Goal: Task Accomplishment & Management: Manage account settings

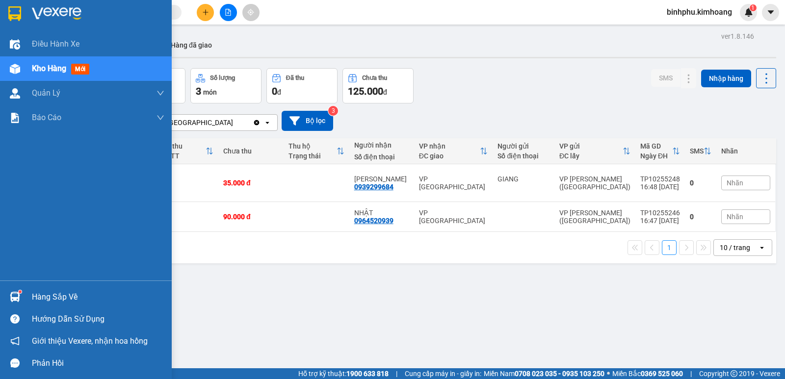
click at [23, 295] on div at bounding box center [14, 296] width 17 height 17
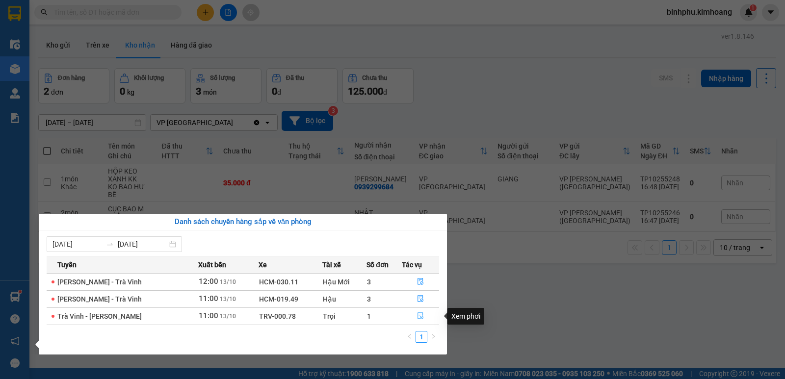
click at [421, 316] on icon "file-done" at bounding box center [420, 315] width 7 height 7
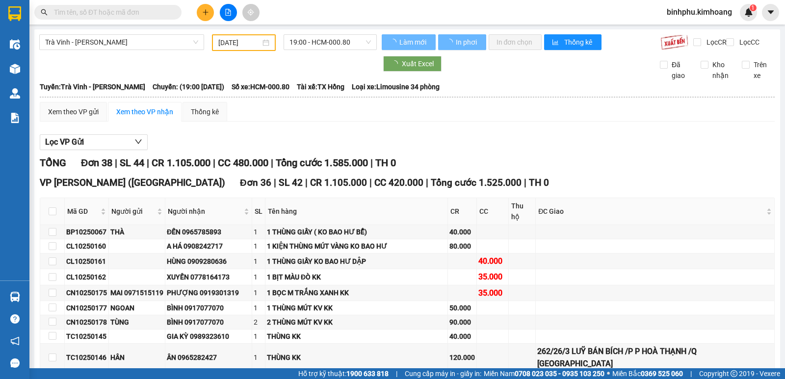
type input "[DATE]"
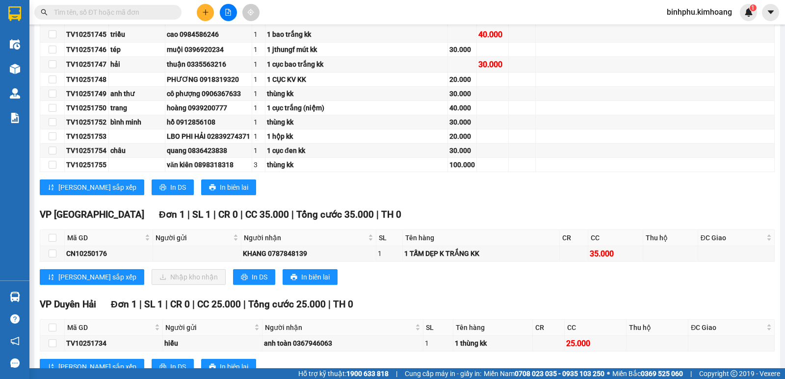
scroll to position [614, 0]
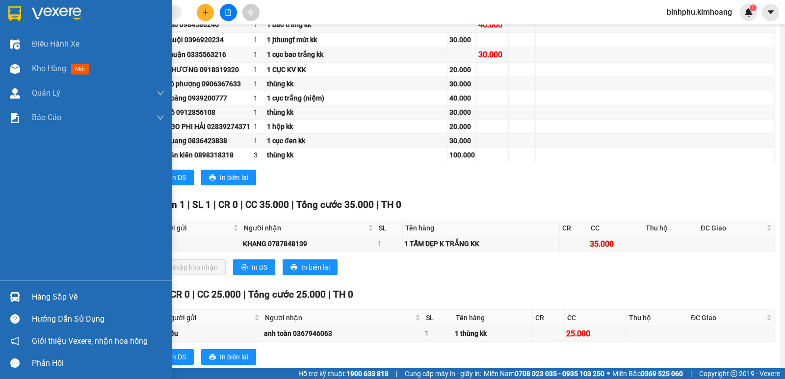
click at [13, 288] on div at bounding box center [14, 296] width 17 height 17
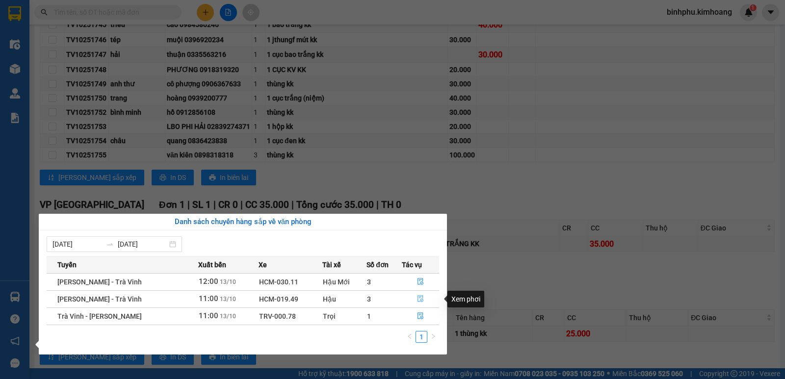
click at [418, 298] on icon "file-done" at bounding box center [420, 298] width 7 height 7
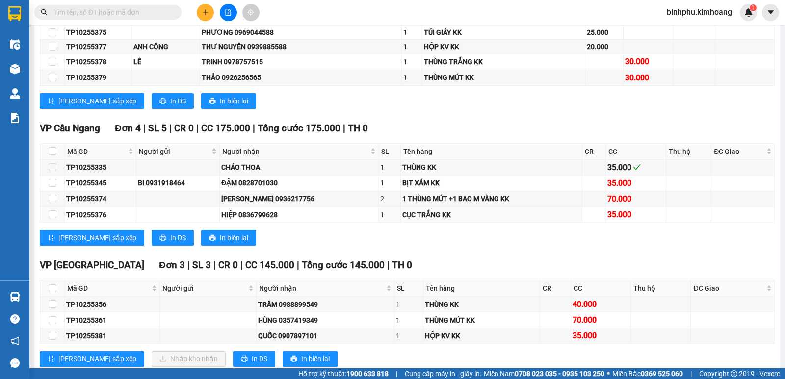
scroll to position [712, 0]
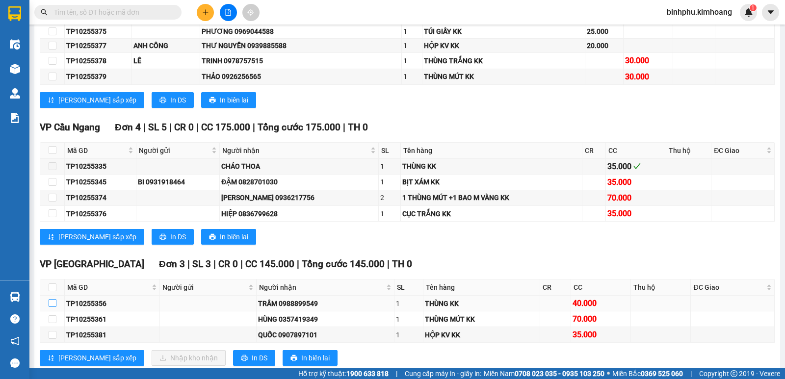
click at [53, 307] on input "checkbox" at bounding box center [53, 303] width 8 height 8
checkbox input "true"
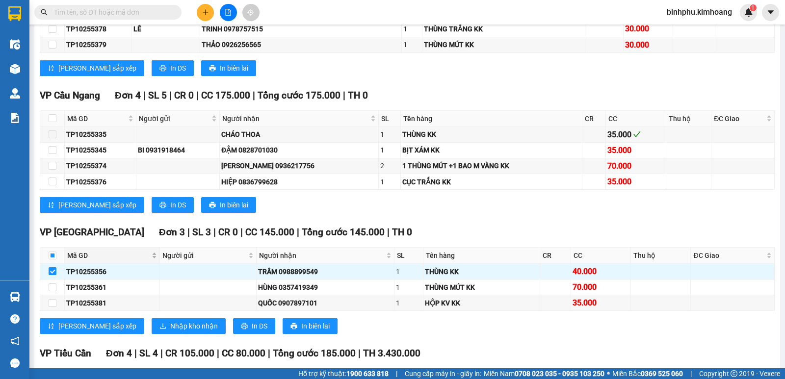
scroll to position [810, 0]
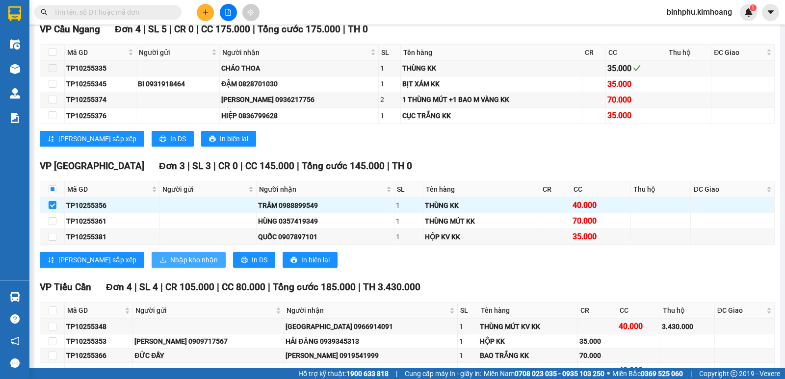
click at [156, 262] on button "Nhập kho nhận" at bounding box center [189, 260] width 74 height 16
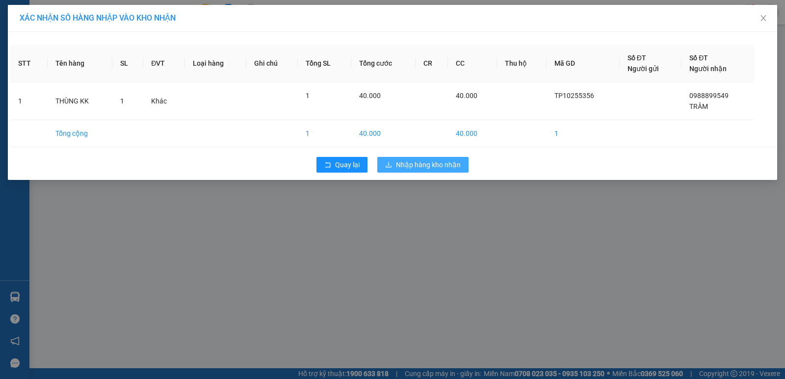
click at [399, 160] on span "Nhập hàng kho nhận" at bounding box center [428, 164] width 65 height 11
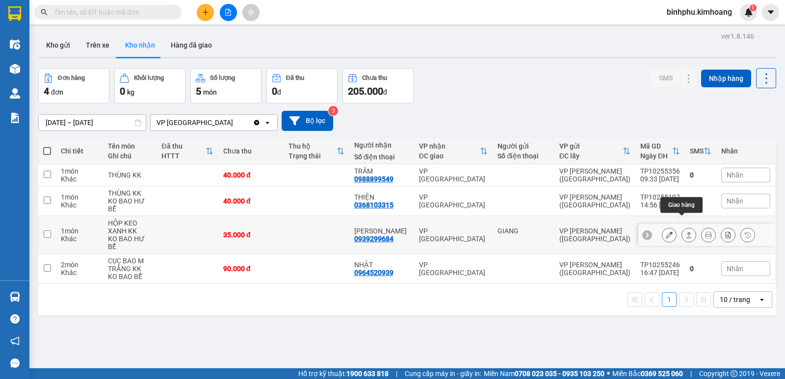
click at [682, 227] on button at bounding box center [689, 235] width 14 height 17
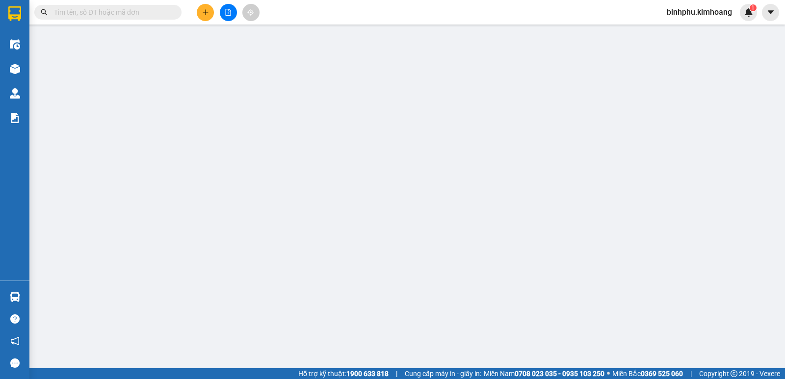
type input "GIANG"
type input "0939299684"
type input "THÙY DƯƠNG"
type input "35.000"
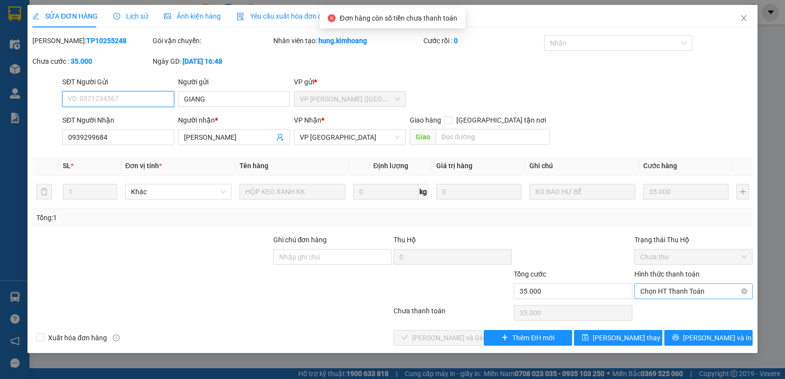
click at [653, 286] on span "Chọn HT Thanh Toán" at bounding box center [693, 291] width 106 height 15
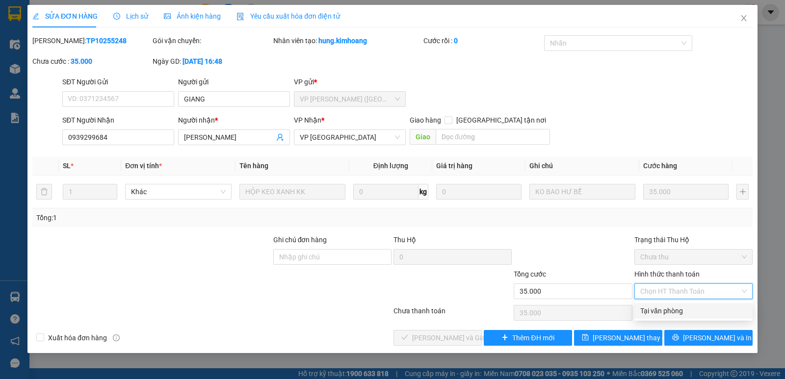
click at [672, 310] on div "Tại văn phòng" at bounding box center [693, 311] width 106 height 11
type input "0"
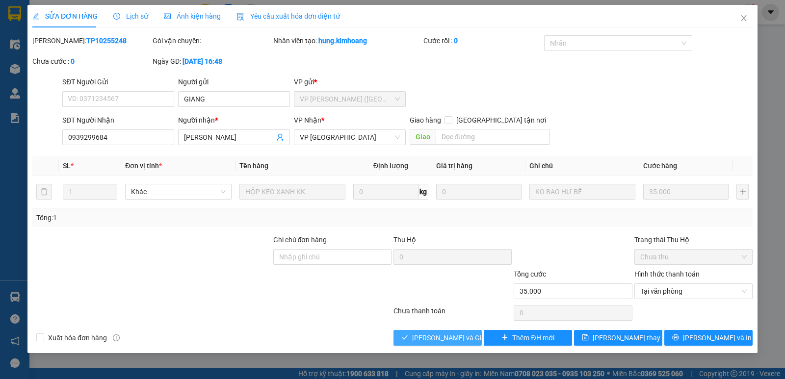
click at [414, 337] on button "[PERSON_NAME] và Giao hàng" at bounding box center [437, 338] width 88 height 16
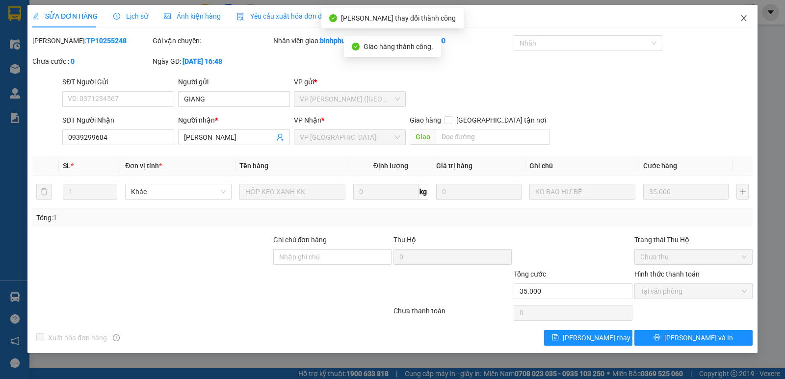
click at [741, 19] on icon "close" at bounding box center [744, 18] width 8 height 8
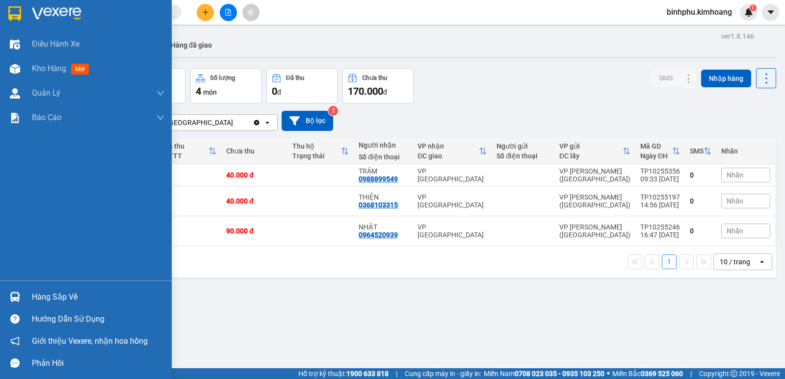
click at [22, 293] on div at bounding box center [14, 296] width 17 height 17
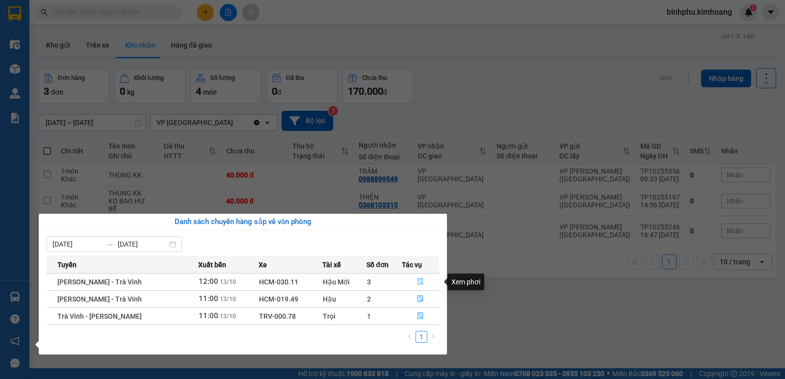
click at [418, 281] on icon "file-done" at bounding box center [420, 281] width 7 height 7
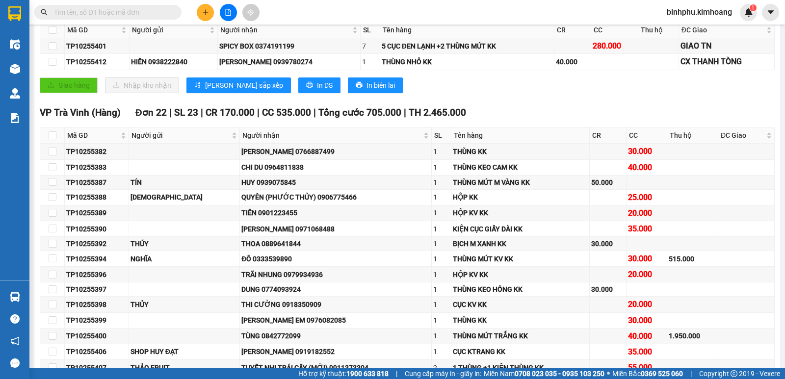
scroll to position [155, 0]
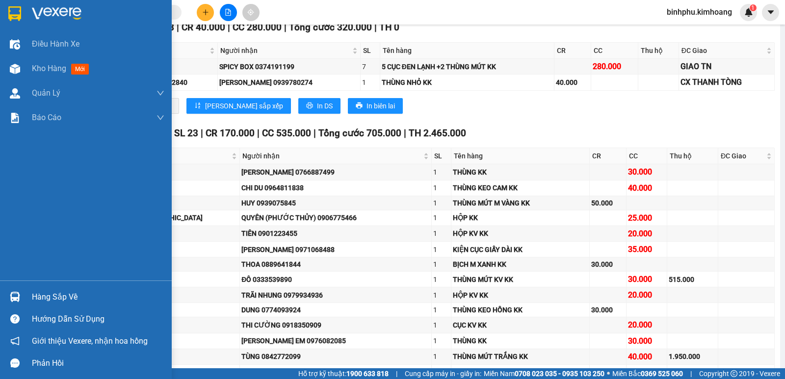
click at [12, 287] on div "Hàng sắp về" at bounding box center [86, 297] width 172 height 22
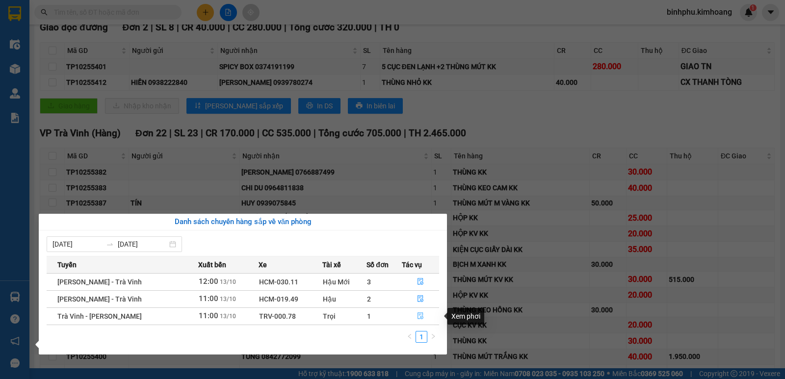
click at [419, 312] on icon "file-done" at bounding box center [420, 315] width 7 height 7
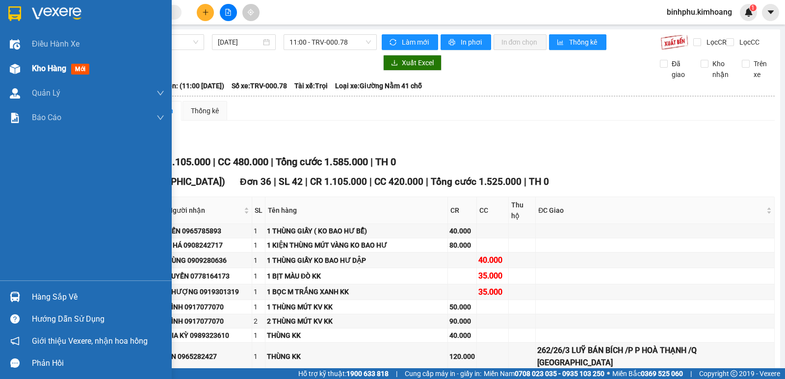
click at [23, 69] on div at bounding box center [14, 68] width 17 height 17
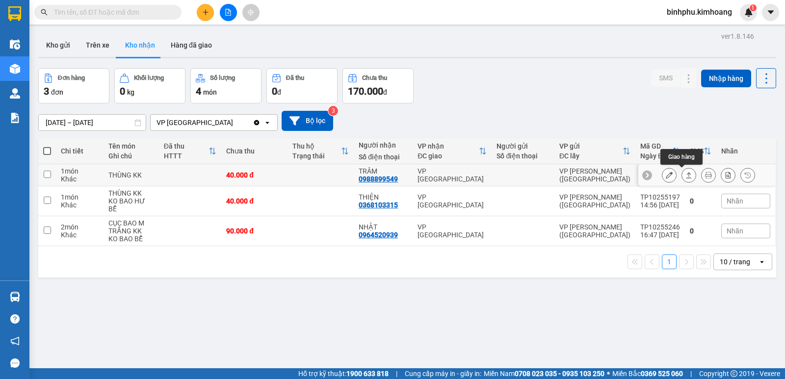
click at [685, 175] on icon at bounding box center [688, 175] width 7 height 7
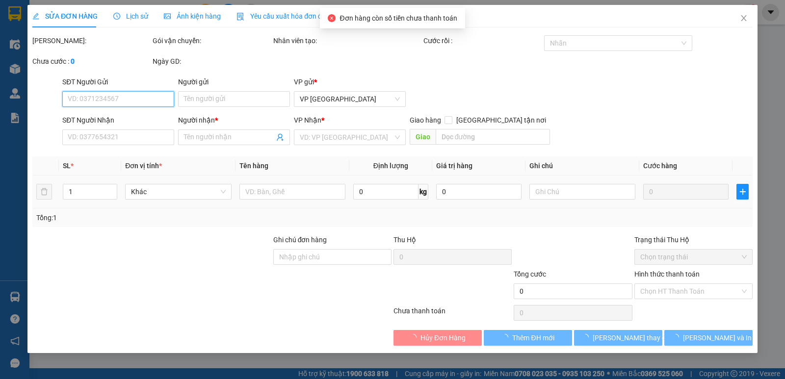
type input "0988899549"
type input "TRÂM"
type input "40.000"
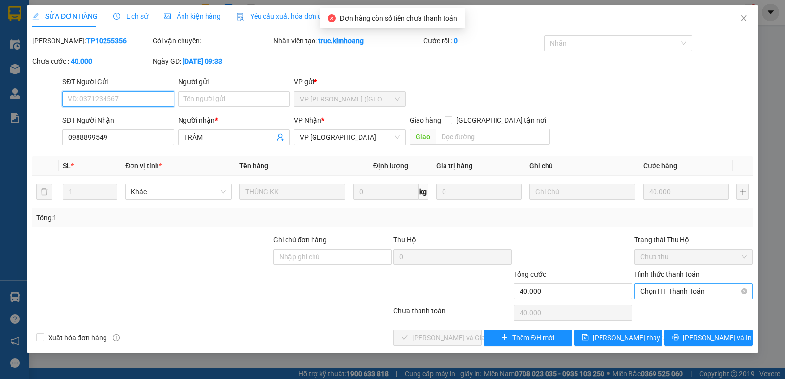
click at [647, 287] on span "Chọn HT Thanh Toán" at bounding box center [693, 291] width 106 height 15
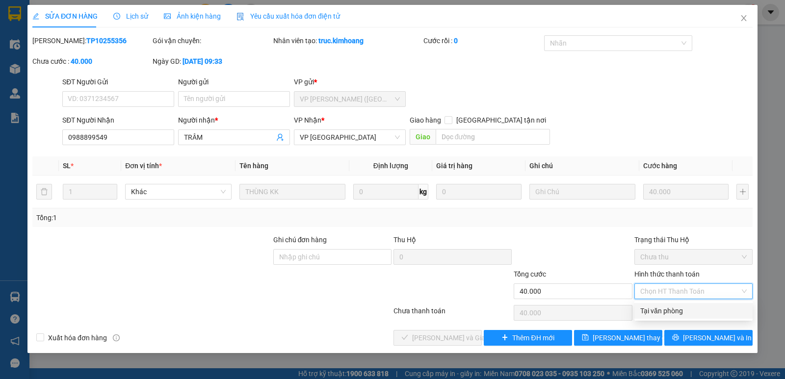
click at [655, 305] on div "Tại văn phòng" at bounding box center [693, 311] width 118 height 16
type input "0"
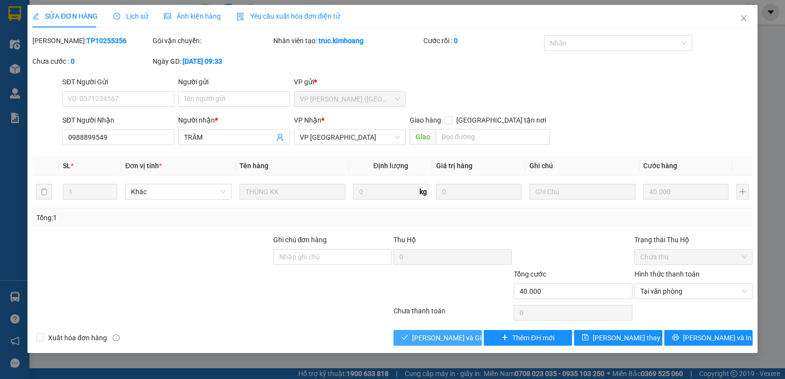
click at [447, 343] on button "[PERSON_NAME] và Giao hàng" at bounding box center [437, 338] width 88 height 16
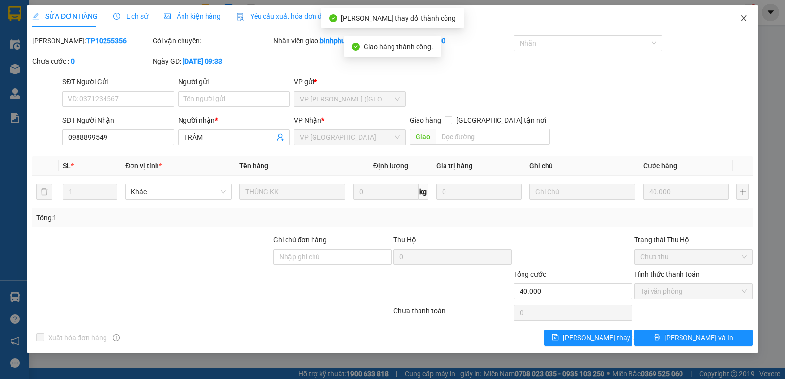
click at [740, 13] on span "Close" at bounding box center [743, 18] width 27 height 27
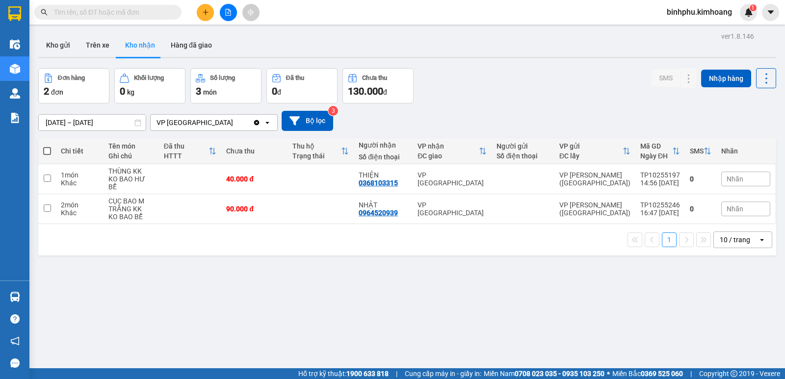
click at [69, 15] on input "text" at bounding box center [112, 12] width 116 height 11
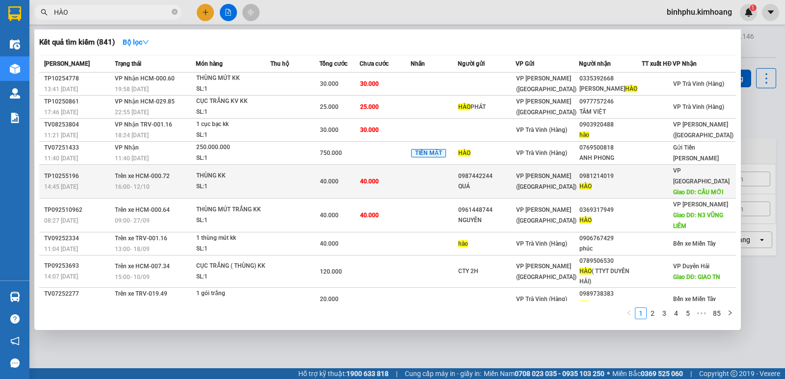
type input "HÀO"
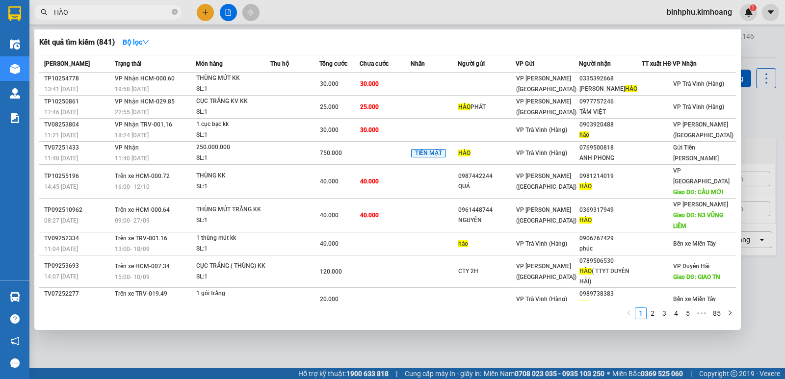
click at [567, 175] on span "VP [PERSON_NAME] ([GEOGRAPHIC_DATA])" at bounding box center [546, 182] width 60 height 18
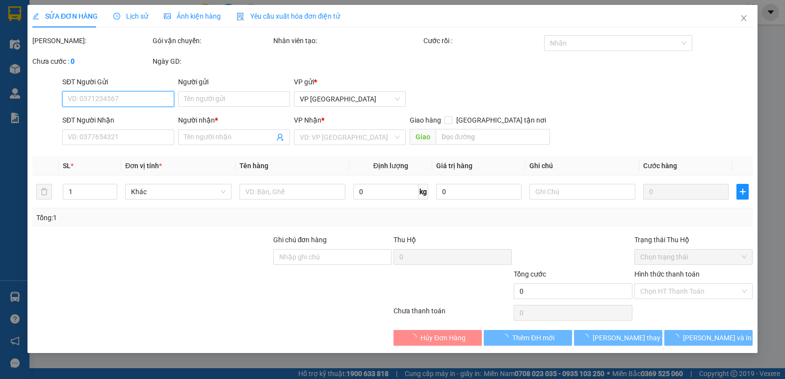
type input "0987442244"
type input "QUÁ"
type input "0981214019"
type input "HÀO"
type input "CẦU MỚI"
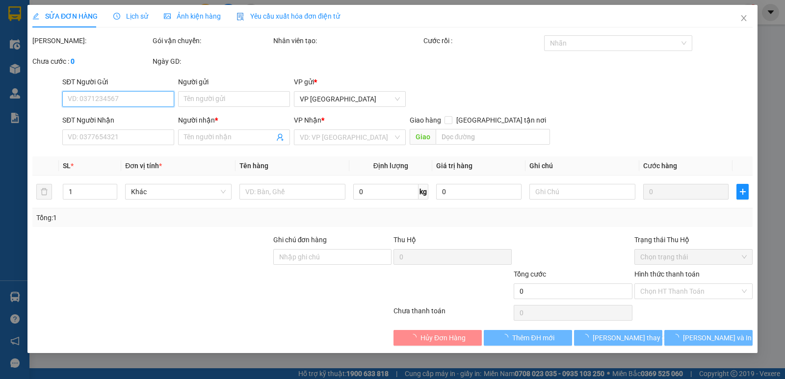
type input "40.000"
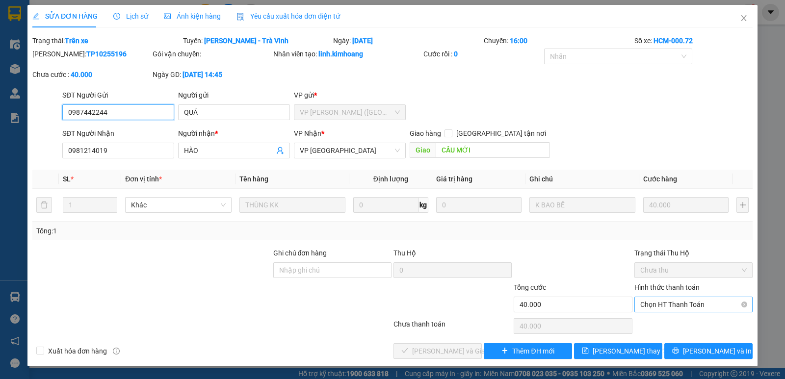
click at [670, 304] on span "Chọn HT Thanh Toán" at bounding box center [693, 304] width 106 height 15
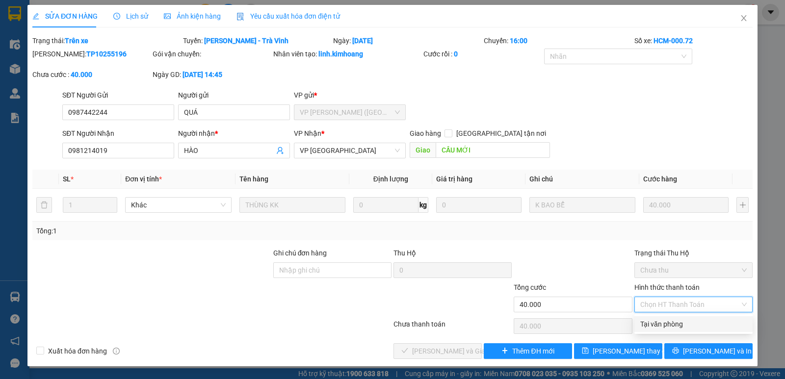
click at [675, 321] on div "Tại văn phòng" at bounding box center [693, 324] width 106 height 11
type input "0"
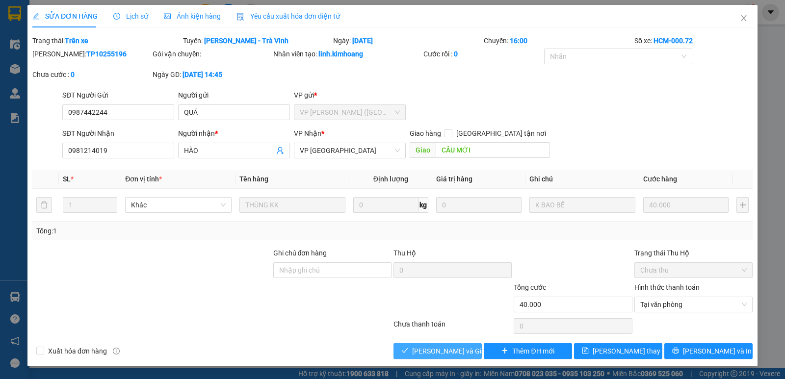
click at [451, 347] on span "[PERSON_NAME] và Giao hàng" at bounding box center [459, 351] width 94 height 11
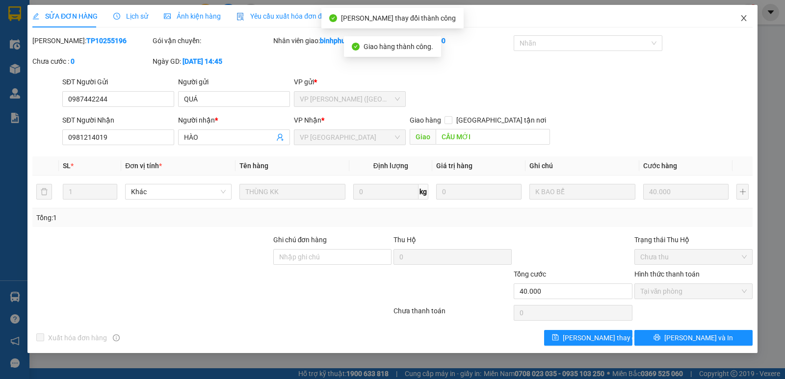
click at [738, 16] on span "Close" at bounding box center [743, 18] width 27 height 27
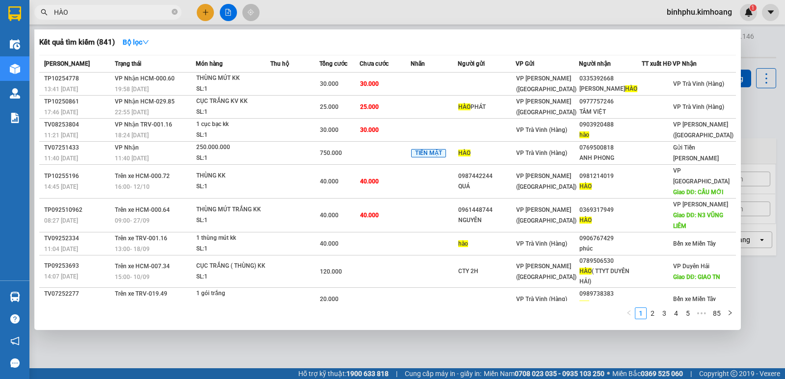
click at [130, 17] on input "HÀO" at bounding box center [112, 12] width 116 height 11
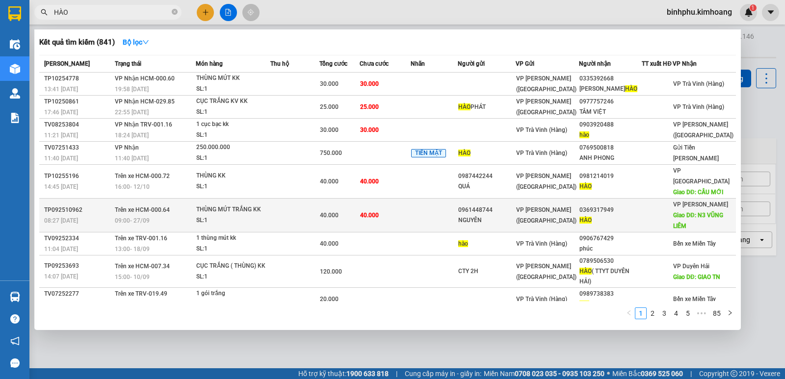
click at [425, 203] on td at bounding box center [434, 216] width 47 height 34
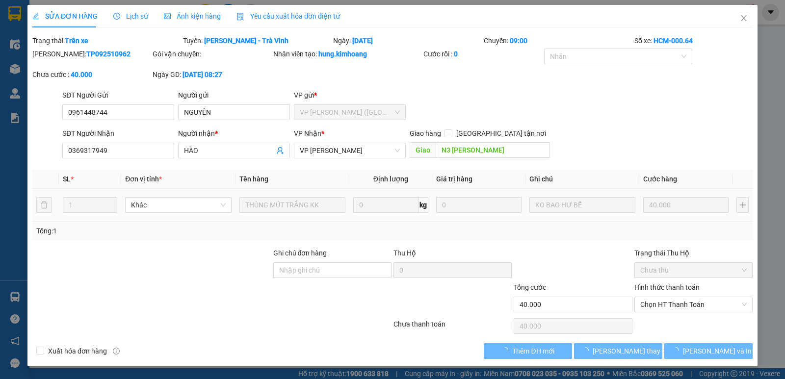
type input "0961448744"
type input "NGUYÊN"
type input "0369317949"
type input "HÀO"
type input "N3 VŨNG LIÊM"
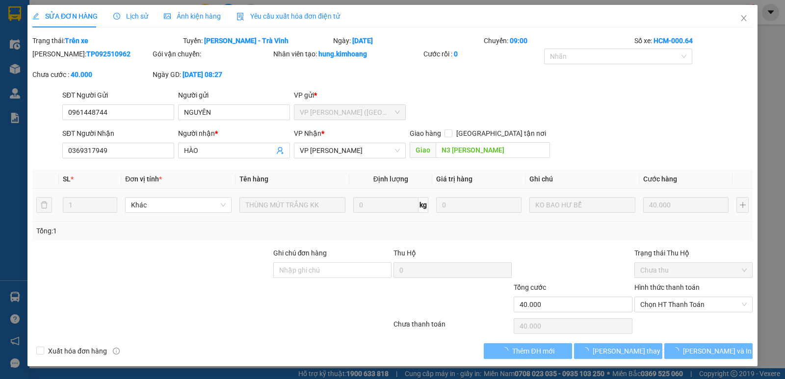
type input "40.000"
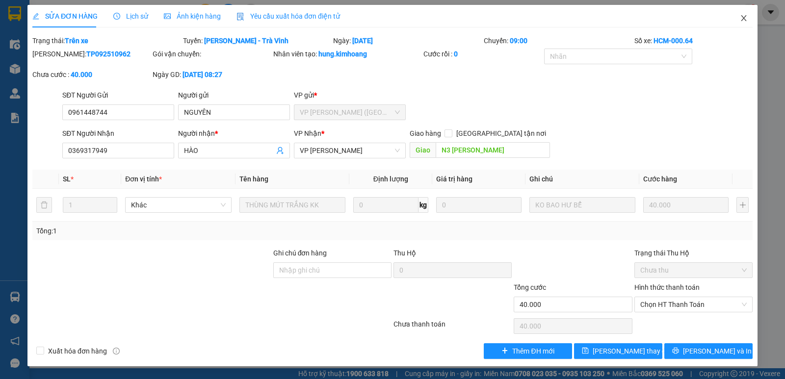
click at [737, 11] on span "Close" at bounding box center [743, 18] width 27 height 27
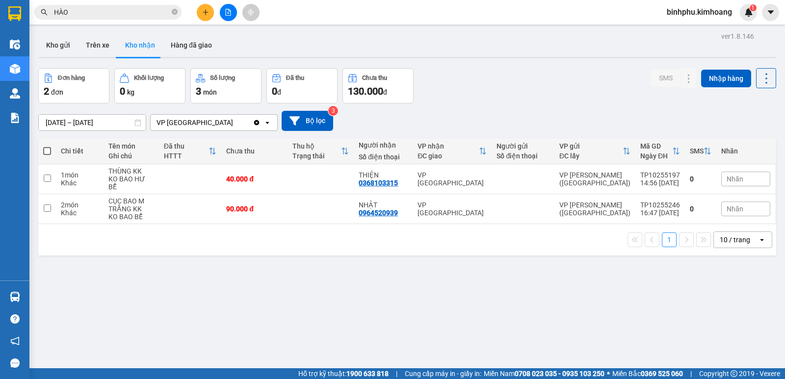
click at [142, 10] on input "HÀO" at bounding box center [112, 12] width 116 height 11
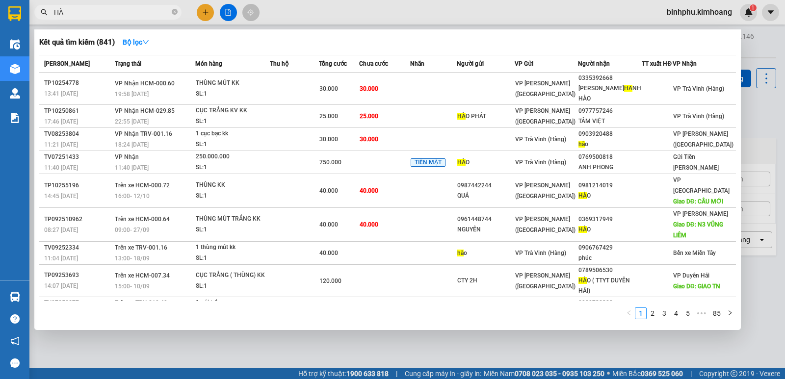
type input "H"
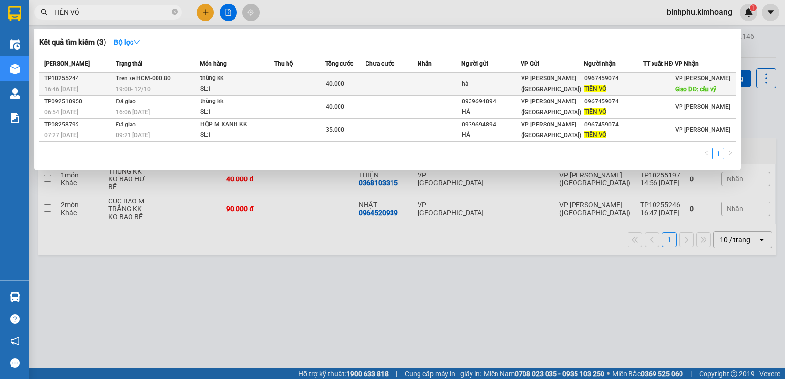
type input "TIỀN VỎ"
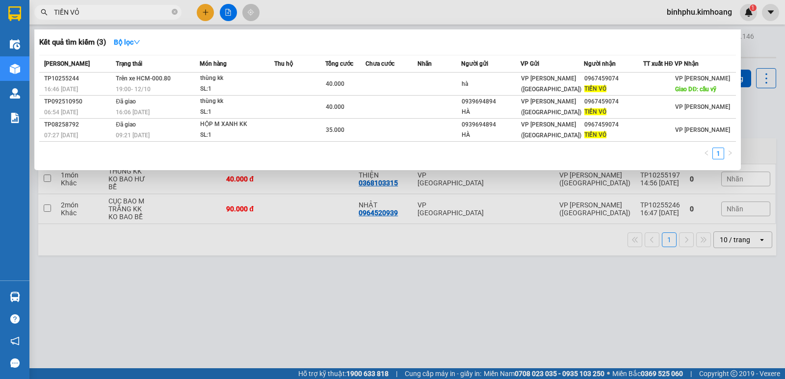
click at [260, 84] on div "SL: 1" at bounding box center [237, 89] width 74 height 11
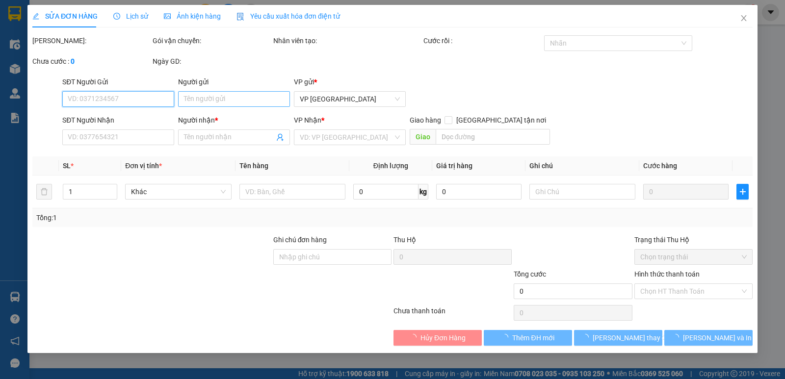
type input "hà"
type input "0967459074"
type input "TIỀN VỎ"
type input "cầu vỹ"
type input "40.000"
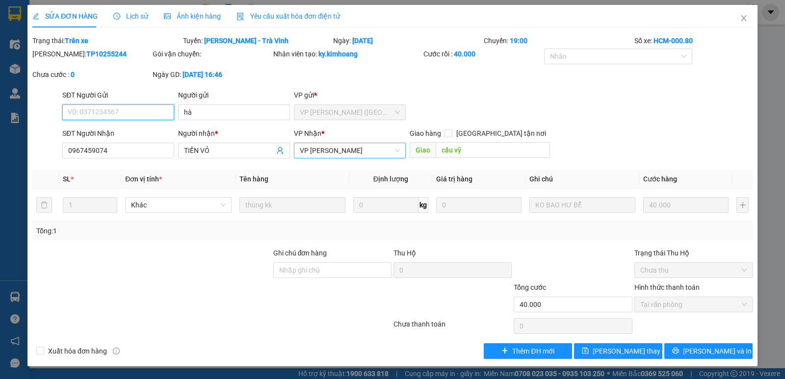
click at [367, 155] on span "VP [PERSON_NAME]" at bounding box center [350, 150] width 100 height 15
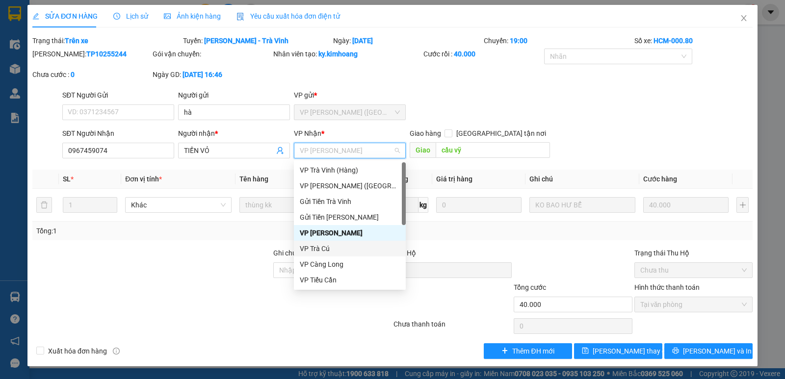
scroll to position [78, 0]
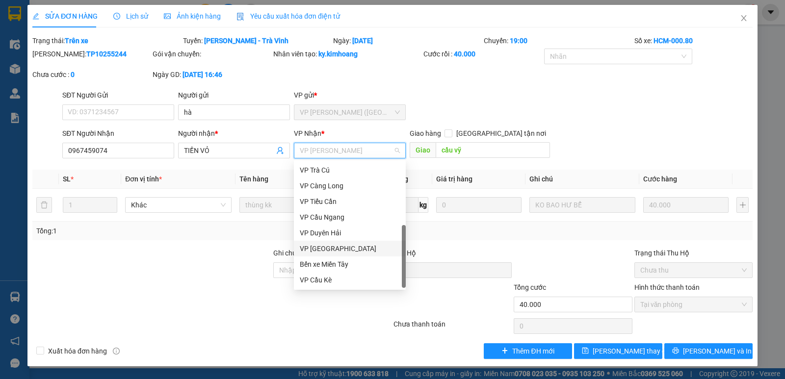
click at [332, 249] on div "VP [GEOGRAPHIC_DATA]" at bounding box center [350, 248] width 100 height 11
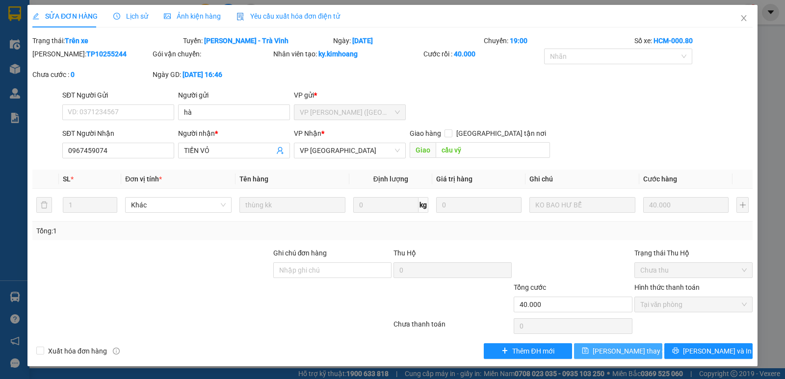
click at [635, 348] on span "[PERSON_NAME] thay đổi" at bounding box center [632, 351] width 78 height 11
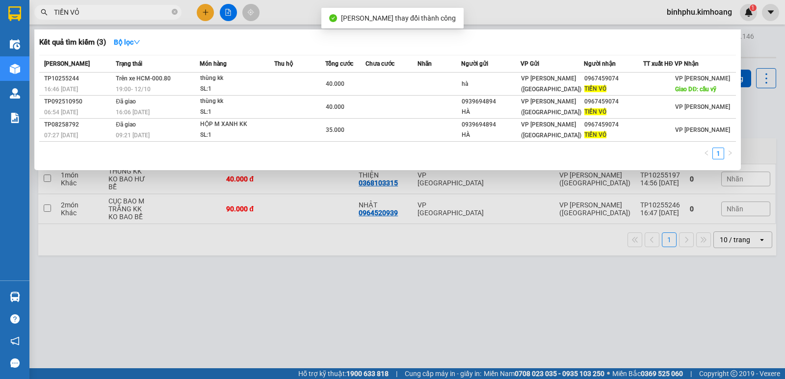
click at [113, 16] on input "TIỀN VỎ" at bounding box center [112, 12] width 116 height 11
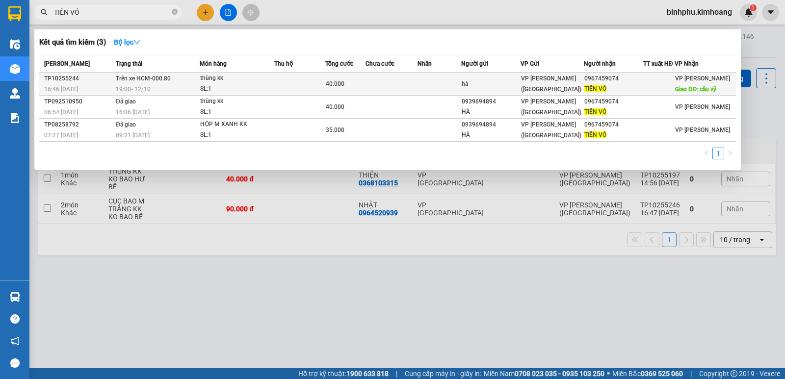
click at [413, 85] on td at bounding box center [391, 84] width 52 height 23
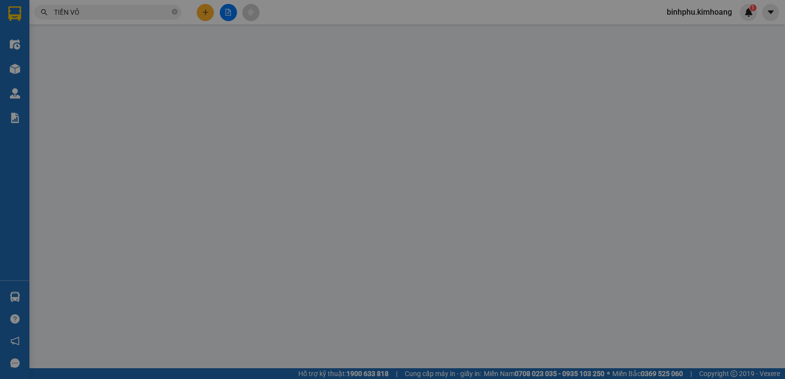
type input "hà"
type input "0967459074"
type input "TIỀN VỎ"
type input "cầu vỹ"
type input "40.000"
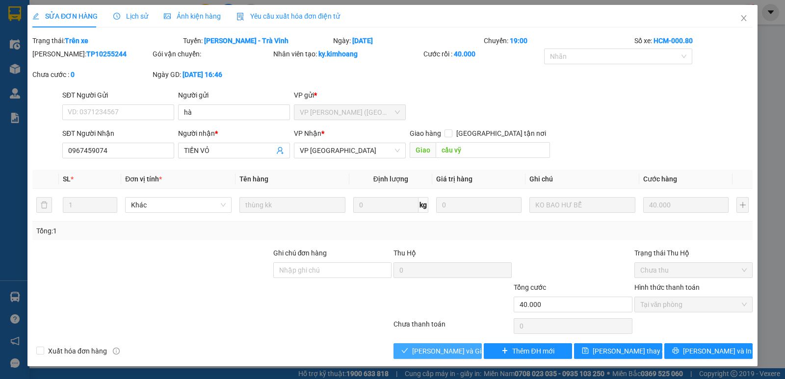
click at [459, 348] on span "[PERSON_NAME] và Giao hàng" at bounding box center [459, 351] width 94 height 11
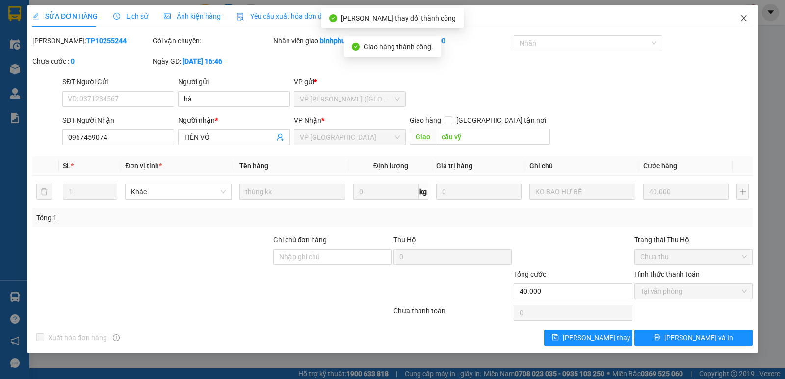
click at [750, 20] on span "Close" at bounding box center [743, 18] width 27 height 27
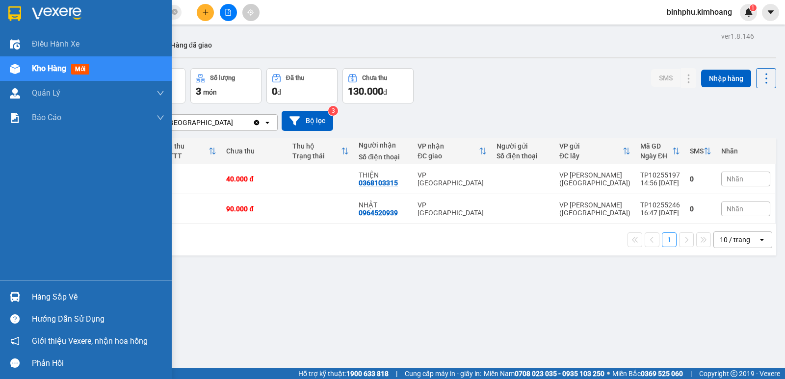
click at [22, 299] on div at bounding box center [14, 296] width 17 height 17
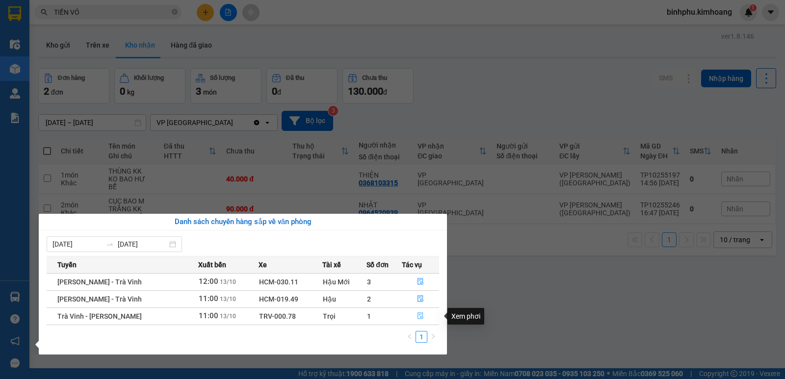
click at [419, 314] on icon "file-done" at bounding box center [420, 315] width 7 height 7
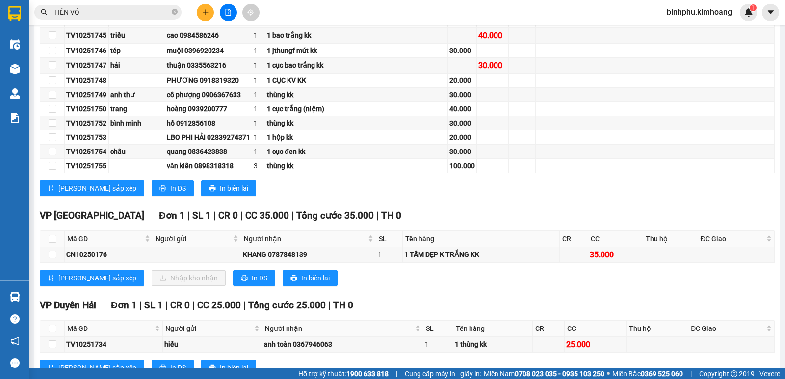
scroll to position [614, 0]
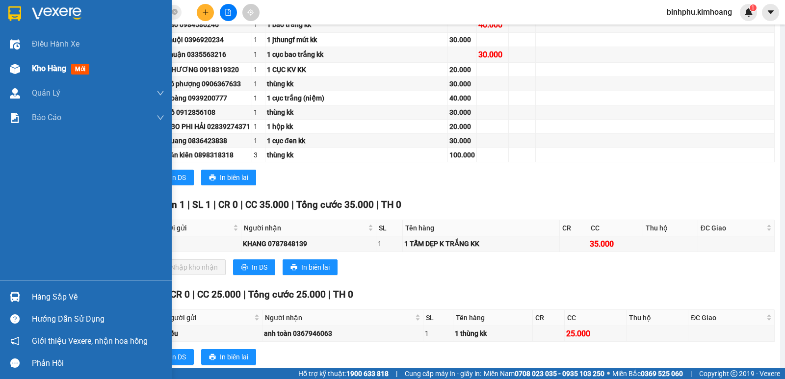
click at [17, 61] on div at bounding box center [14, 68] width 17 height 17
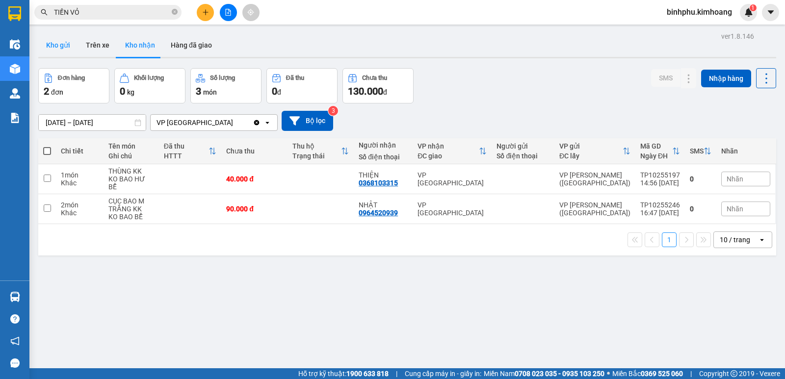
click at [74, 52] on button "Kho gửi" at bounding box center [58, 45] width 40 height 24
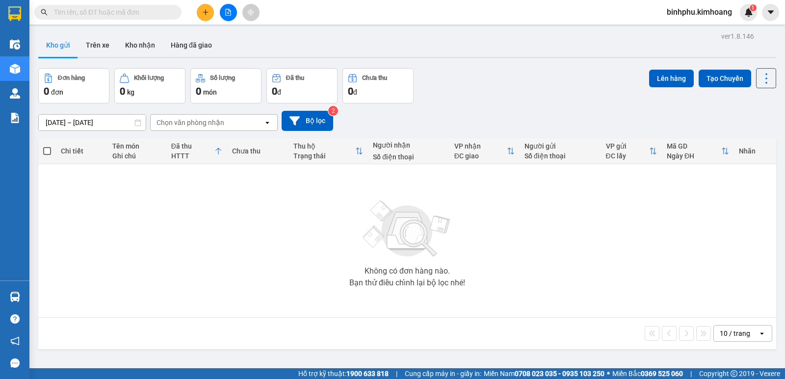
click at [65, 9] on input "text" at bounding box center [112, 12] width 116 height 11
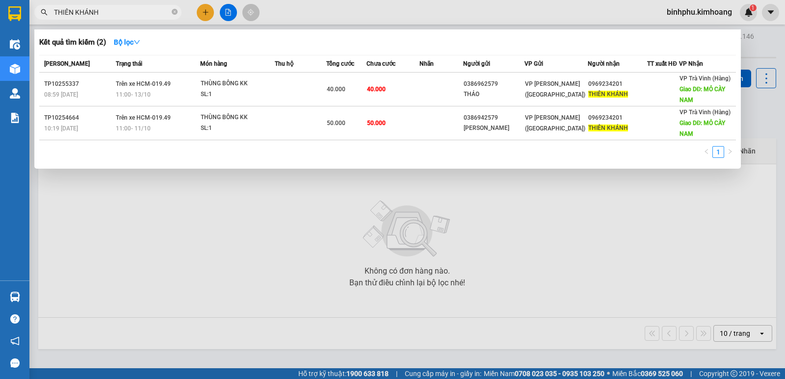
type input "THIÊN KHÁNH"
click at [238, 209] on div at bounding box center [392, 189] width 785 height 379
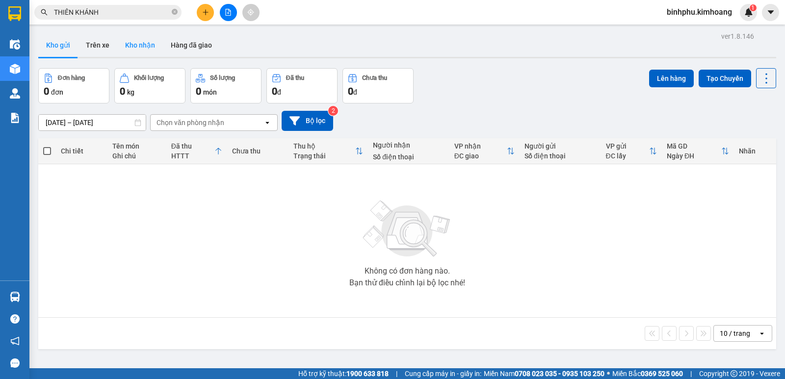
click at [118, 51] on button "Kho nhận" at bounding box center [140, 45] width 46 height 24
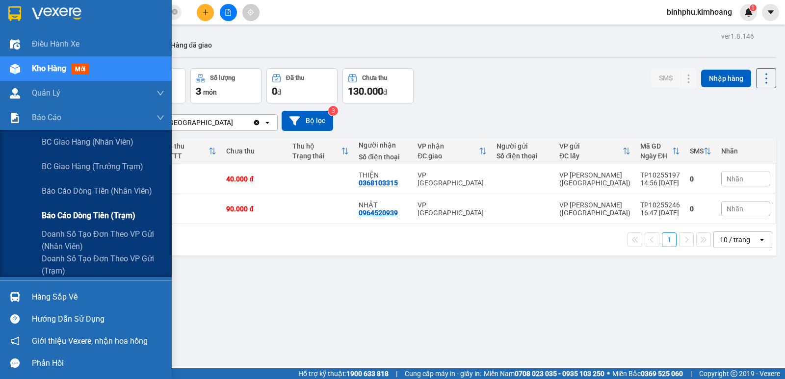
click at [74, 214] on span "Báo cáo dòng tiền (trạm)" at bounding box center [89, 215] width 94 height 12
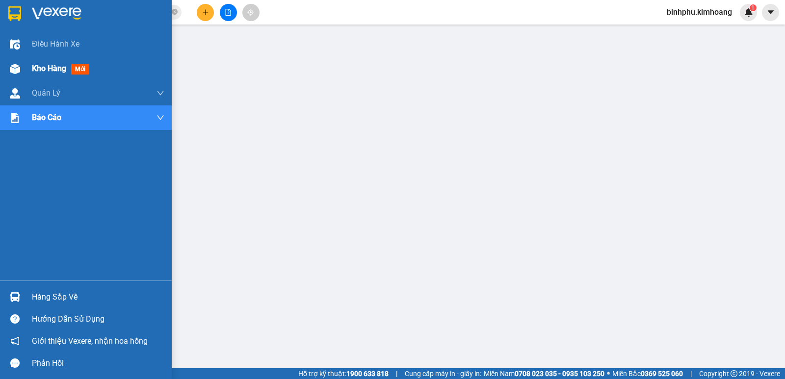
click at [10, 71] on img at bounding box center [15, 69] width 10 height 10
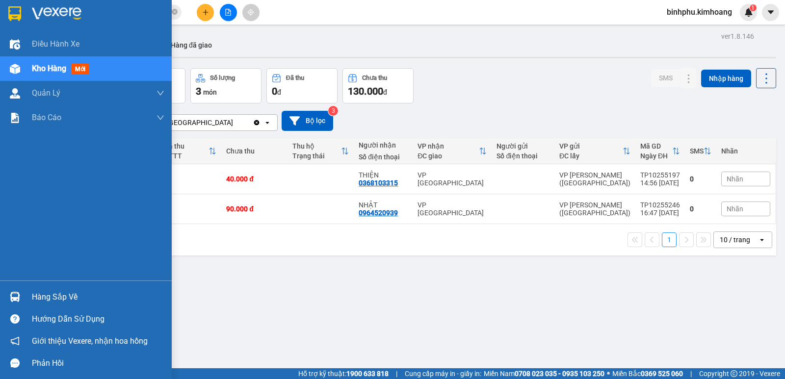
click at [26, 294] on div "Hàng sắp về" at bounding box center [86, 297] width 172 height 22
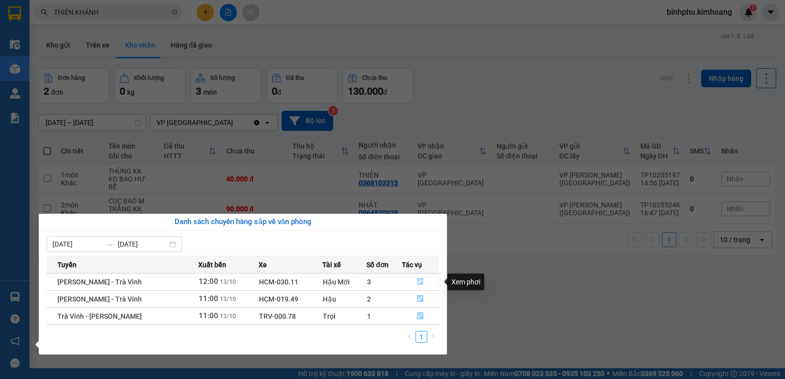
click at [419, 282] on icon "file-done" at bounding box center [420, 281] width 7 height 7
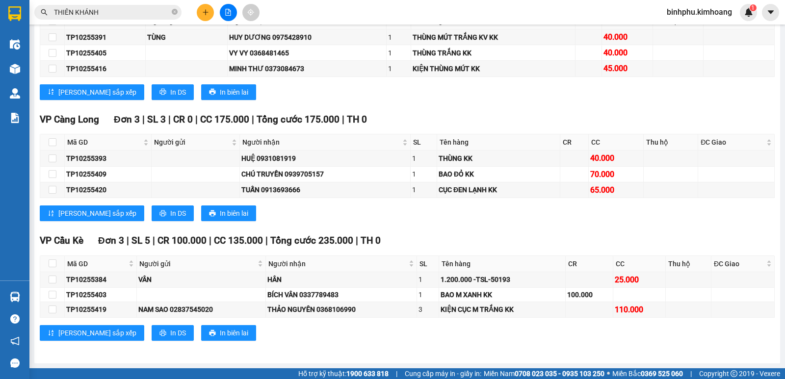
scroll to position [939, 0]
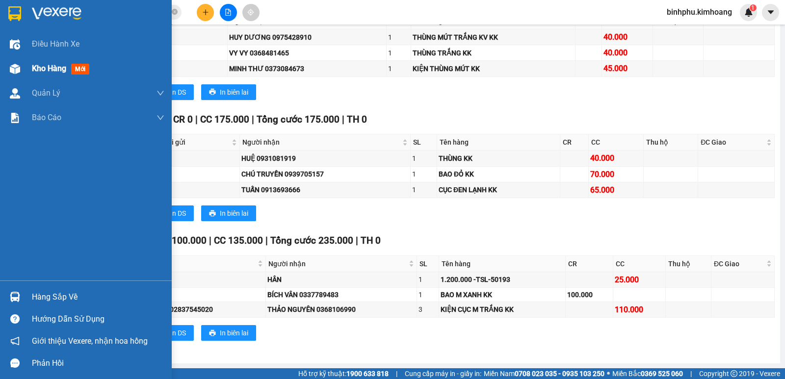
click at [25, 74] on div "Kho hàng mới" at bounding box center [86, 68] width 172 height 25
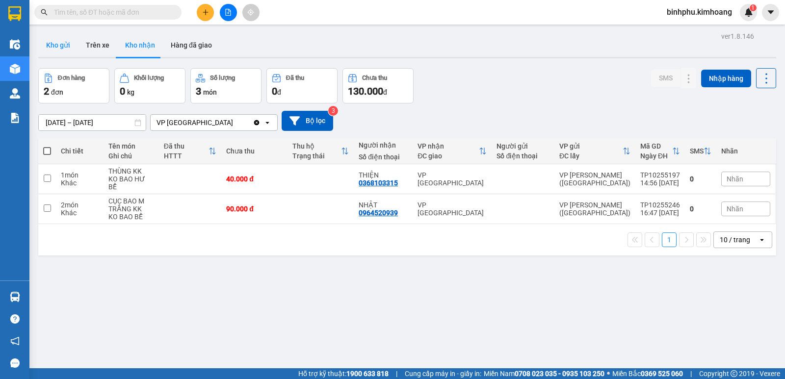
click at [72, 40] on button "Kho gửi" at bounding box center [58, 45] width 40 height 24
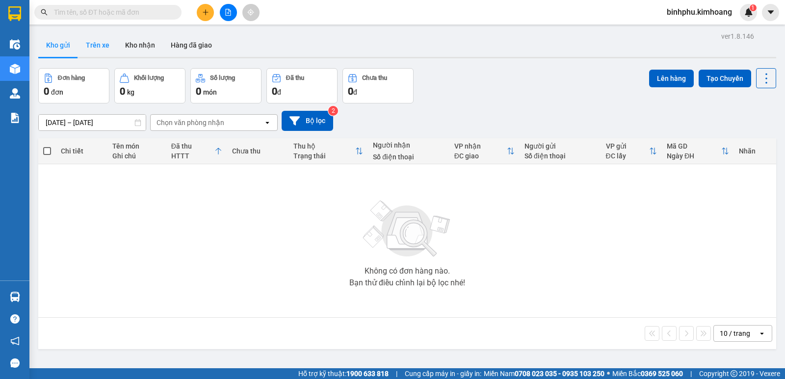
click at [85, 39] on button "Trên xe" at bounding box center [97, 45] width 39 height 24
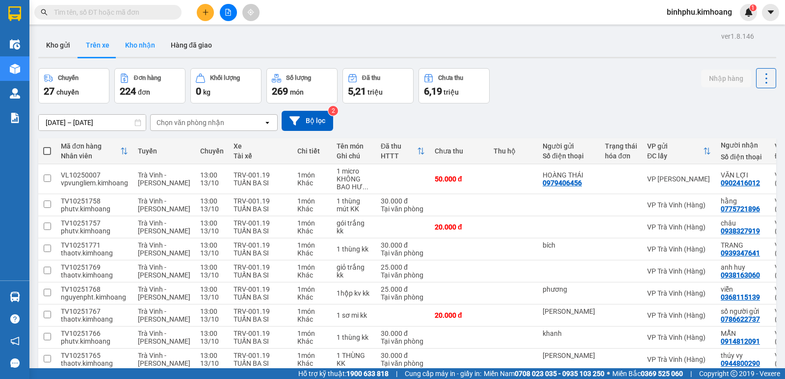
click at [147, 40] on button "Kho nhận" at bounding box center [140, 45] width 46 height 24
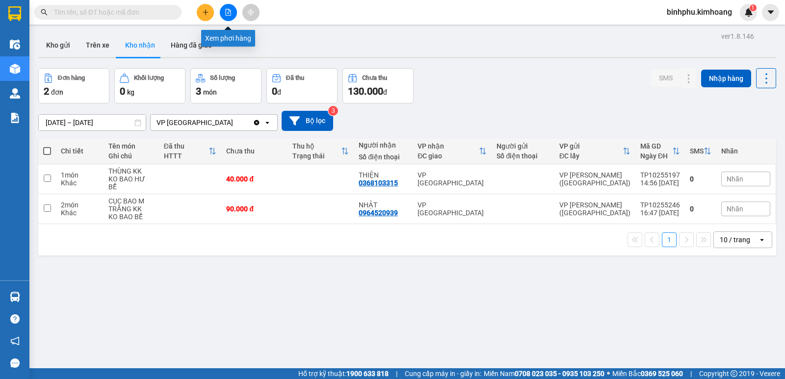
click at [224, 13] on button at bounding box center [228, 12] width 17 height 17
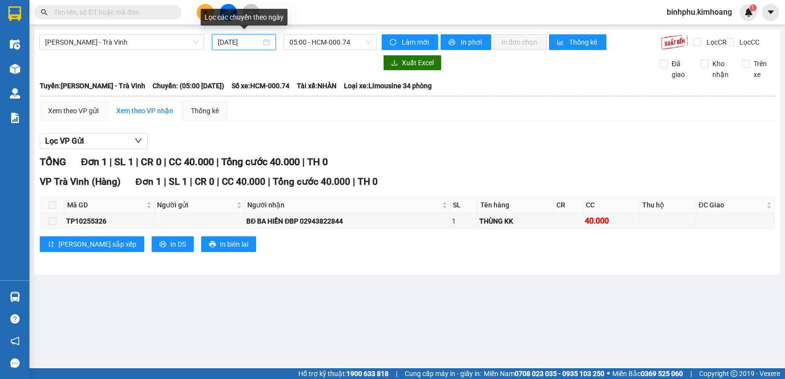
click at [256, 38] on input "[DATE]" at bounding box center [240, 42] width 44 height 11
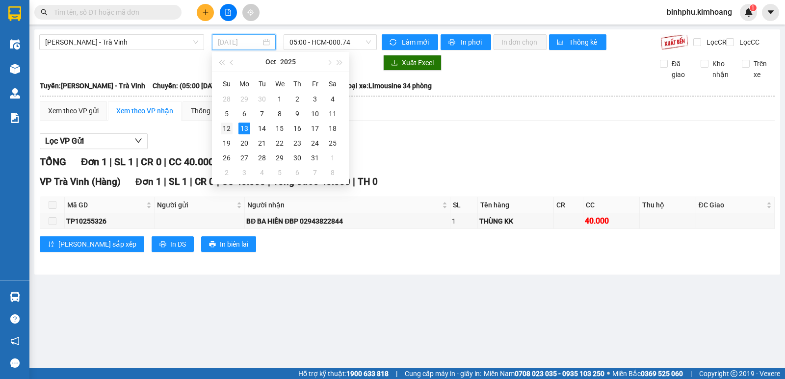
click at [229, 123] on div "12" at bounding box center [227, 129] width 12 height 12
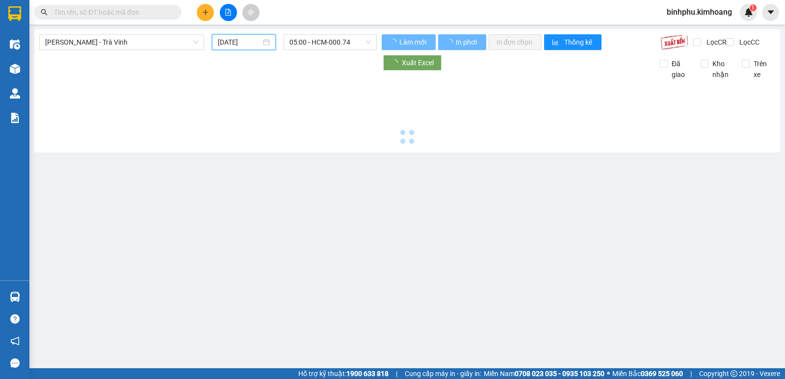
type input "[DATE]"
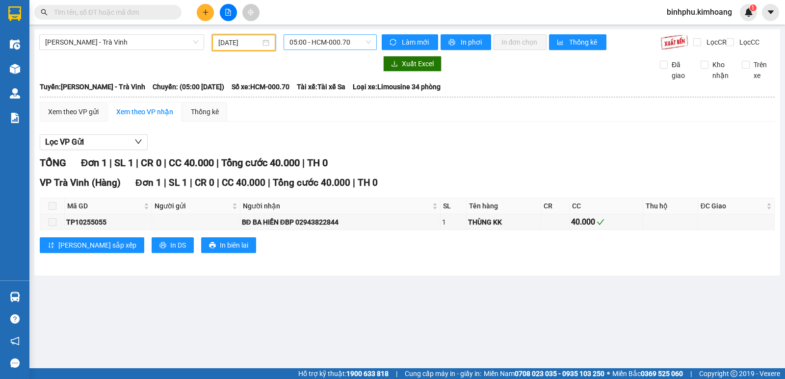
click at [357, 35] on span "05:00 - HCM-000.70" at bounding box center [329, 42] width 81 height 15
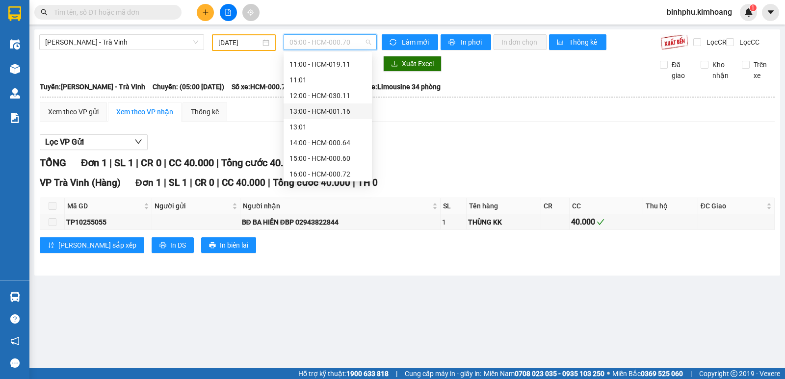
scroll to position [147, 0]
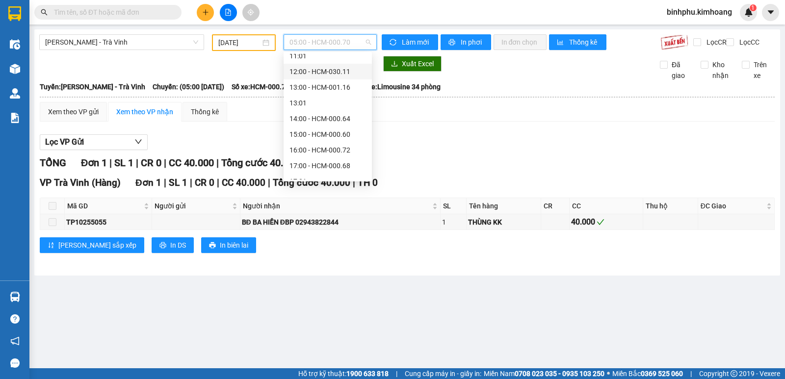
click at [321, 70] on div "12:00 - HCM-030.11" at bounding box center [327, 71] width 77 height 11
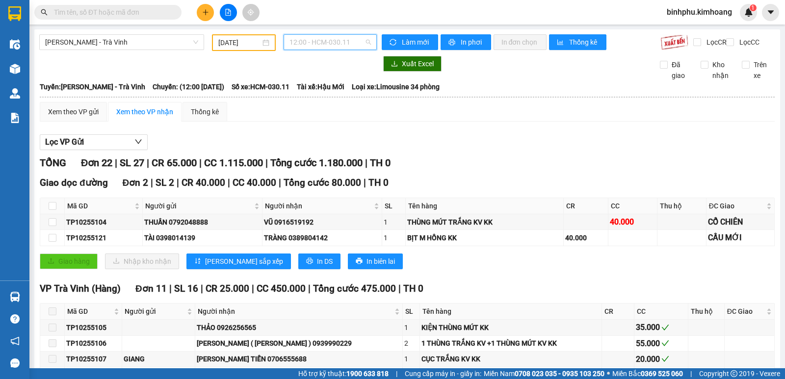
click at [360, 41] on span "12:00 - HCM-030.11" at bounding box center [329, 42] width 81 height 15
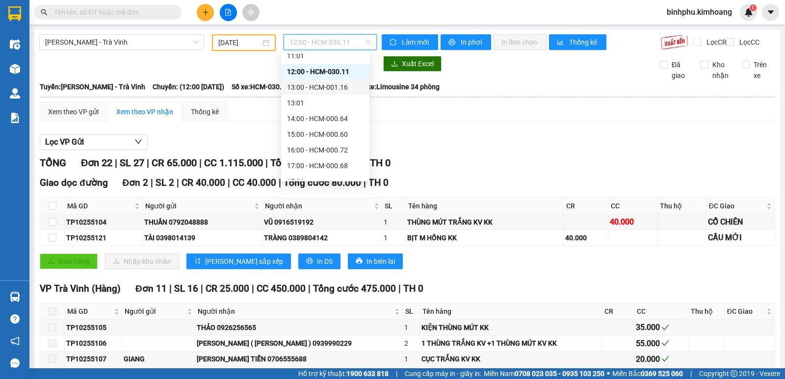
click at [330, 90] on div "13:00 - HCM-001.16" at bounding box center [325, 87] width 77 height 11
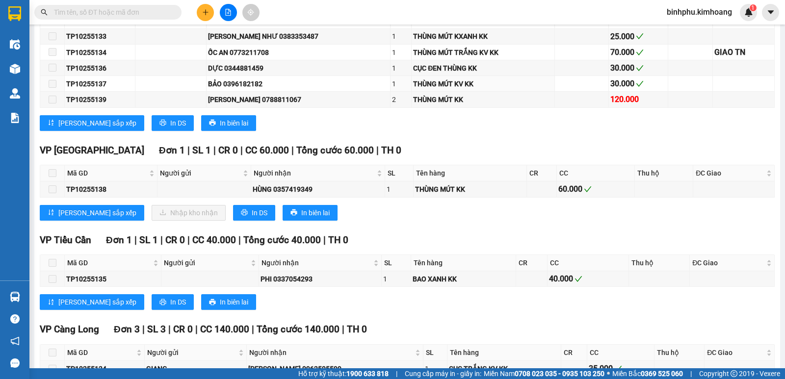
scroll to position [122, 0]
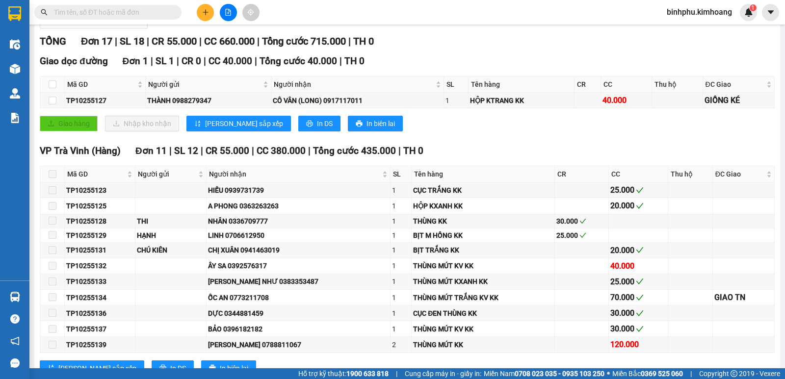
click at [153, 12] on input "text" at bounding box center [112, 12] width 116 height 11
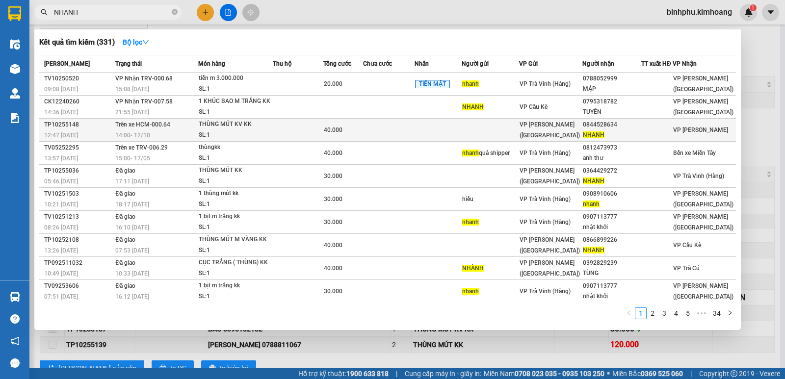
scroll to position [2, 0]
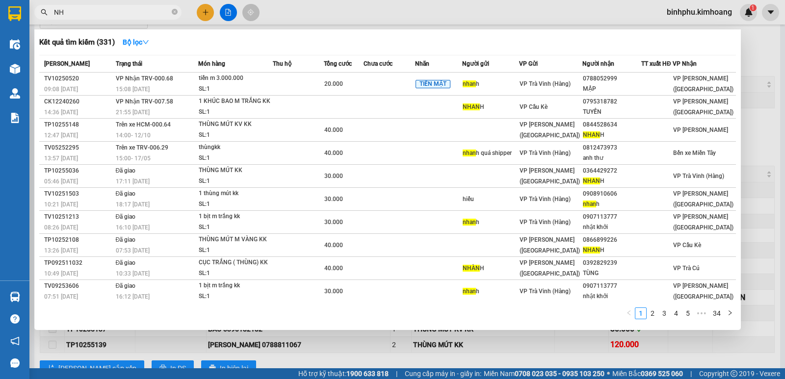
type input "N"
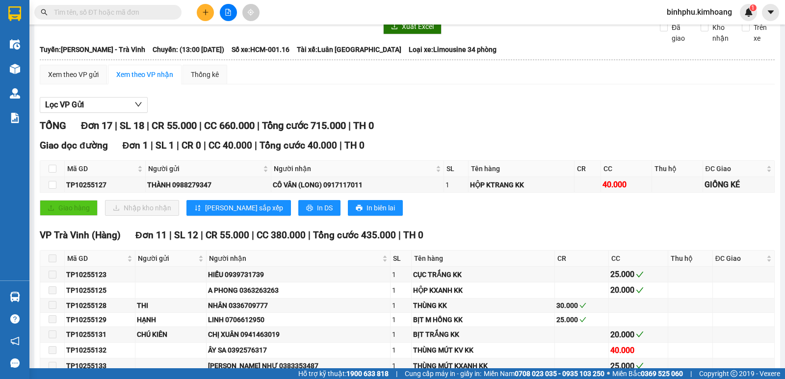
scroll to position [0, 0]
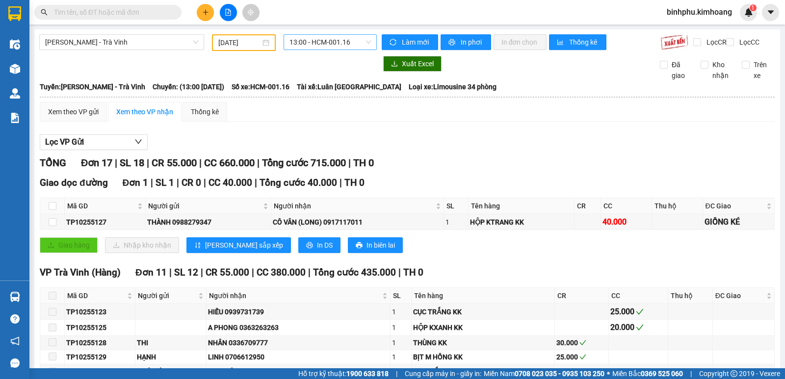
click at [345, 41] on span "13:00 - HCM-001.16" at bounding box center [329, 42] width 81 height 15
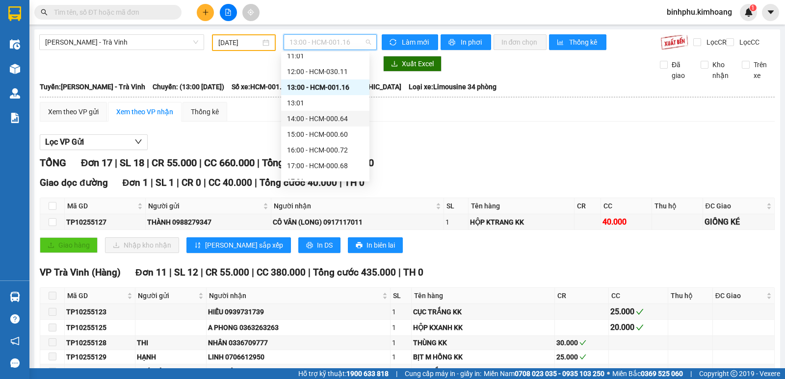
click at [308, 121] on div "14:00 - HCM-000.64" at bounding box center [325, 118] width 77 height 11
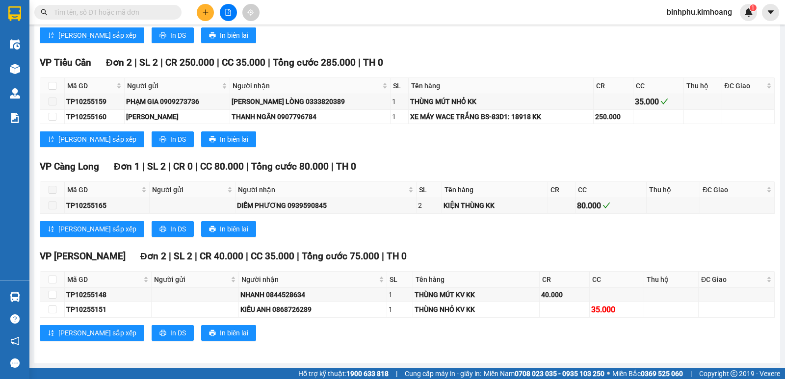
scroll to position [649, 0]
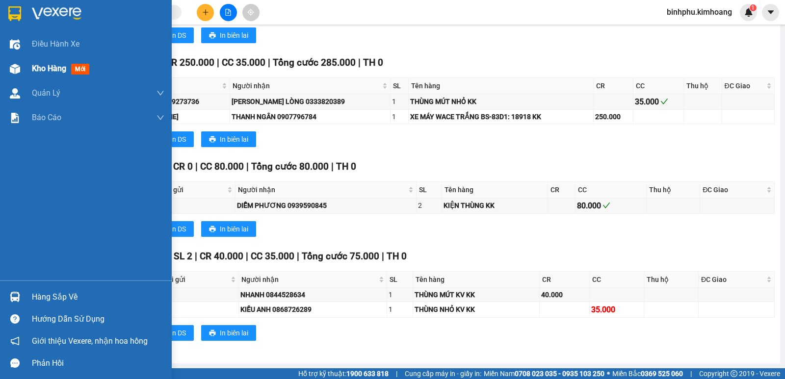
click at [41, 73] on span "Kho hàng" at bounding box center [49, 68] width 34 height 9
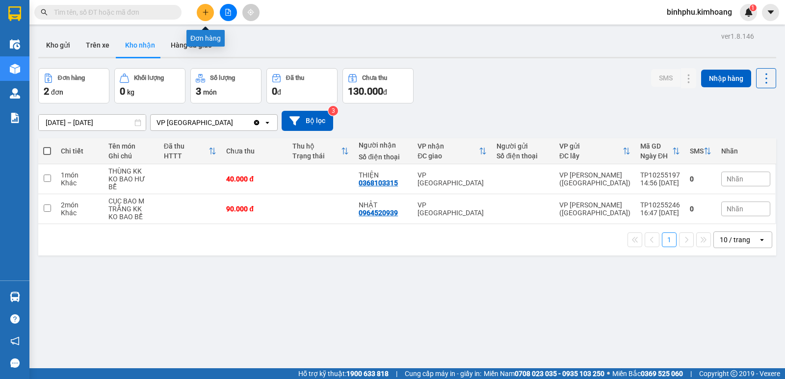
click at [208, 8] on button at bounding box center [205, 12] width 17 height 17
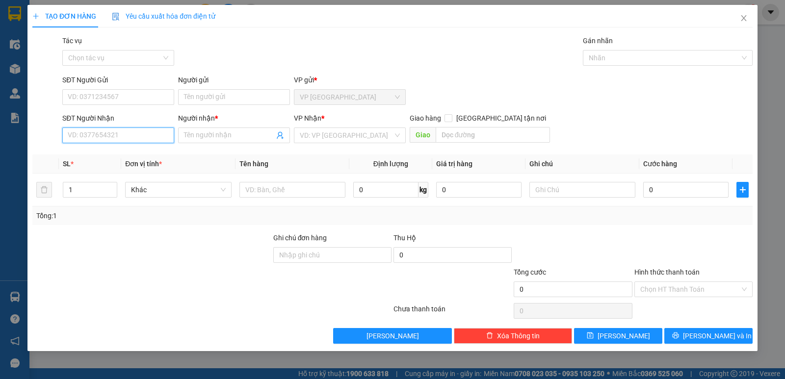
click at [159, 141] on input "SĐT Người Nhận" at bounding box center [118, 136] width 112 height 16
click at [115, 126] on div "SĐT Người Nhận" at bounding box center [118, 120] width 112 height 15
click at [112, 135] on input "SĐT Người Nhận" at bounding box center [118, 136] width 112 height 16
click at [139, 154] on div "0708568678 - TRÂN" at bounding box center [118, 155] width 100 height 11
type input "0708568678"
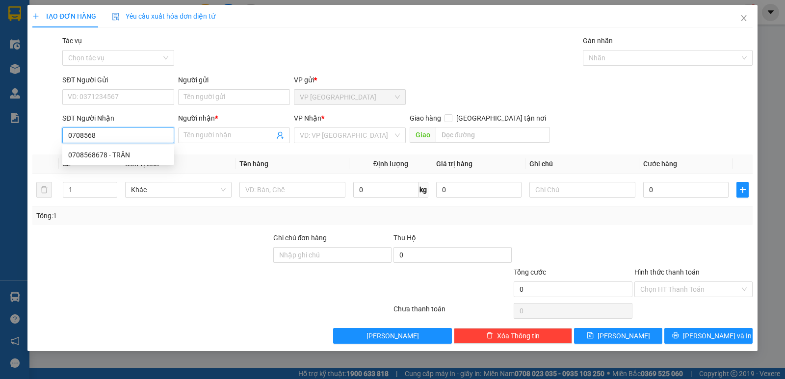
type input "TRÂN"
type input "35.000"
type input "0708568678"
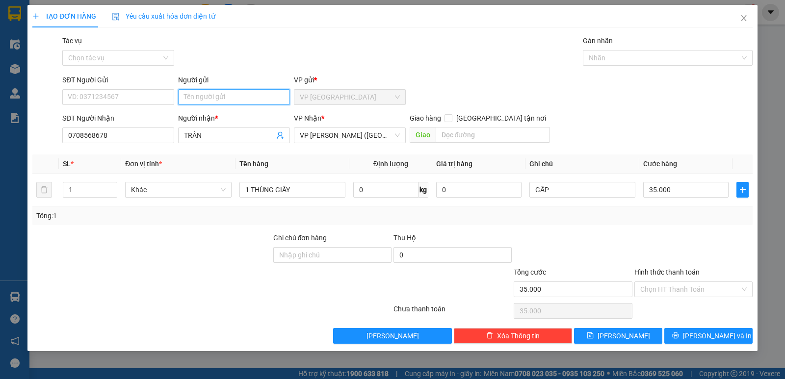
click at [211, 94] on input "Người gửi" at bounding box center [234, 97] width 112 height 16
type input "HƯƠNG MIỀN TÂY"
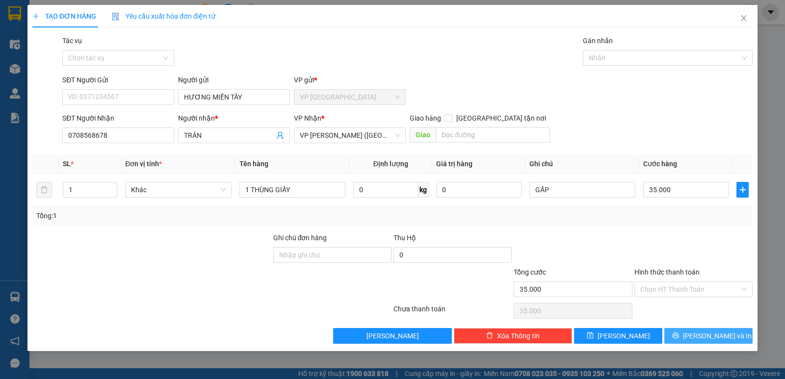
click at [710, 334] on span "[PERSON_NAME] và In" at bounding box center [717, 336] width 69 height 11
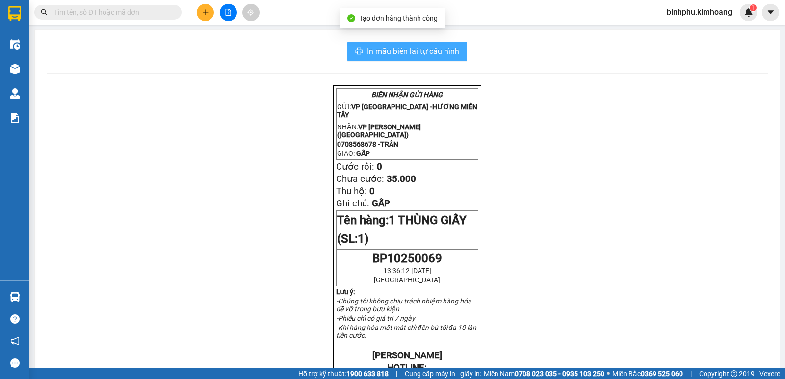
click at [440, 49] on span "In mẫu biên lai tự cấu hình" at bounding box center [413, 51] width 92 height 12
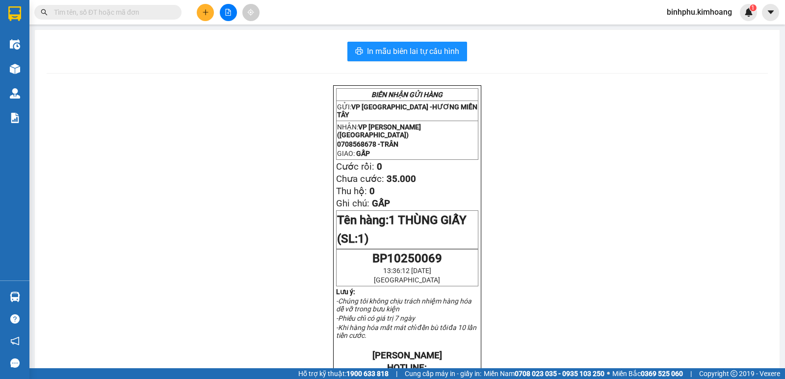
click at [195, 97] on div "BIÊN NHẬN GỬI HÀNG GỬI: VP Bình Phú - HƯƠNG MIỀN TÂY NHẬN: VP Trần Phú (Hàng) 0…" at bounding box center [407, 371] width 721 height 573
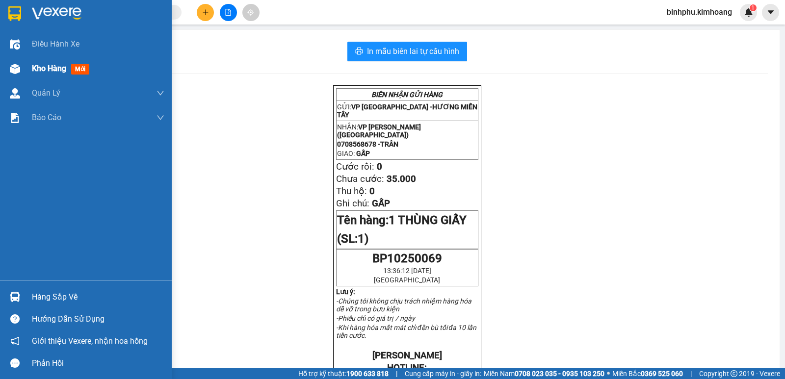
click at [8, 67] on div at bounding box center [14, 68] width 17 height 17
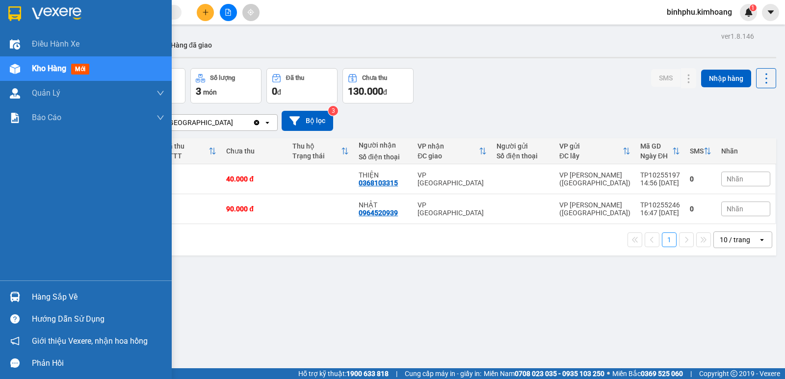
click at [24, 295] on div "Hàng sắp về" at bounding box center [86, 297] width 172 height 22
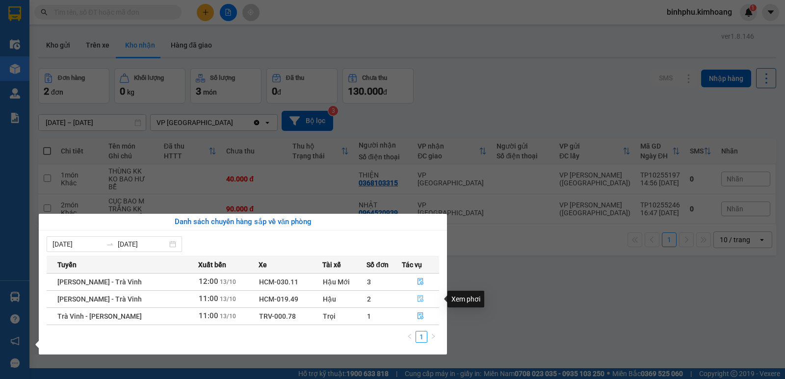
click at [419, 303] on span "file-done" at bounding box center [420, 299] width 7 height 8
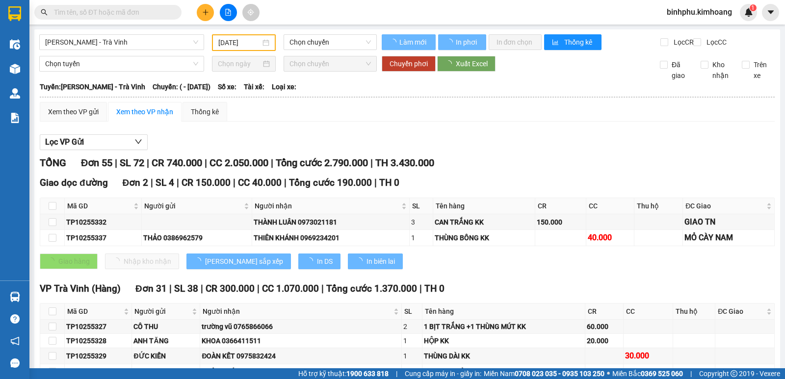
type input "[DATE]"
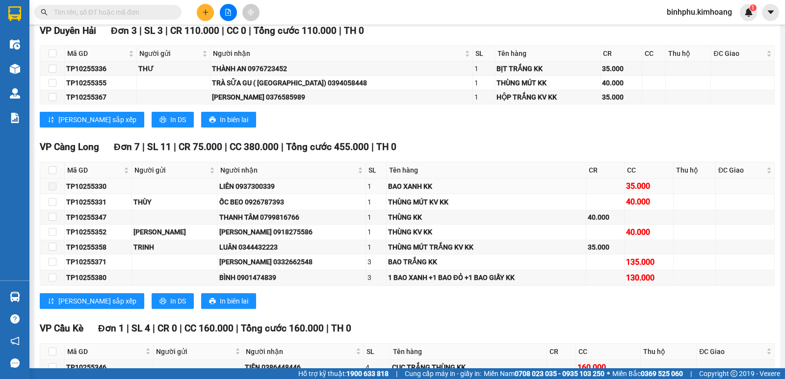
scroll to position [1226, 0]
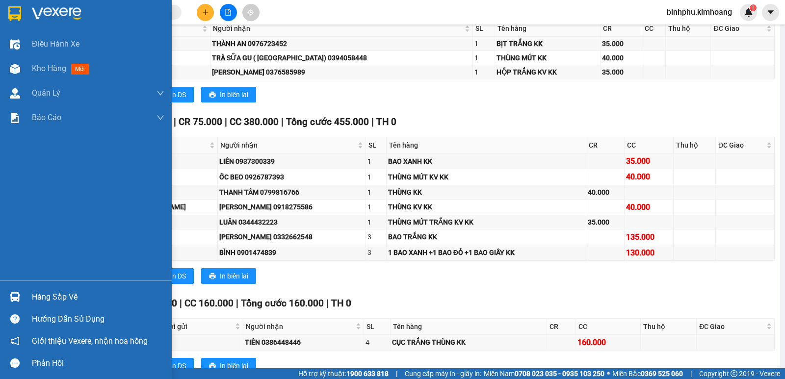
click at [23, 291] on div at bounding box center [14, 296] width 17 height 17
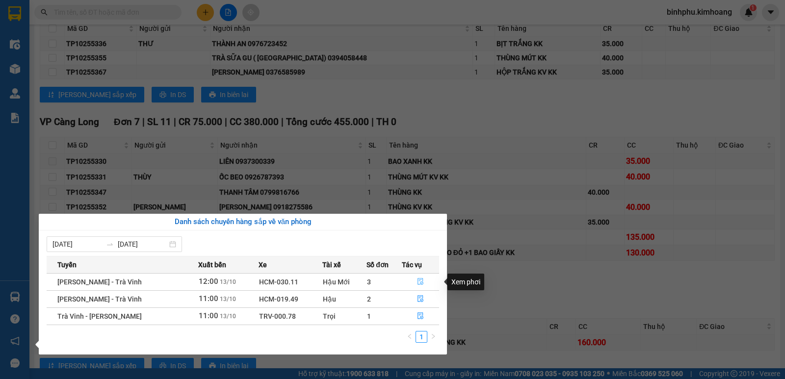
click at [417, 279] on icon "file-done" at bounding box center [420, 281] width 7 height 7
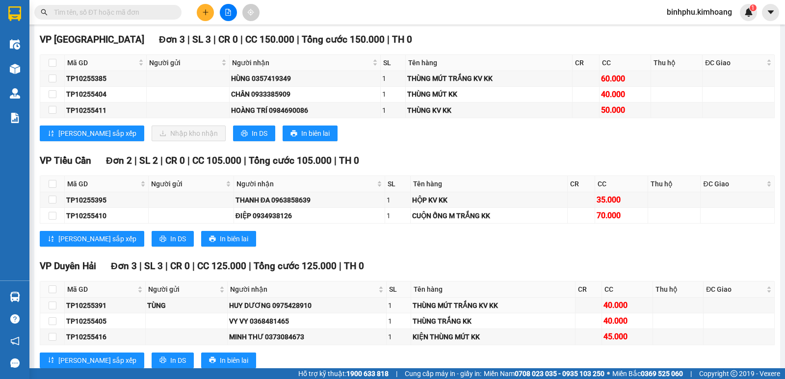
scroll to position [645, 0]
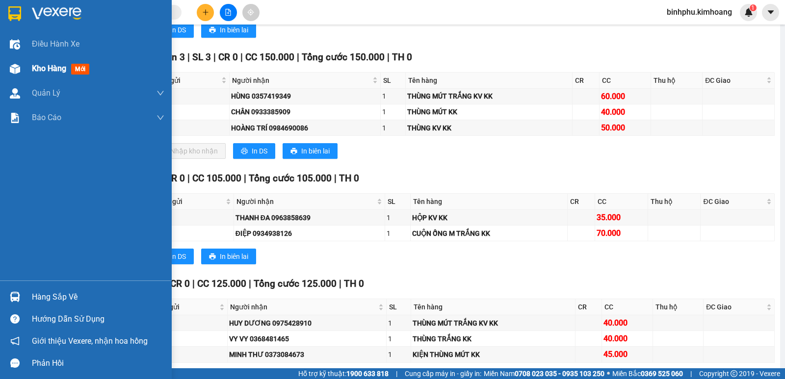
click at [7, 70] on div at bounding box center [14, 68] width 17 height 17
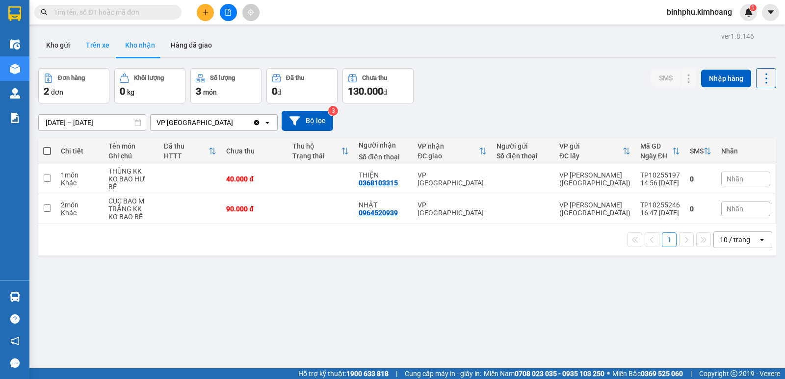
click at [109, 44] on button "Trên xe" at bounding box center [97, 45] width 39 height 24
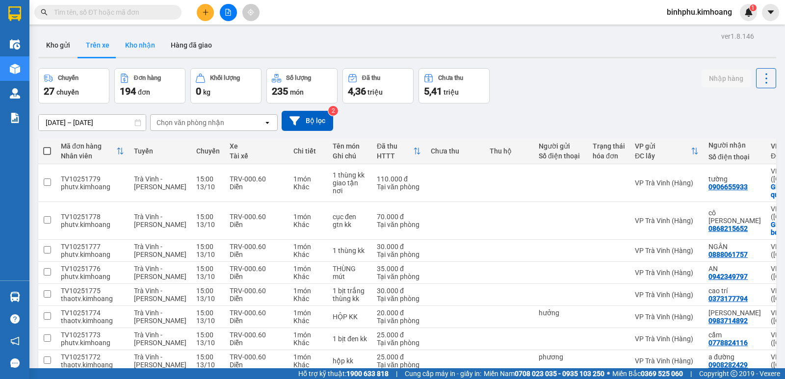
click at [147, 35] on button "Kho nhận" at bounding box center [140, 45] width 46 height 24
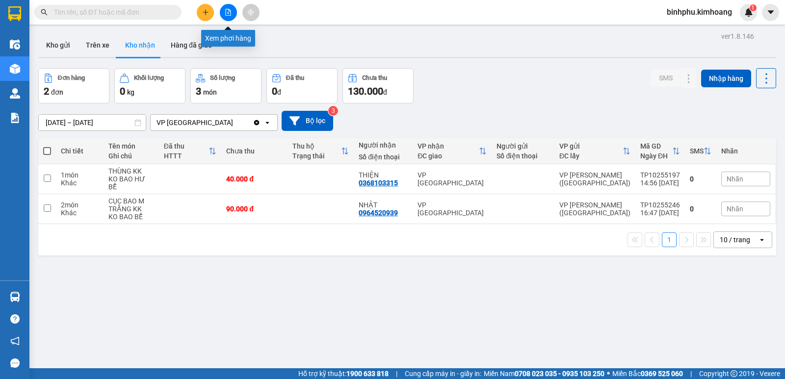
click at [223, 14] on button at bounding box center [228, 12] width 17 height 17
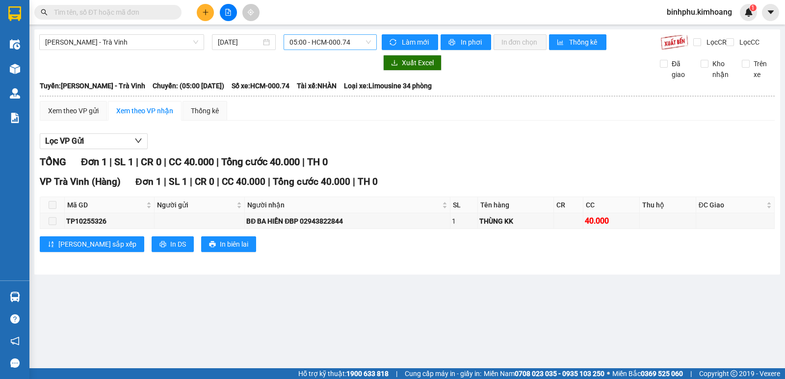
click at [352, 43] on span "05:00 - HCM-000.74" at bounding box center [329, 42] width 81 height 15
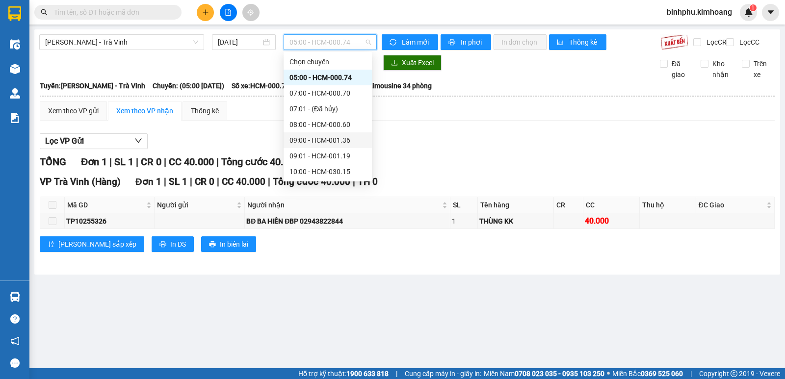
click at [319, 140] on div "09:00 - HCM-001.36" at bounding box center [327, 140] width 77 height 11
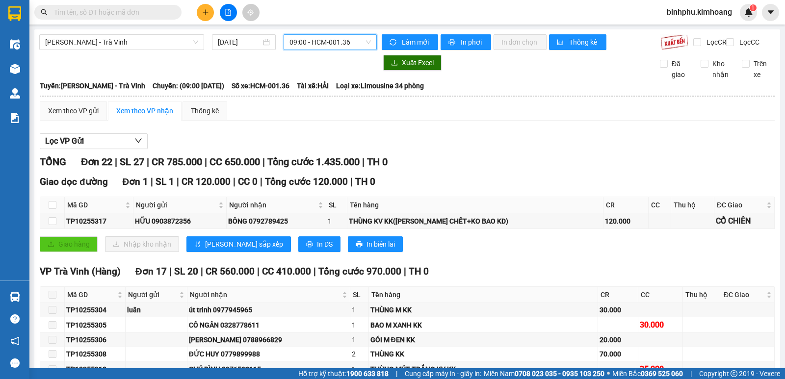
click at [356, 45] on span "09:00 - HCM-001.36" at bounding box center [329, 42] width 81 height 15
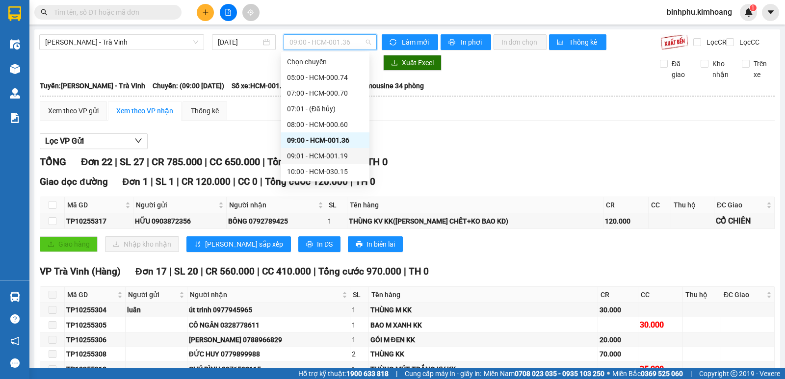
scroll to position [49, 0]
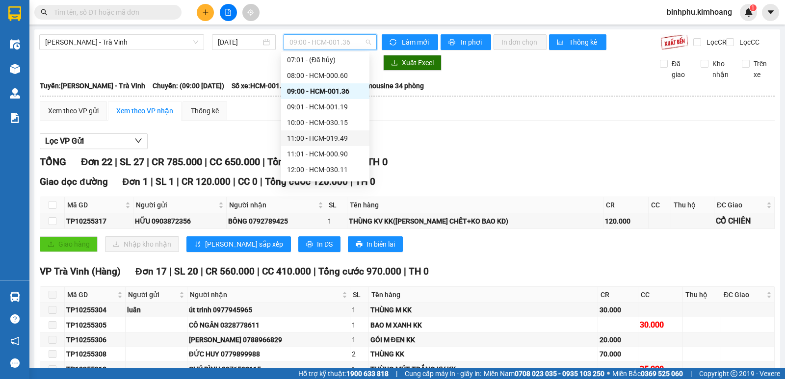
click at [331, 137] on div "11:00 - HCM-019.49" at bounding box center [325, 138] width 77 height 11
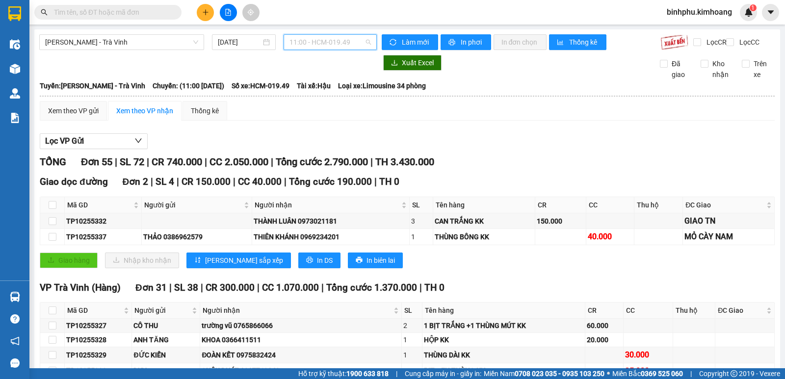
click at [354, 42] on span "11:00 - HCM-019.49" at bounding box center [329, 42] width 81 height 15
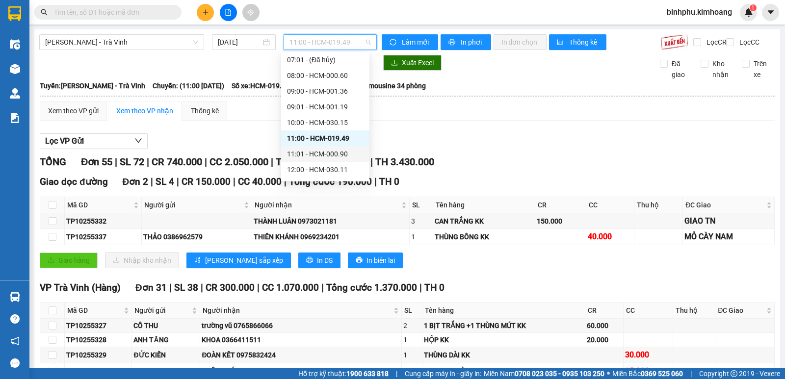
click at [325, 150] on div "11:01 - HCM-000.90" at bounding box center [325, 154] width 77 height 11
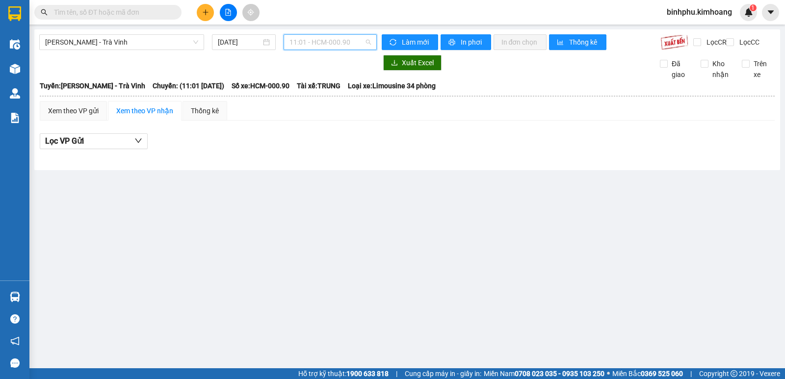
click at [359, 40] on span "11:01 - HCM-000.90" at bounding box center [329, 42] width 81 height 15
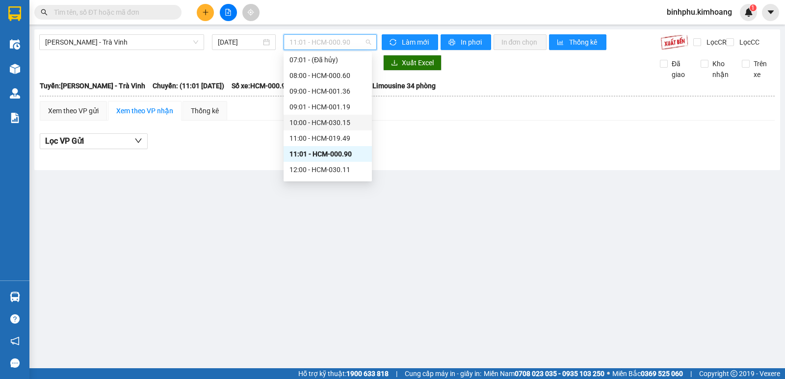
scroll to position [98, 0]
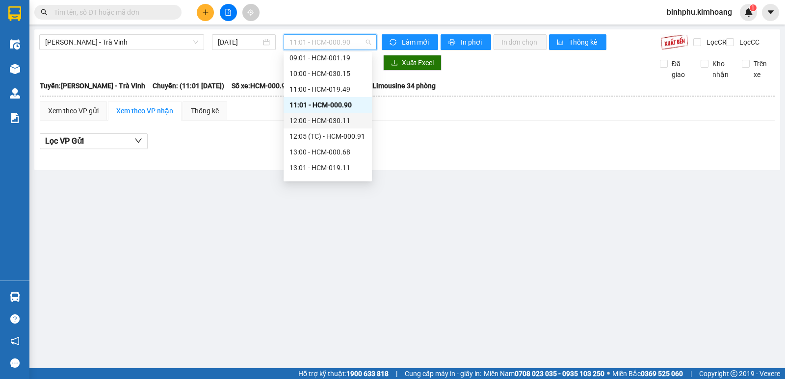
click at [318, 126] on div "12:00 - HCM-030.11" at bounding box center [327, 120] width 77 height 11
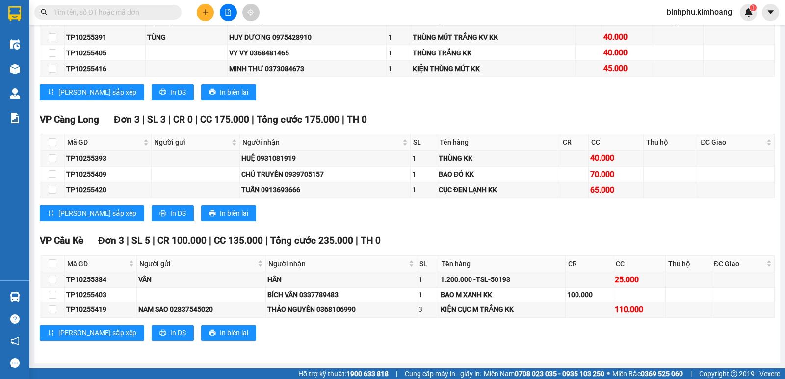
scroll to position [939, 0]
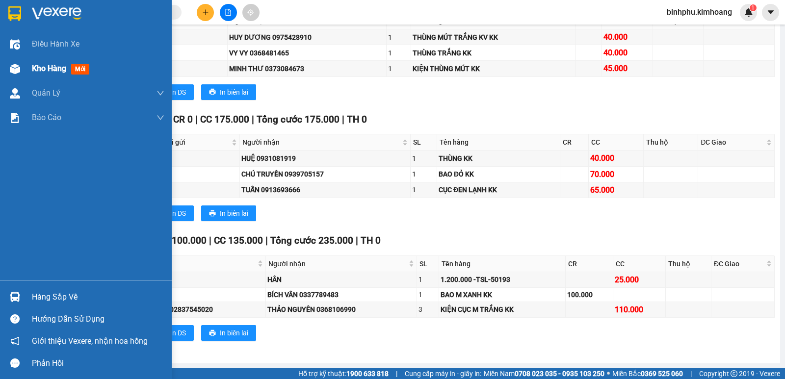
click at [23, 62] on div at bounding box center [14, 68] width 17 height 17
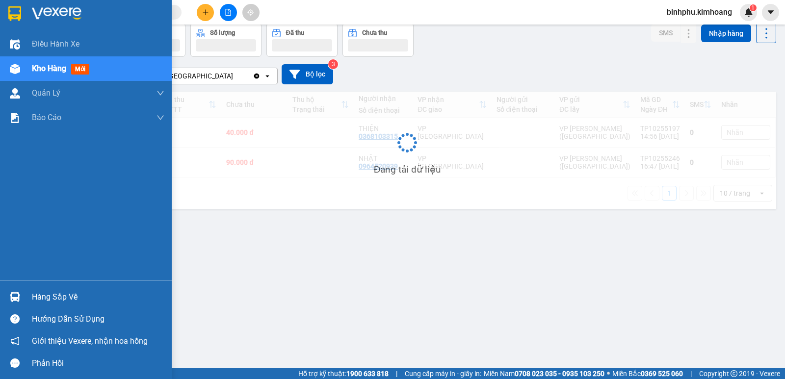
scroll to position [45, 0]
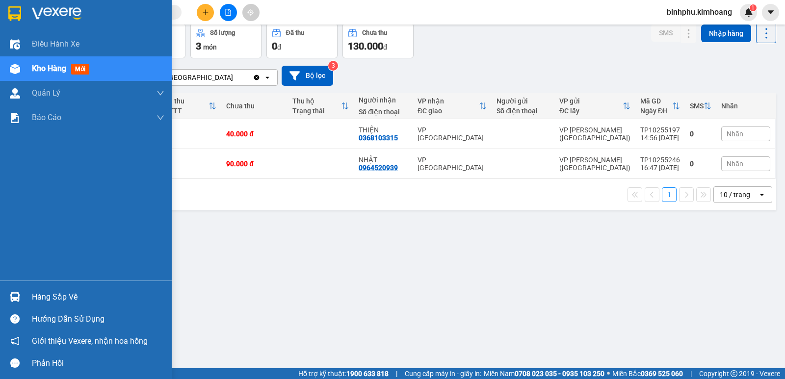
click at [35, 292] on div "Hàng sắp về" at bounding box center [98, 297] width 132 height 15
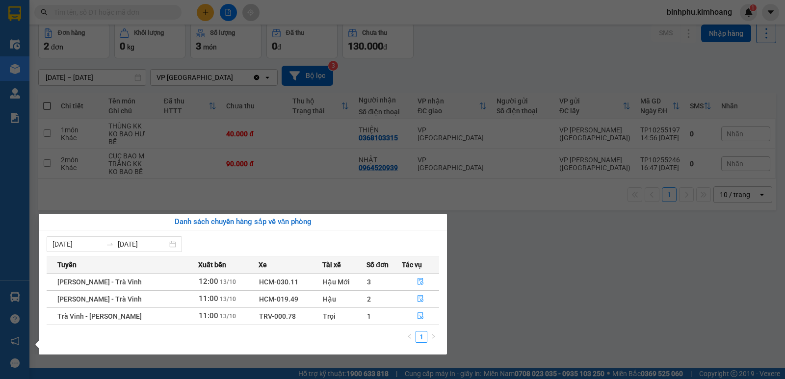
click at [22, 236] on div "Điều hành xe Kho hàng mới Quản [PERSON_NAME] lý chuyến Quản lý khách hàng mới B…" at bounding box center [14, 189] width 29 height 379
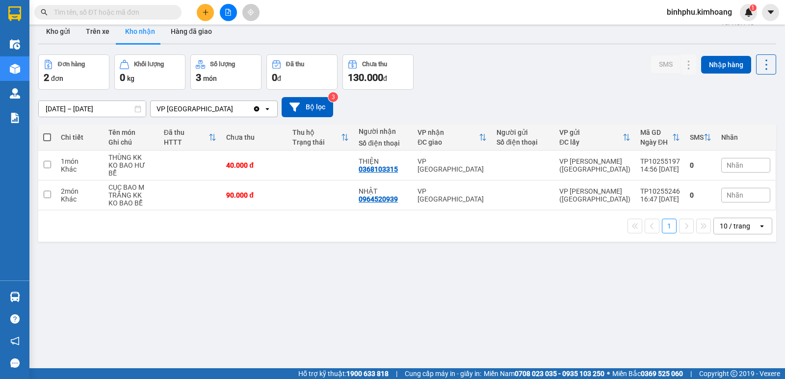
scroll to position [0, 0]
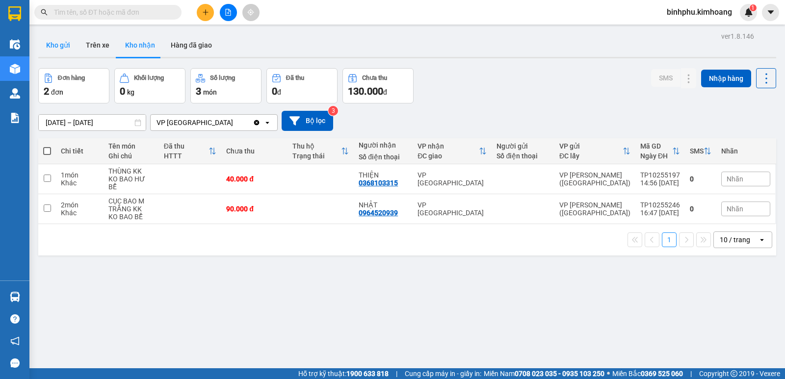
click at [69, 42] on button "Kho gửi" at bounding box center [58, 45] width 40 height 24
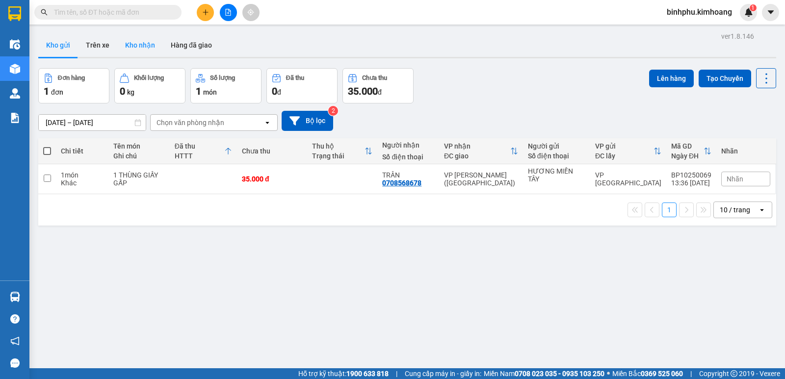
click at [135, 40] on button "Kho nhận" at bounding box center [140, 45] width 46 height 24
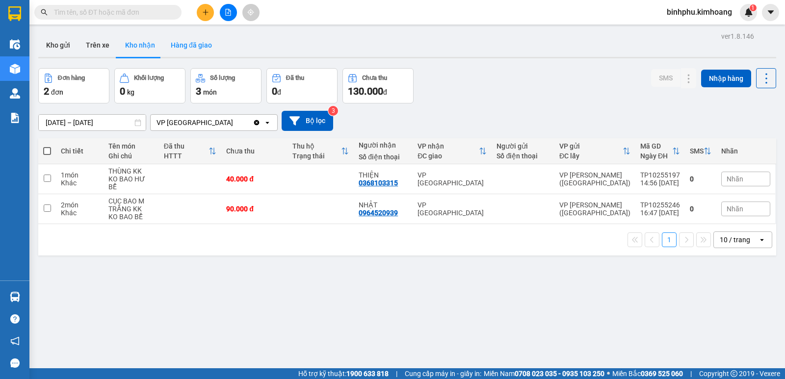
click at [195, 51] on button "Hàng đã giao" at bounding box center [191, 45] width 57 height 24
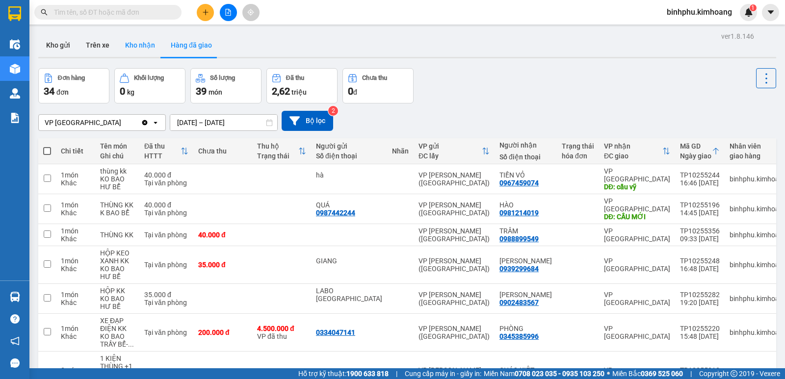
click at [144, 53] on button "Kho nhận" at bounding box center [140, 45] width 46 height 24
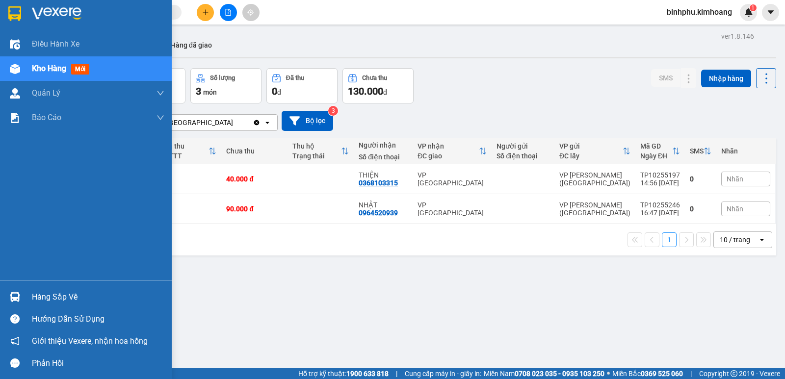
click at [49, 299] on div "Hàng sắp về" at bounding box center [98, 297] width 132 height 15
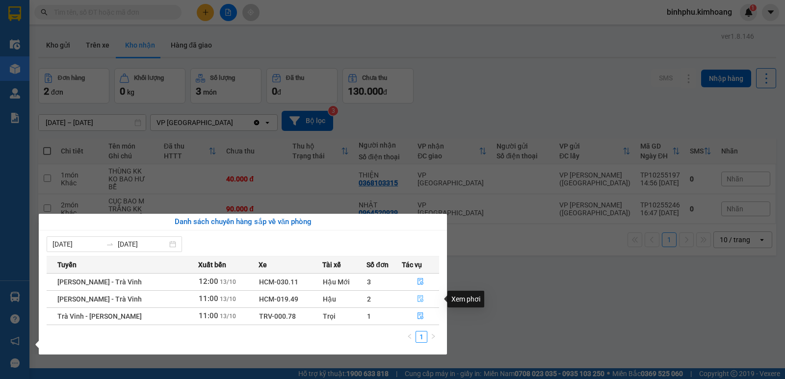
click at [418, 299] on icon "file-done" at bounding box center [420, 298] width 7 height 7
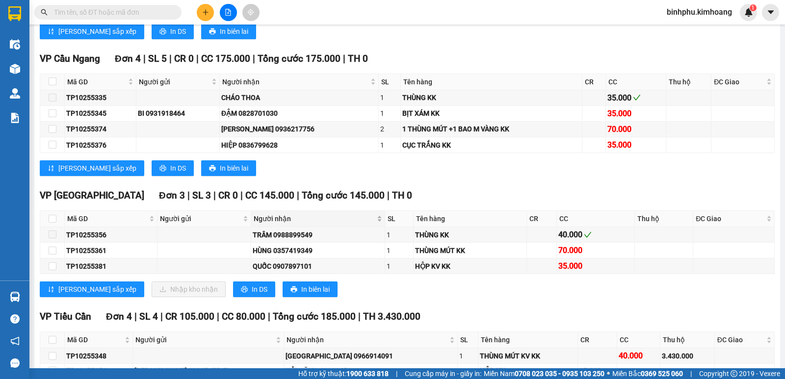
scroll to position [785, 0]
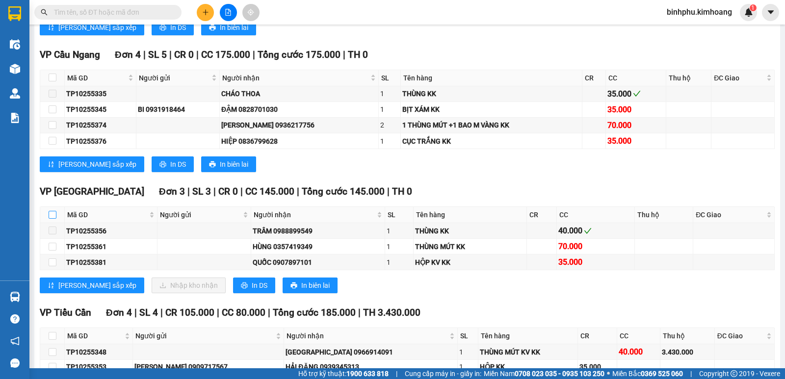
click at [51, 219] on input "checkbox" at bounding box center [53, 215] width 8 height 8
checkbox input "true"
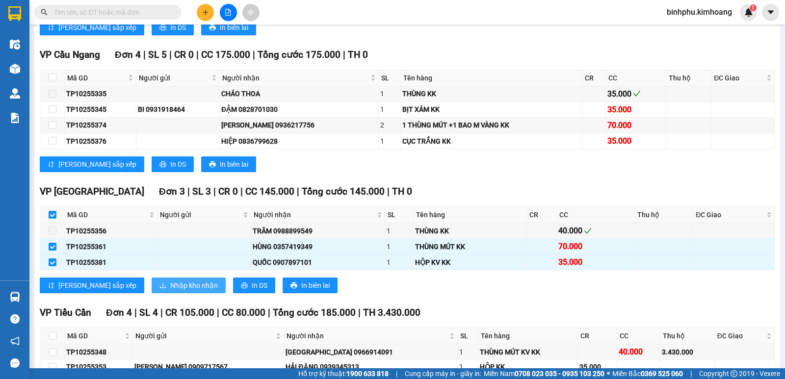
click at [170, 291] on span "Nhập kho nhận" at bounding box center [194, 285] width 48 height 11
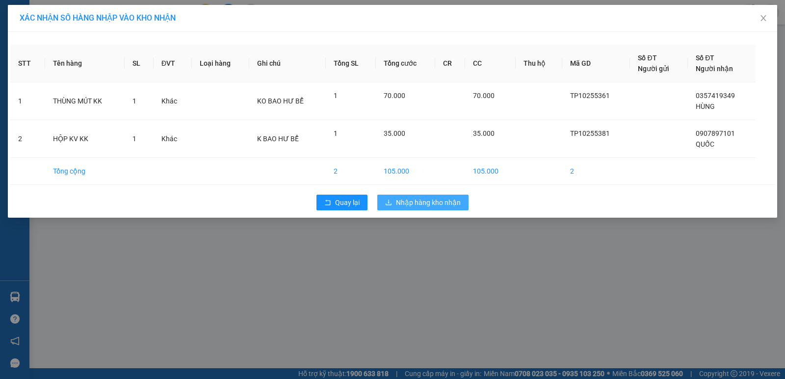
click at [400, 204] on span "Nhập hàng kho nhận" at bounding box center [428, 202] width 65 height 11
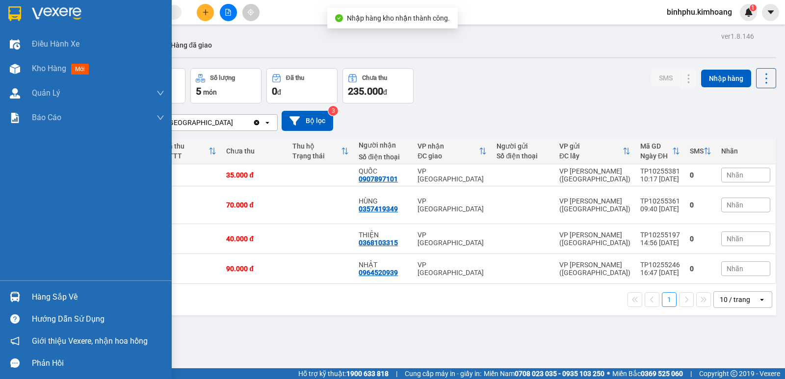
click at [17, 297] on img at bounding box center [15, 297] width 10 height 10
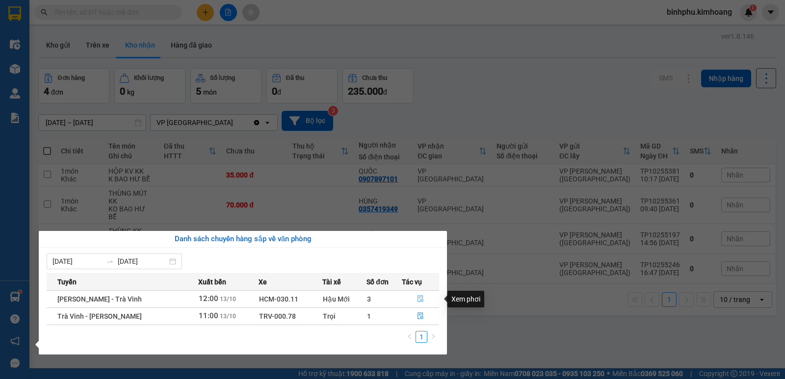
click at [414, 300] on button "button" at bounding box center [420, 299] width 36 height 16
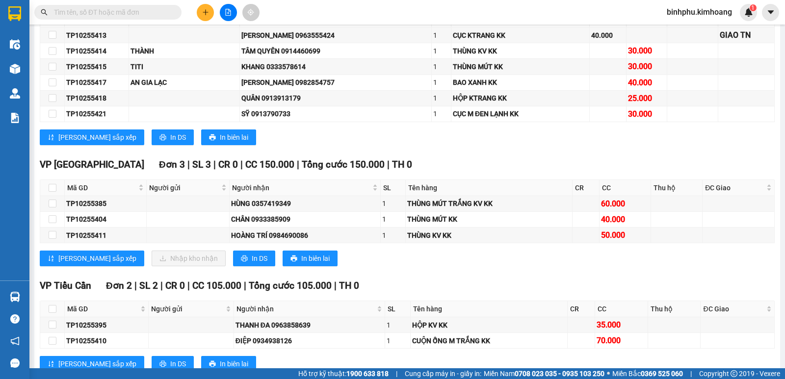
scroll to position [540, 0]
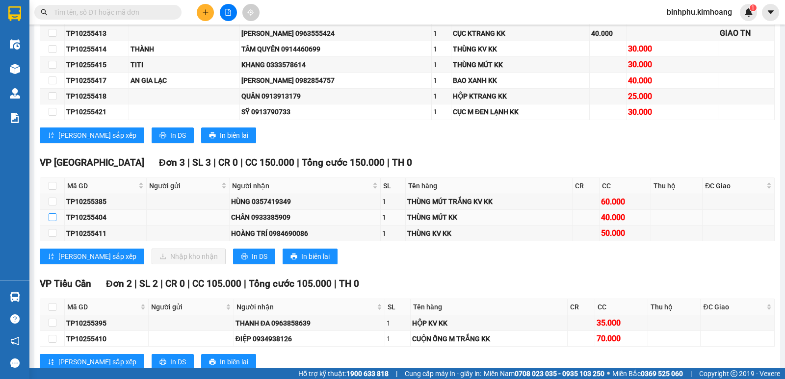
click at [52, 221] on input "checkbox" at bounding box center [53, 217] width 8 height 8
checkbox input "true"
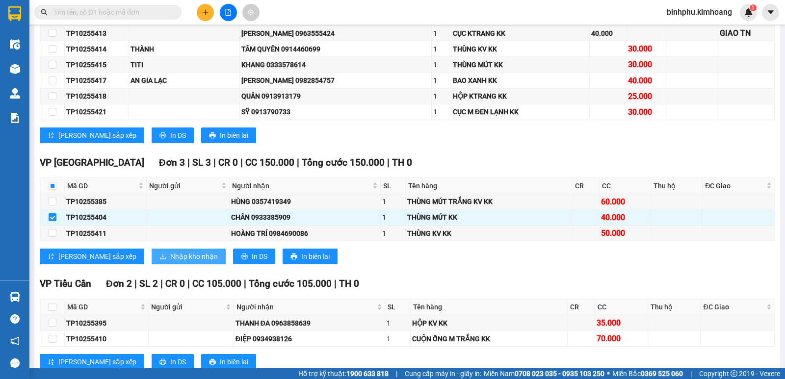
click at [170, 262] on span "Nhập kho nhận" at bounding box center [194, 256] width 48 height 11
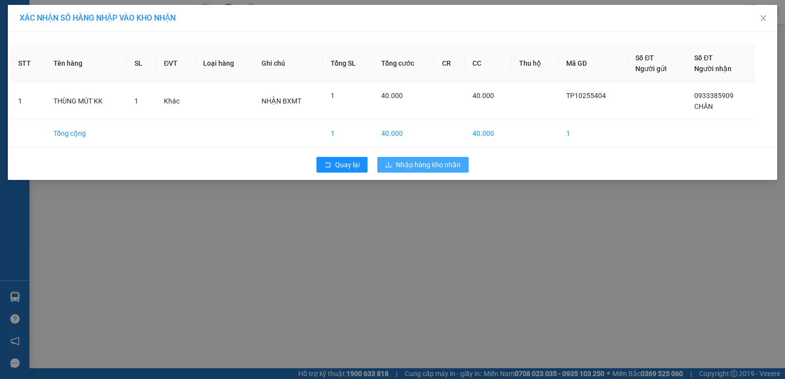
click at [444, 165] on span "Nhập hàng kho nhận" at bounding box center [428, 164] width 65 height 11
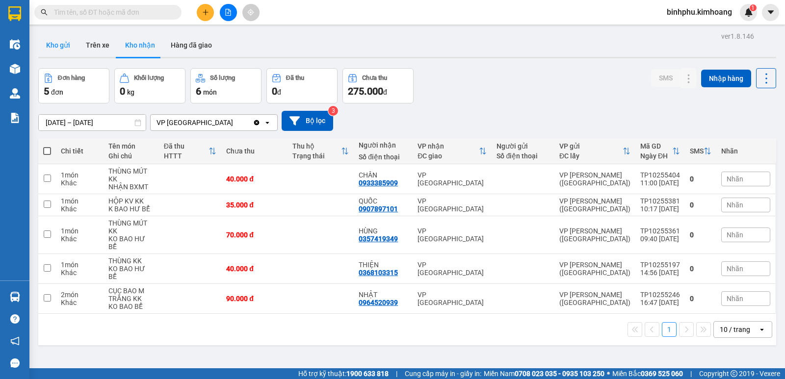
click at [49, 41] on button "Kho gửi" at bounding box center [58, 45] width 40 height 24
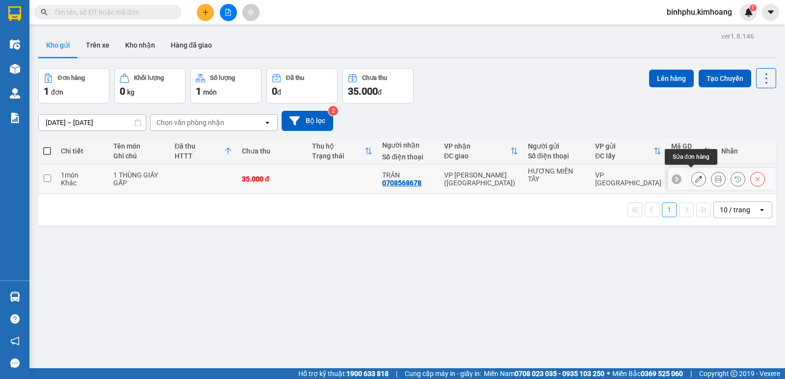
click at [692, 171] on button at bounding box center [699, 179] width 14 height 17
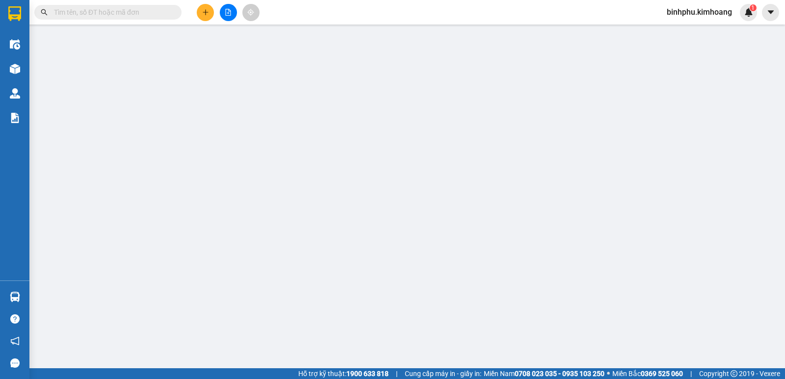
type input "HƯƠNG MIỀN TÂY"
type input "0708568678"
type input "TRÂN"
type input "35.000"
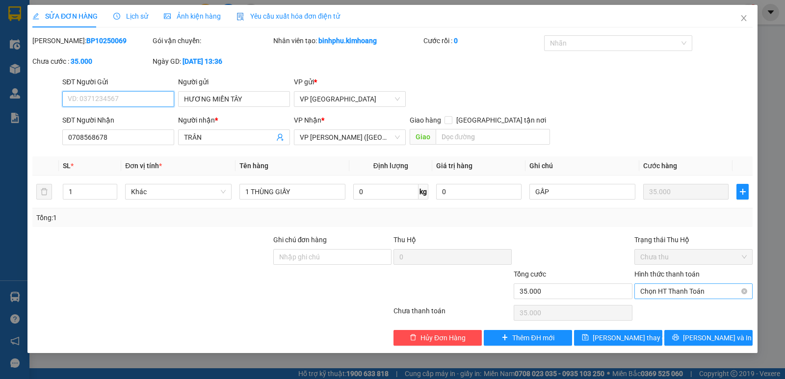
click at [663, 291] on span "Chọn HT Thanh Toán" at bounding box center [693, 291] width 106 height 15
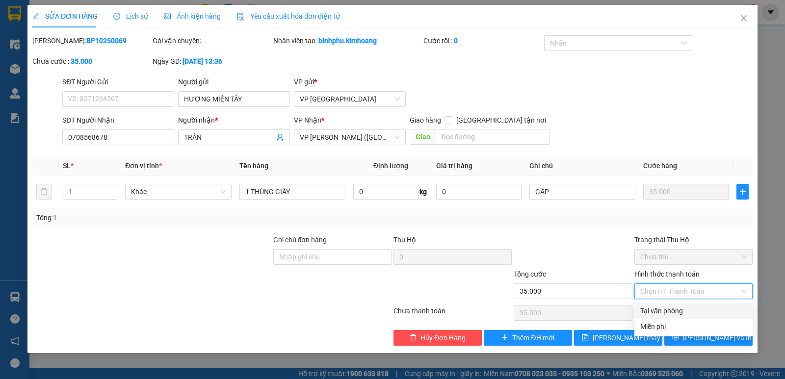
click at [665, 306] on div "Tại văn phòng" at bounding box center [693, 311] width 106 height 11
type input "0"
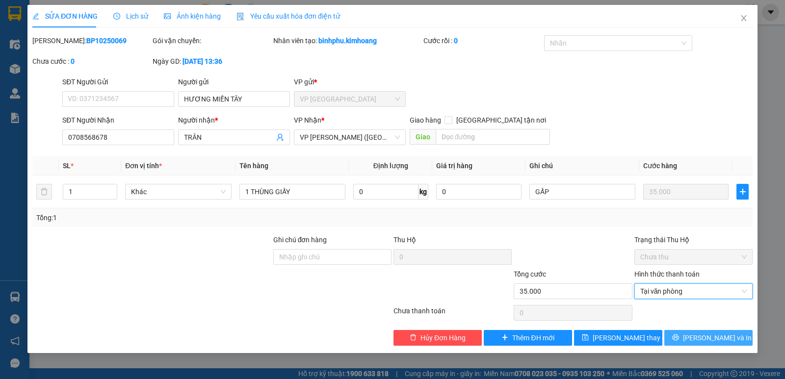
click at [675, 338] on button "[PERSON_NAME] và In" at bounding box center [708, 338] width 88 height 16
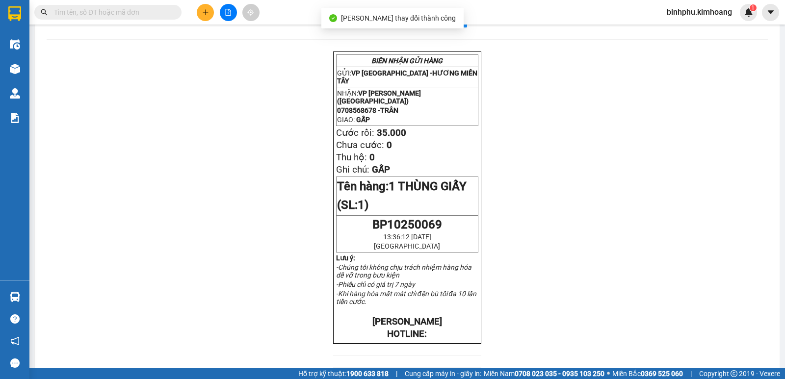
scroll to position [49, 0]
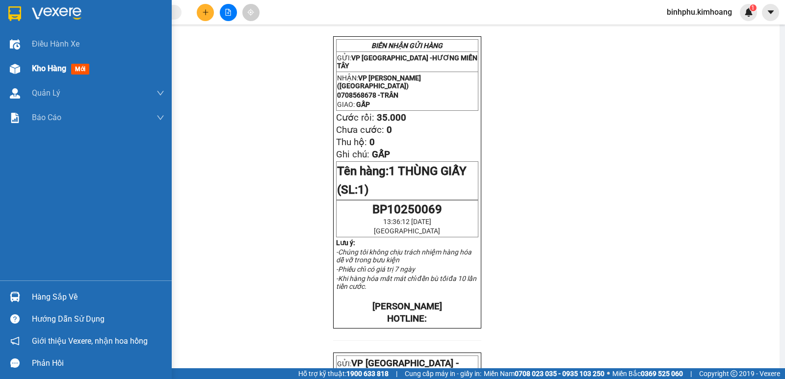
click at [38, 67] on span "Kho hàng" at bounding box center [49, 68] width 34 height 9
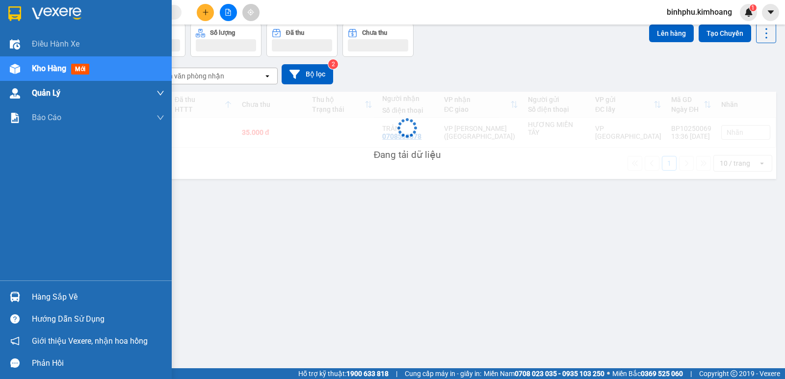
scroll to position [45, 0]
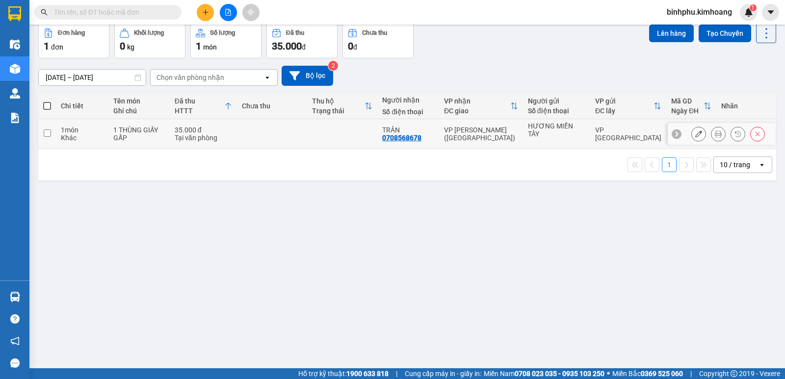
click at [301, 132] on td at bounding box center [272, 134] width 70 height 30
checkbox input "true"
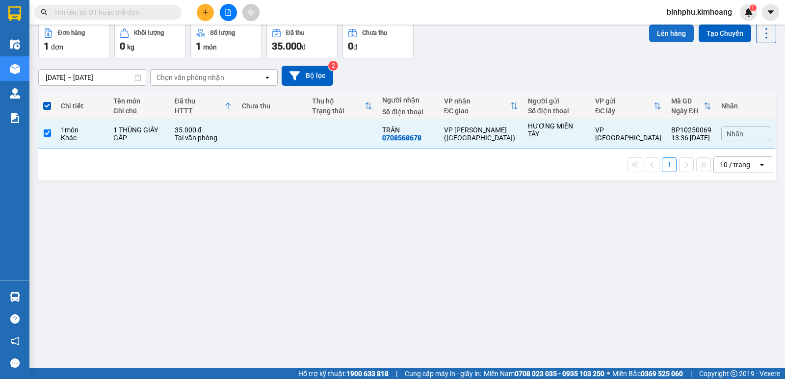
click at [662, 30] on button "Lên hàng" at bounding box center [671, 34] width 45 height 18
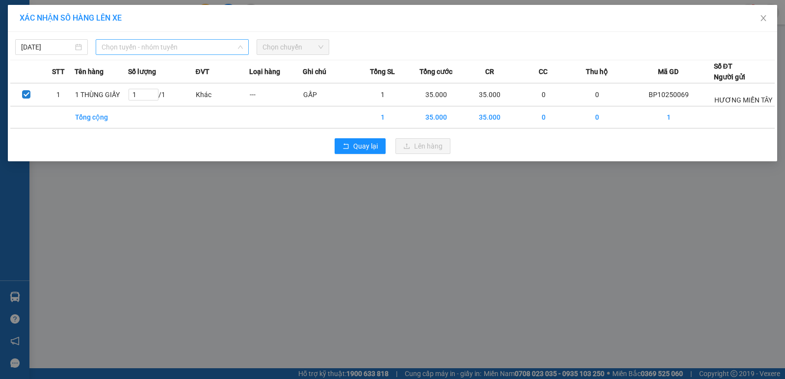
click at [227, 42] on span "Chọn tuyến - nhóm tuyến" at bounding box center [172, 47] width 141 height 15
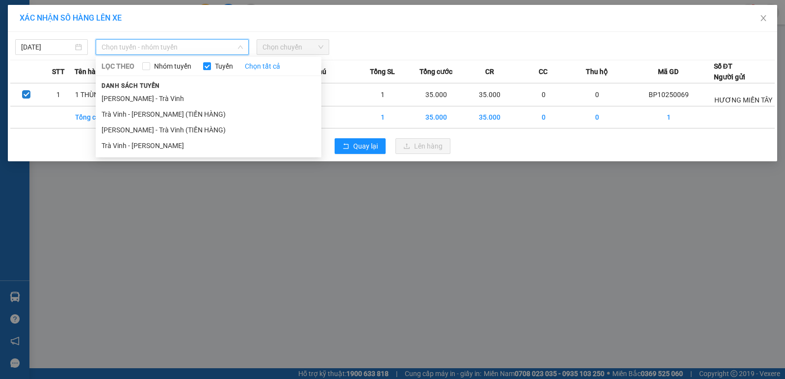
click at [217, 149] on li "Trà Vinh - [PERSON_NAME]" at bounding box center [209, 146] width 226 height 16
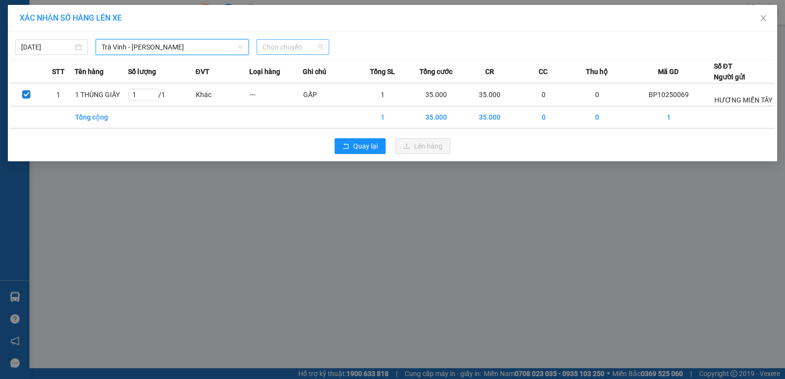
click at [298, 48] on span "Chọn chuyến" at bounding box center [292, 47] width 61 height 15
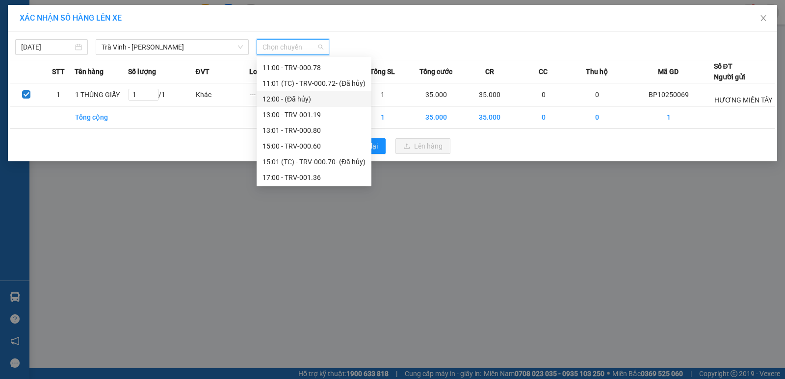
scroll to position [343, 0]
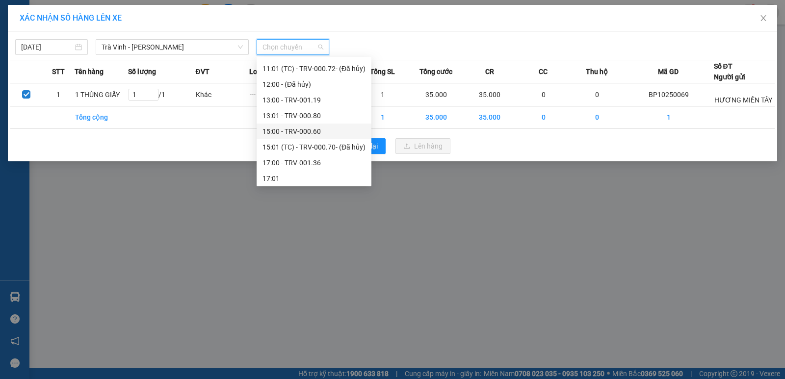
click at [295, 130] on div "15:00 - TRV-000.60" at bounding box center [313, 131] width 103 height 11
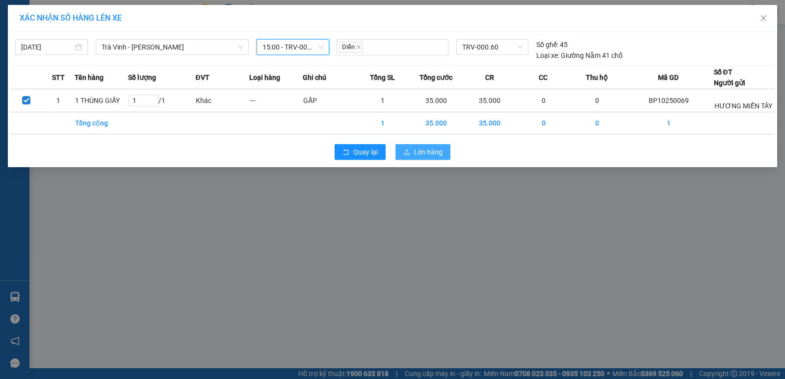
click at [425, 150] on span "Lên hàng" at bounding box center [428, 152] width 28 height 11
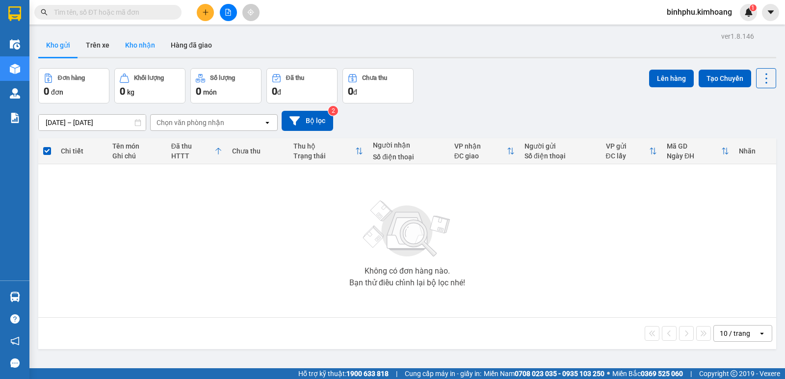
click at [140, 37] on button "Kho nhận" at bounding box center [140, 45] width 46 height 24
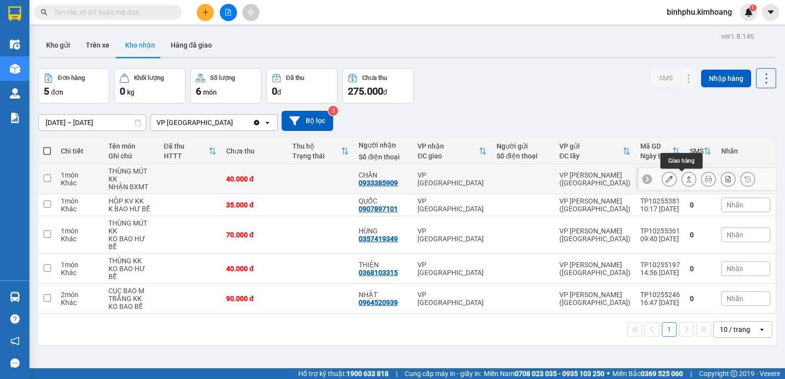
click at [682, 174] on button at bounding box center [689, 179] width 14 height 17
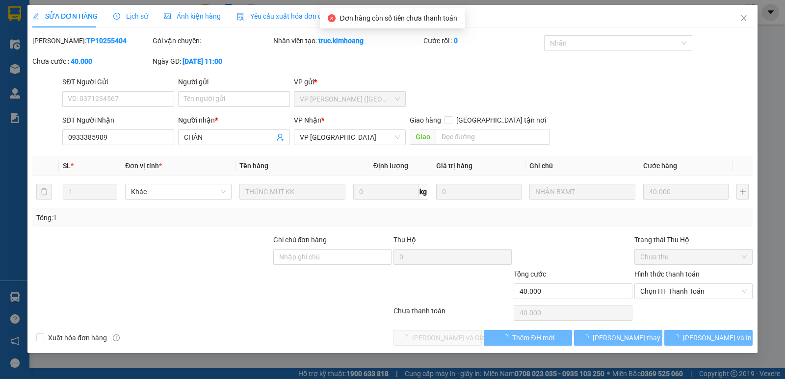
type input "0933385909"
type input "CHÂN"
type input "40.000"
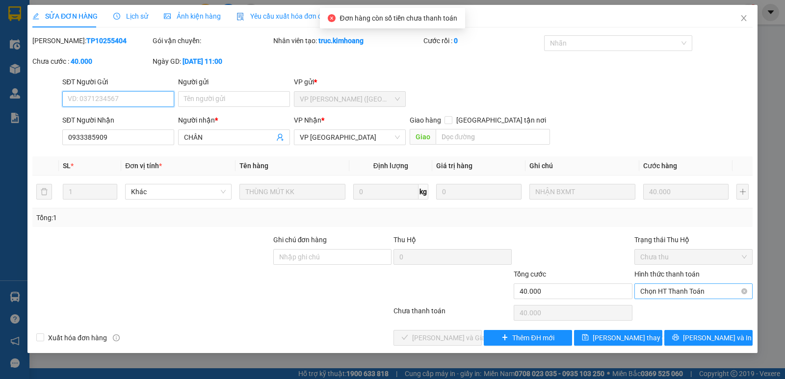
click at [689, 286] on span "Chọn HT Thanh Toán" at bounding box center [693, 291] width 106 height 15
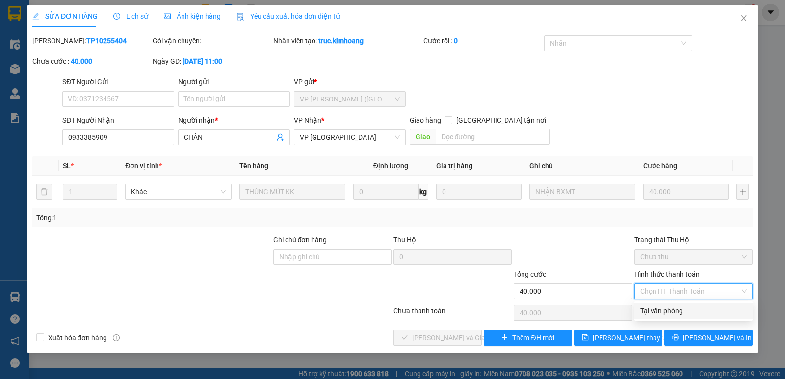
click at [696, 307] on div "Tại văn phòng" at bounding box center [693, 311] width 106 height 11
type input "0"
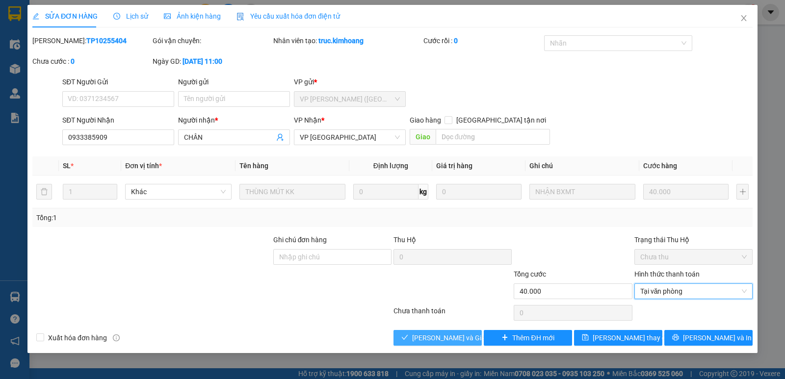
click at [459, 342] on span "[PERSON_NAME] và Giao hàng" at bounding box center [459, 338] width 94 height 11
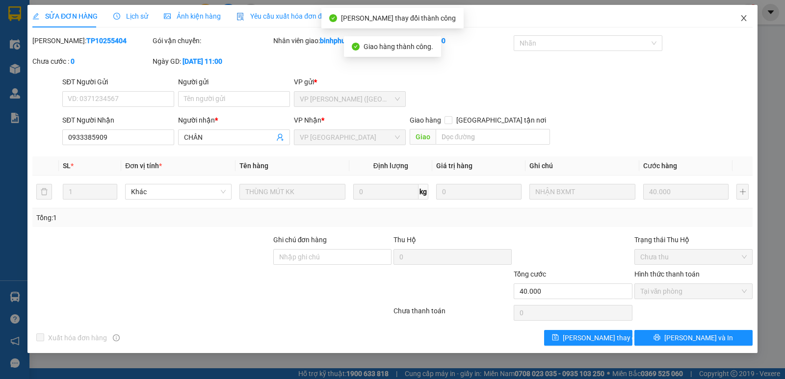
click at [740, 20] on span "Close" at bounding box center [743, 18] width 27 height 27
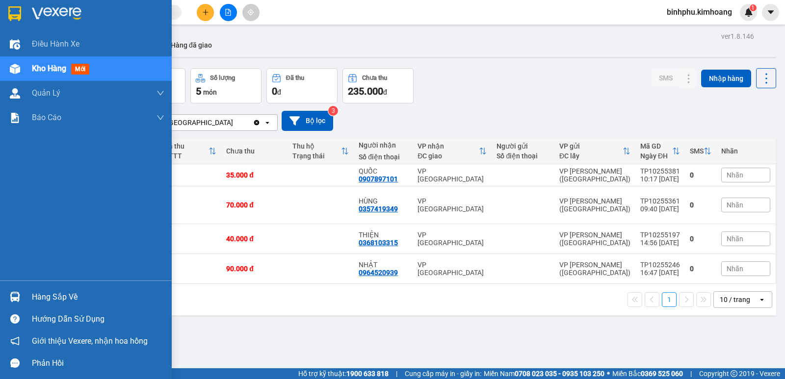
click at [8, 291] on div at bounding box center [14, 296] width 17 height 17
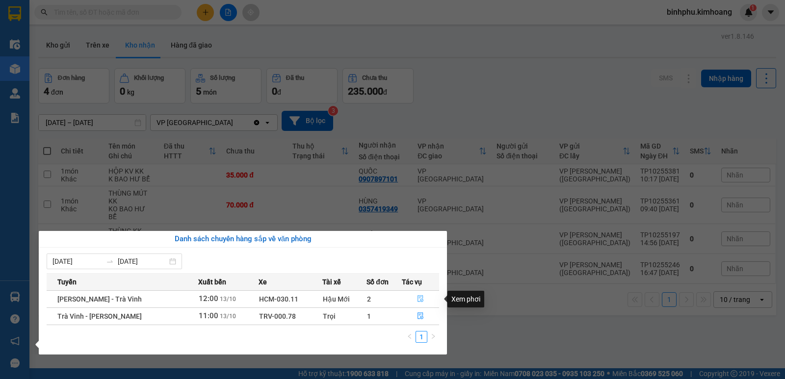
click at [417, 297] on icon "file-done" at bounding box center [420, 298] width 7 height 7
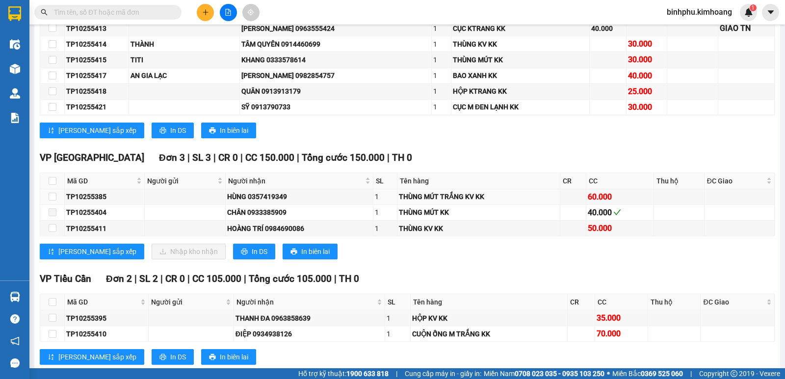
scroll to position [638, 0]
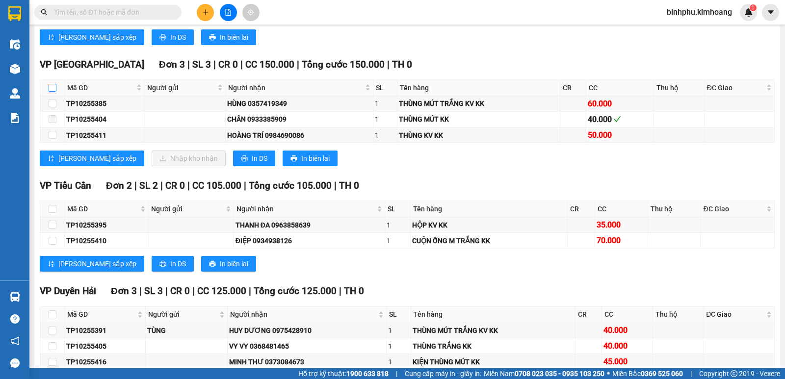
click at [54, 92] on input "checkbox" at bounding box center [53, 88] width 8 height 8
checkbox input "true"
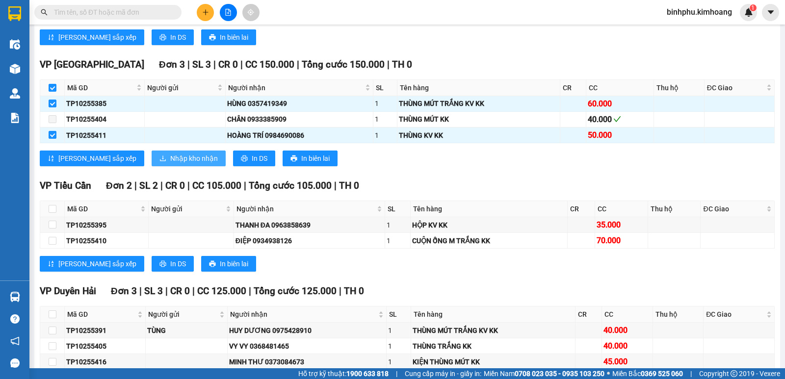
click at [152, 166] on button "Nhập kho nhận" at bounding box center [189, 159] width 74 height 16
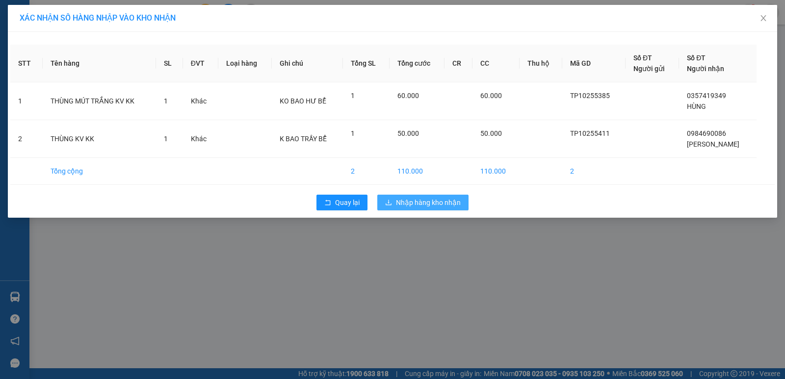
click at [408, 201] on span "Nhập hàng kho nhận" at bounding box center [428, 202] width 65 height 11
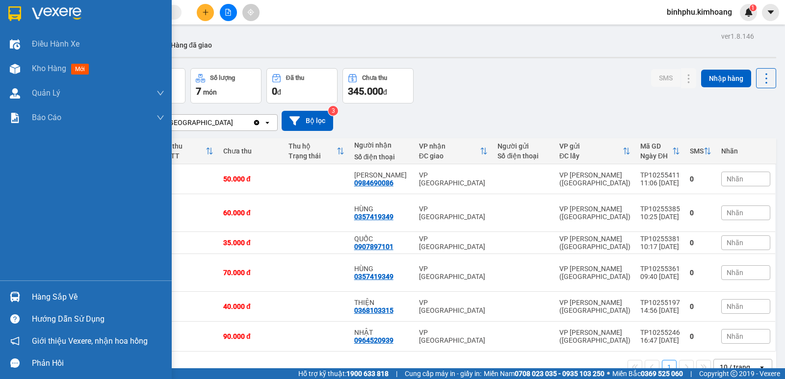
click at [24, 296] on div "Hàng sắp về" at bounding box center [86, 297] width 172 height 22
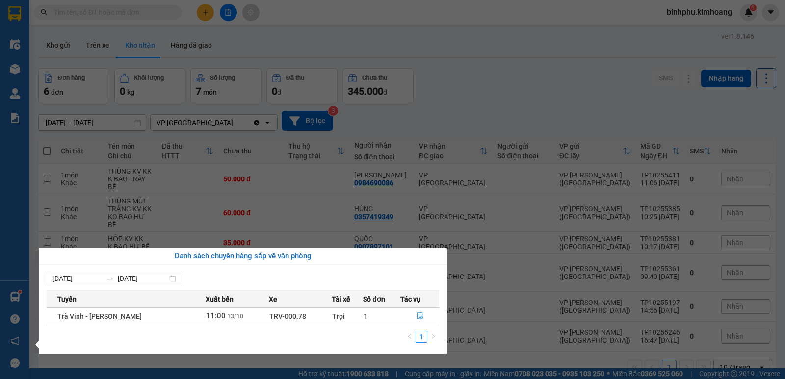
click at [541, 89] on section "Kết quả tìm kiếm ( 331 ) Bộ lọc Mã ĐH Trạng thái Món hàng Thu hộ Tổng cước Chưa…" at bounding box center [392, 189] width 785 height 379
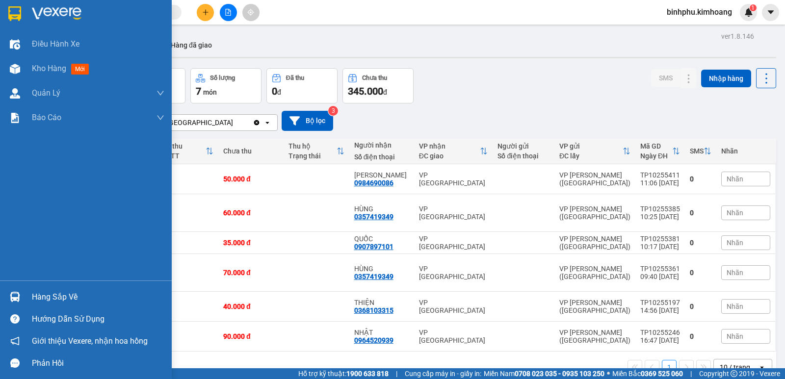
click at [25, 296] on div "Hàng sắp về" at bounding box center [86, 297] width 172 height 22
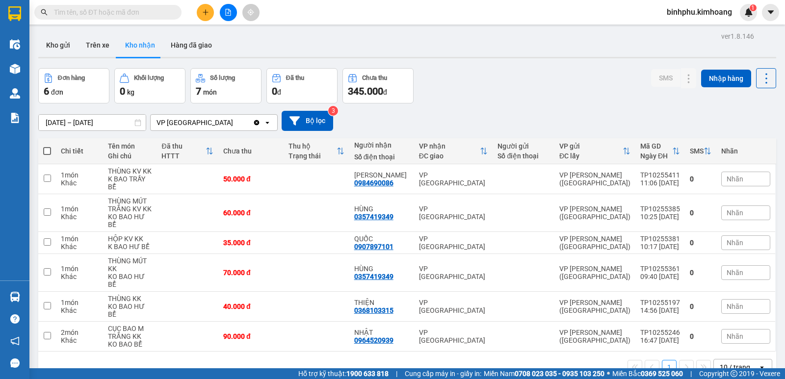
click at [403, 25] on section "Kết quả tìm kiếm ( 331 ) Bộ lọc Mã ĐH Trạng thái Món hàng Thu hộ Tổng cước Chưa…" at bounding box center [392, 189] width 785 height 379
click at [226, 13] on icon "file-add" at bounding box center [228, 12] width 7 height 7
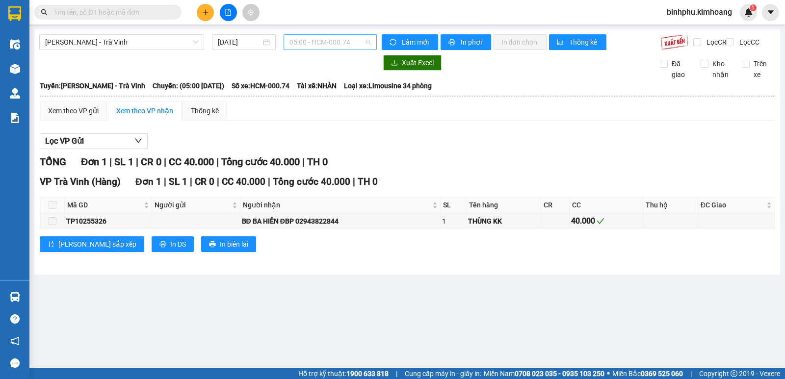
click at [358, 41] on span "05:00 - HCM-000.74" at bounding box center [329, 42] width 81 height 15
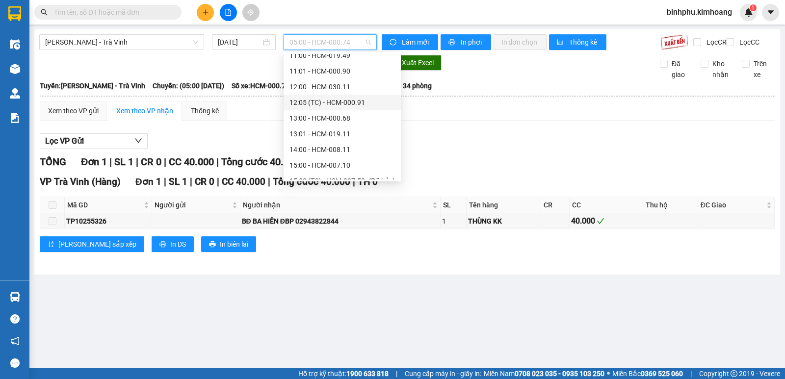
scroll to position [147, 0]
click at [332, 104] on div "13:00 - HCM-000.68" at bounding box center [341, 103] width 105 height 11
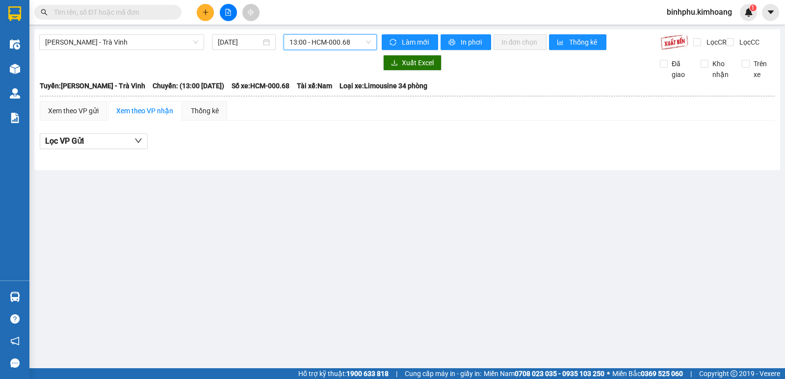
click at [354, 41] on span "13:00 - HCM-000.68" at bounding box center [329, 42] width 81 height 15
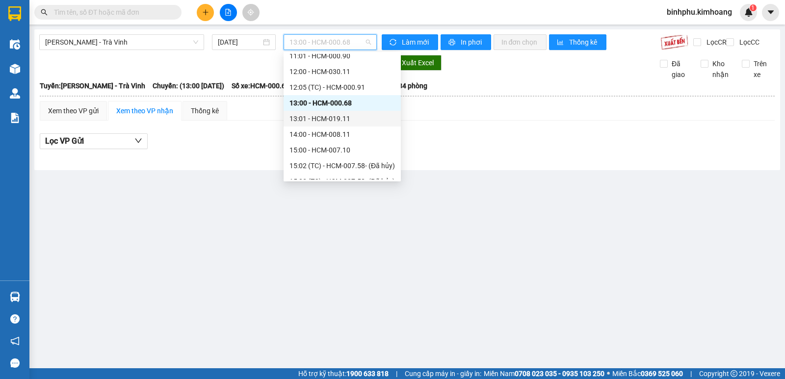
click at [346, 117] on div "13:01 - HCM-019.11" at bounding box center [341, 118] width 105 height 11
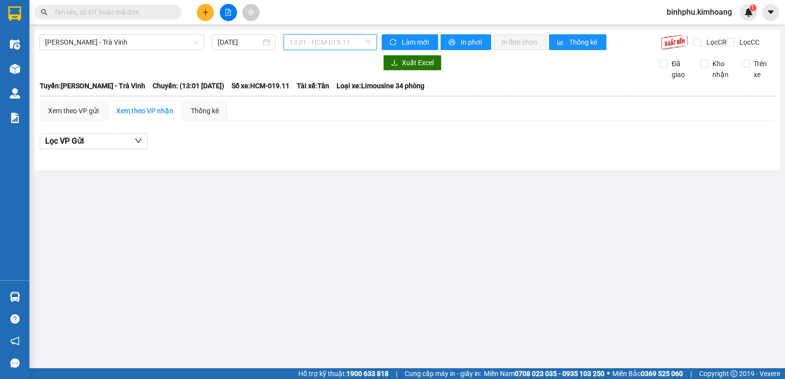
click at [355, 38] on span "13:01 - HCM-019.11" at bounding box center [329, 42] width 81 height 15
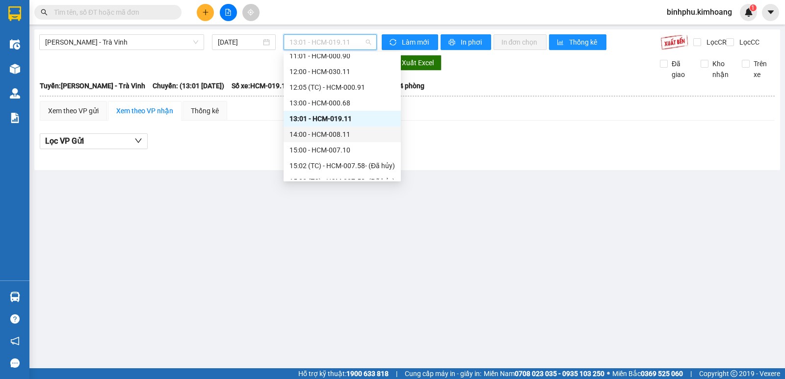
click at [347, 137] on div "14:00 - HCM-008.11" at bounding box center [341, 134] width 105 height 11
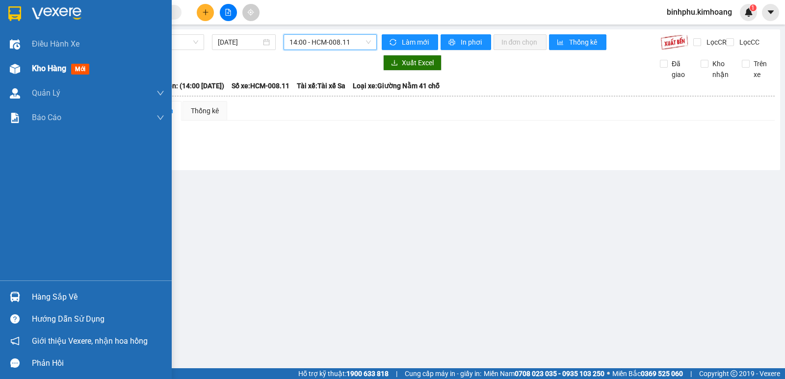
click at [16, 65] on img at bounding box center [15, 69] width 10 height 10
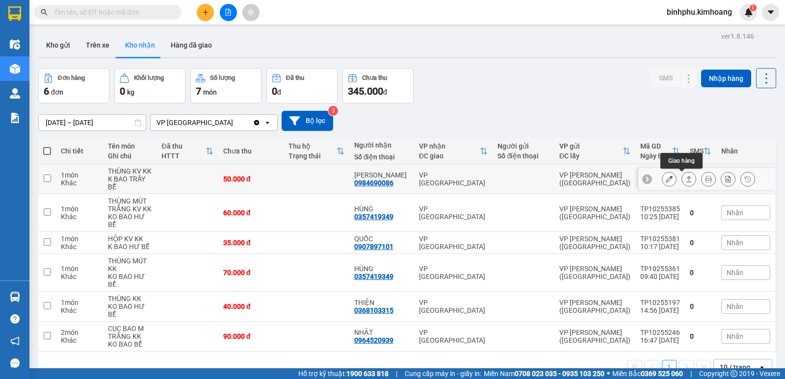
click at [685, 176] on icon at bounding box center [688, 179] width 7 height 7
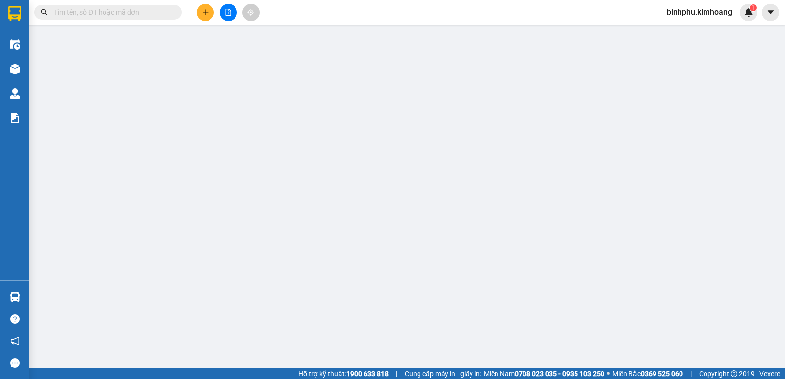
type input "0984690086"
type input "HOÀNG TRÍ"
type input "50.000"
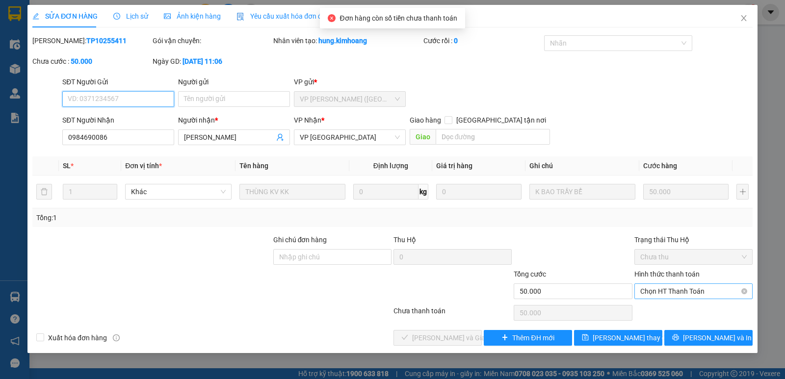
click at [675, 290] on span "Chọn HT Thanh Toán" at bounding box center [693, 291] width 106 height 15
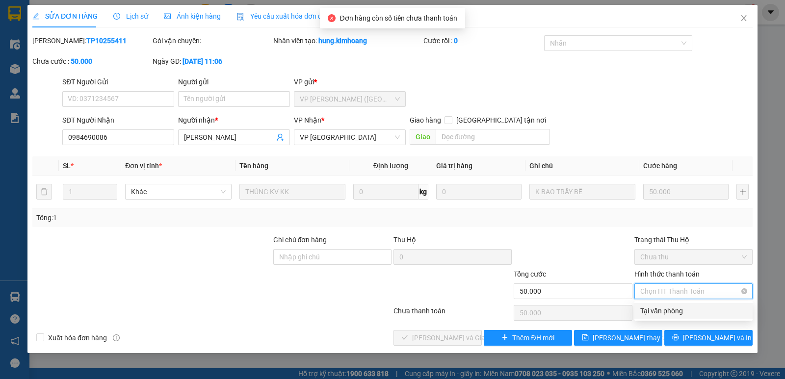
click at [677, 314] on div "Tại văn phòng" at bounding box center [693, 311] width 106 height 11
type input "0"
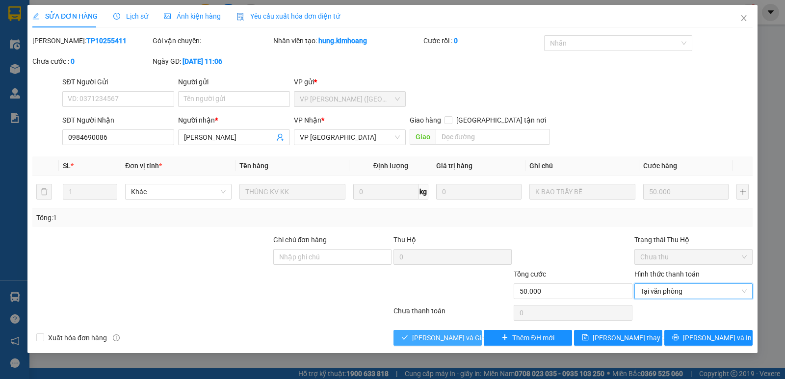
click at [461, 332] on button "[PERSON_NAME] và Giao hàng" at bounding box center [437, 338] width 88 height 16
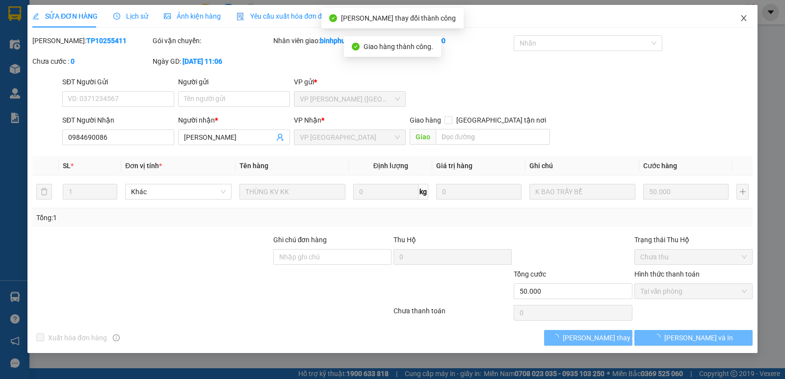
click at [737, 14] on span "Close" at bounding box center [743, 18] width 27 height 27
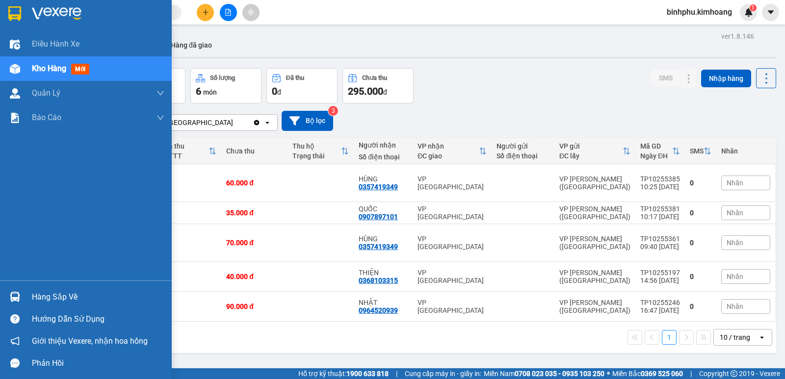
click at [23, 291] on div at bounding box center [14, 296] width 17 height 17
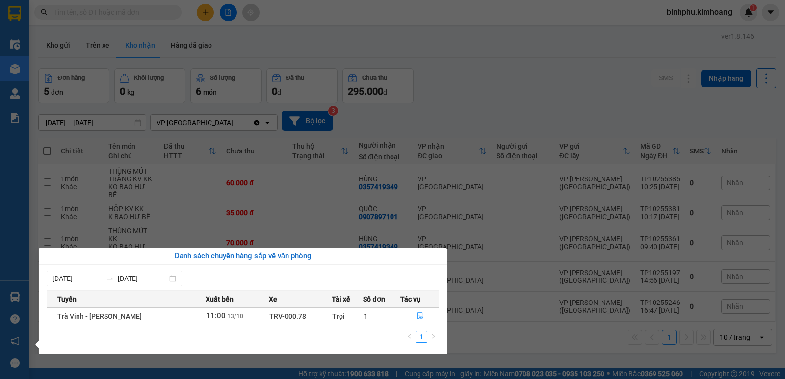
click at [525, 280] on section "Kết quả tìm kiếm ( 331 ) Bộ lọc Mã ĐH Trạng thái Món hàng Thu hộ Tổng cước Chưa…" at bounding box center [392, 189] width 785 height 379
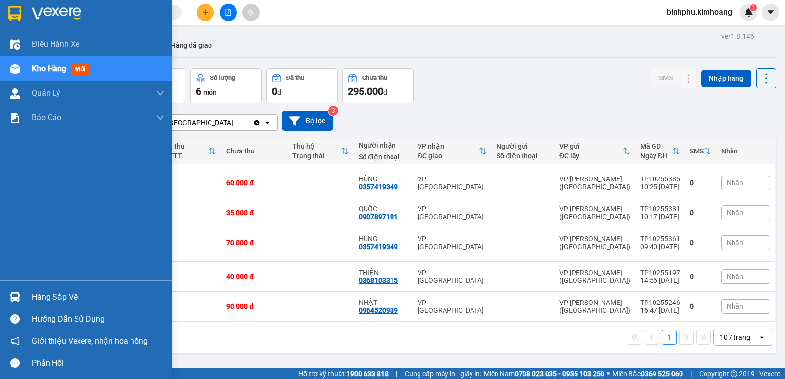
click at [40, 295] on div "Hàng sắp về" at bounding box center [98, 297] width 132 height 15
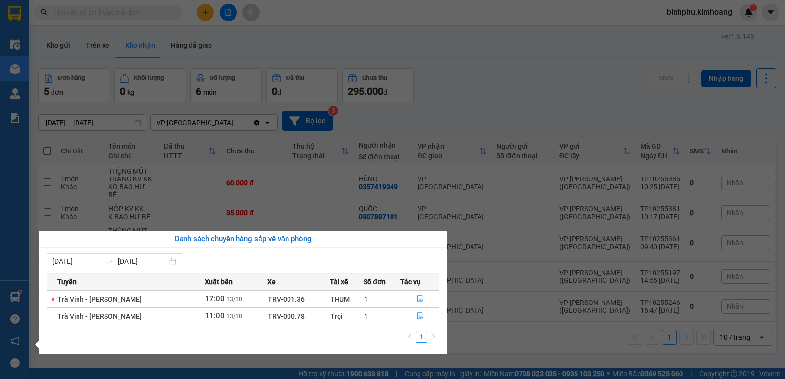
click at [480, 316] on section "Kết quả tìm kiếm ( 331 ) Bộ lọc Mã ĐH Trạng thái Món hàng Thu hộ Tổng cước Chưa…" at bounding box center [392, 189] width 785 height 379
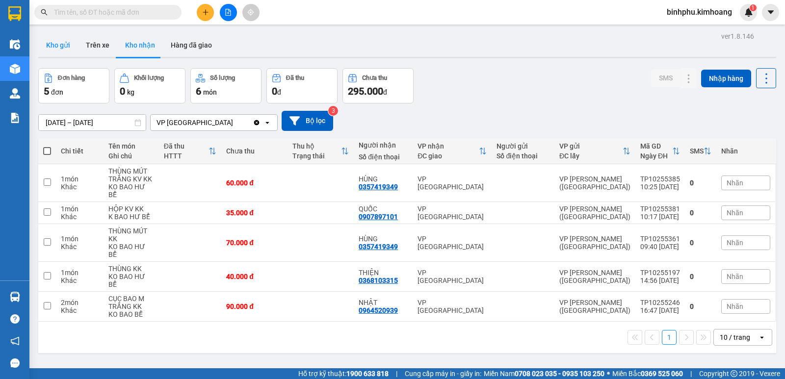
click at [53, 52] on button "Kho gửi" at bounding box center [58, 45] width 40 height 24
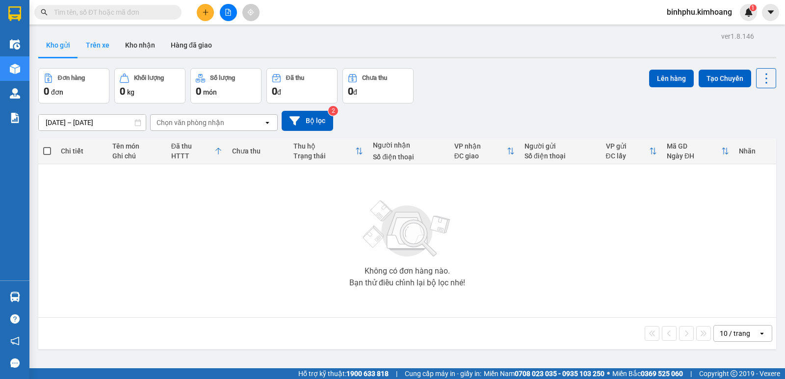
click at [86, 36] on button "Trên xe" at bounding box center [97, 45] width 39 height 24
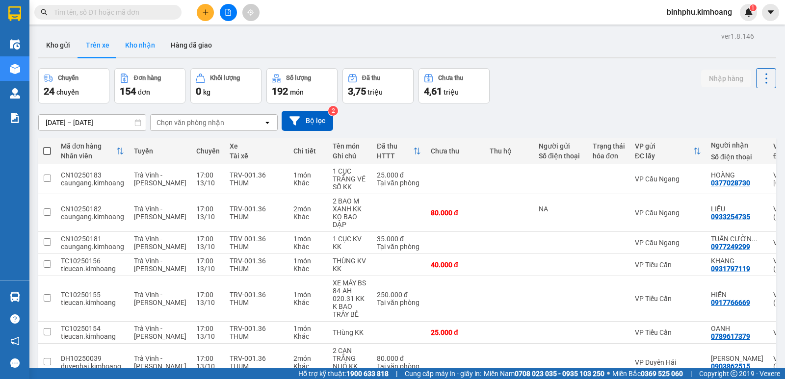
click at [157, 46] on button "Kho nhận" at bounding box center [140, 45] width 46 height 24
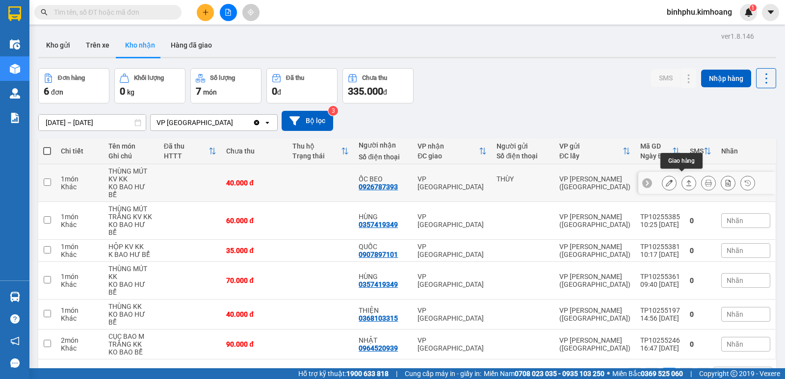
click at [682, 175] on button at bounding box center [689, 183] width 14 height 17
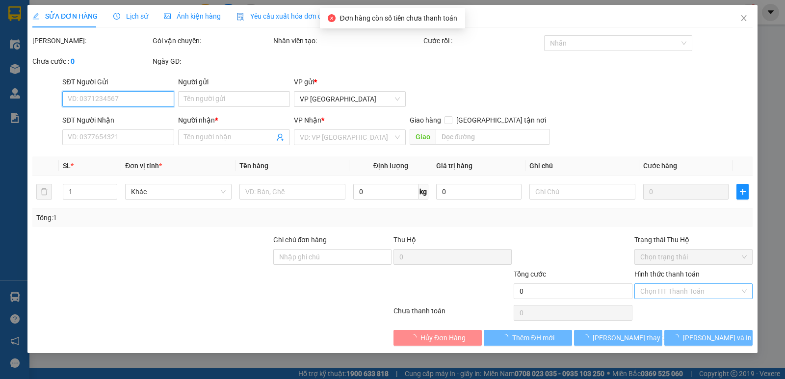
type input "THÙY"
type input "0926787393"
type input "ỐC BEO"
type input "40.000"
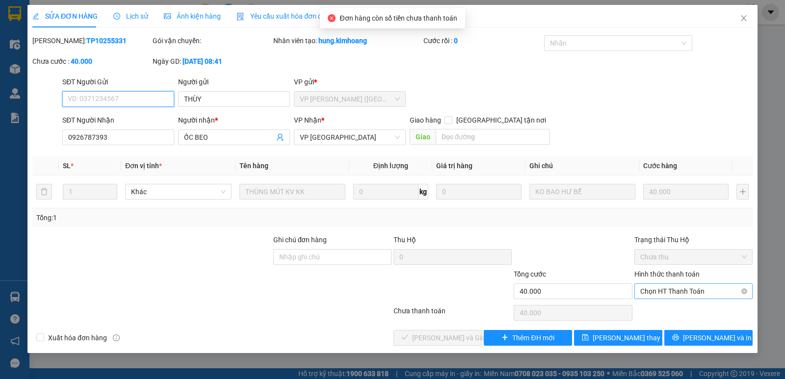
click at [672, 288] on span "Chọn HT Thanh Toán" at bounding box center [693, 291] width 106 height 15
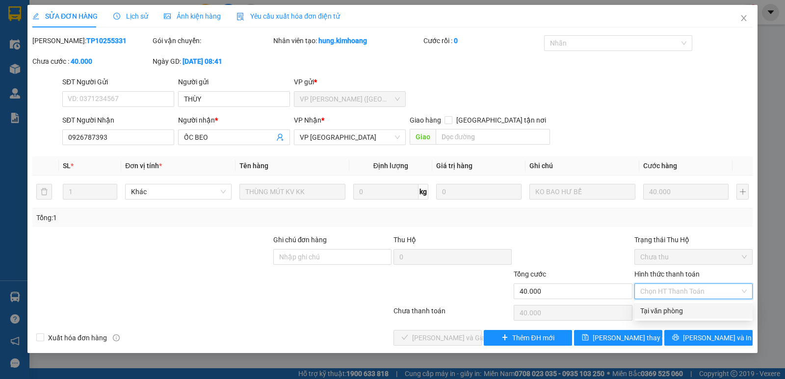
click at [676, 309] on div "Tại văn phòng" at bounding box center [693, 311] width 106 height 11
type input "0"
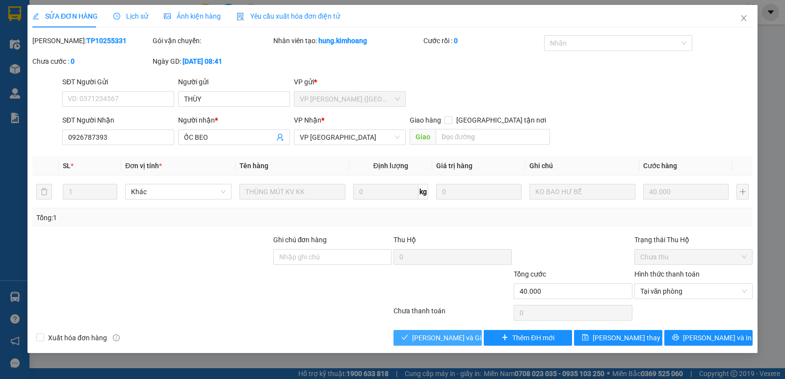
click at [446, 338] on span "[PERSON_NAME] và Giao hàng" at bounding box center [459, 338] width 94 height 11
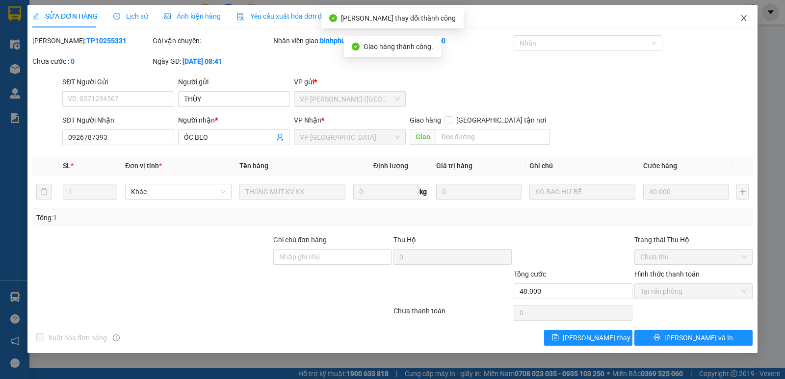
click at [740, 21] on icon "close" at bounding box center [744, 18] width 8 height 8
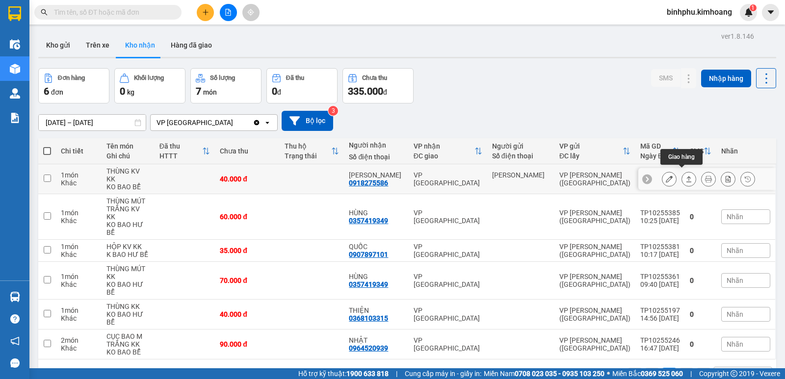
click at [685, 176] on icon at bounding box center [688, 179] width 7 height 7
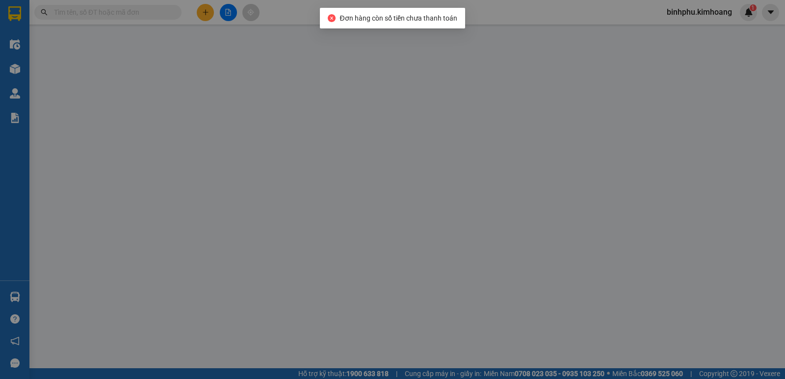
type input "LÊ HUY"
type input "0918275586"
type input "NGỌC TUYỀN"
type input "40.000"
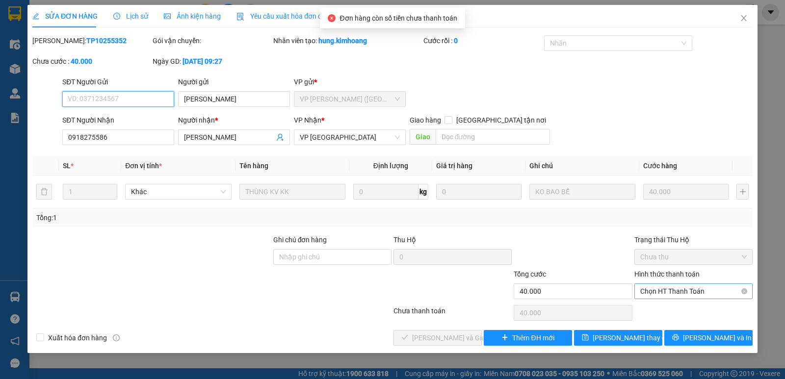
click at [669, 289] on span "Chọn HT Thanh Toán" at bounding box center [693, 291] width 106 height 15
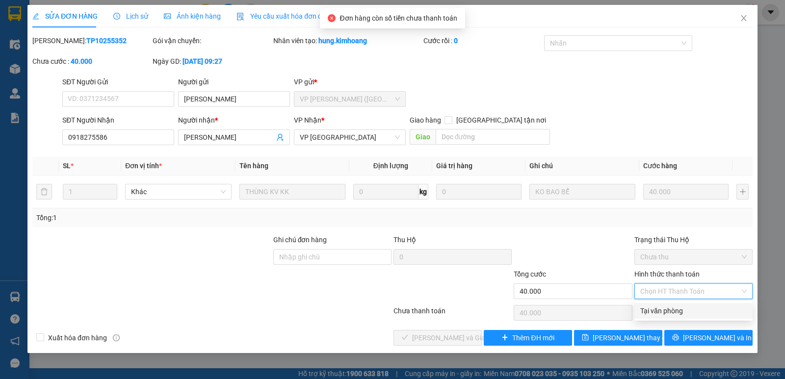
click at [675, 310] on div "Tại văn phòng" at bounding box center [693, 311] width 106 height 11
type input "0"
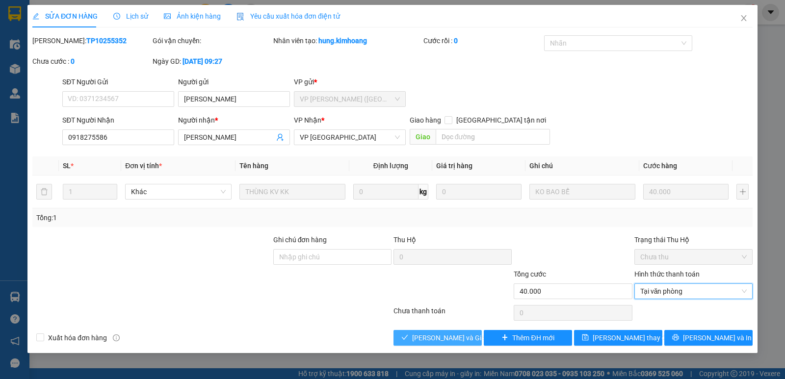
click at [457, 331] on button "[PERSON_NAME] và Giao hàng" at bounding box center [437, 338] width 88 height 16
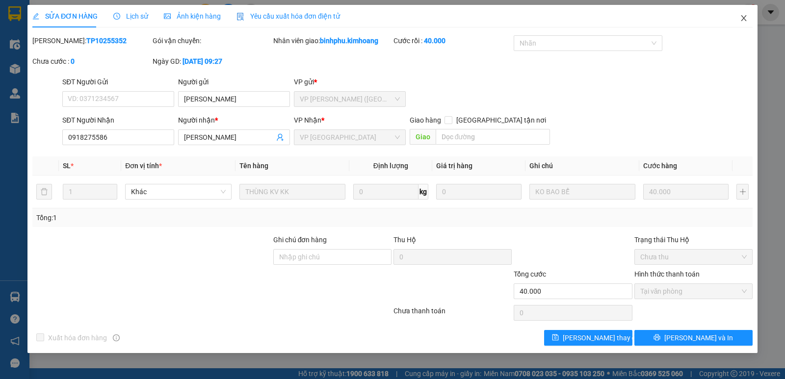
click at [738, 19] on span "Close" at bounding box center [743, 18] width 27 height 27
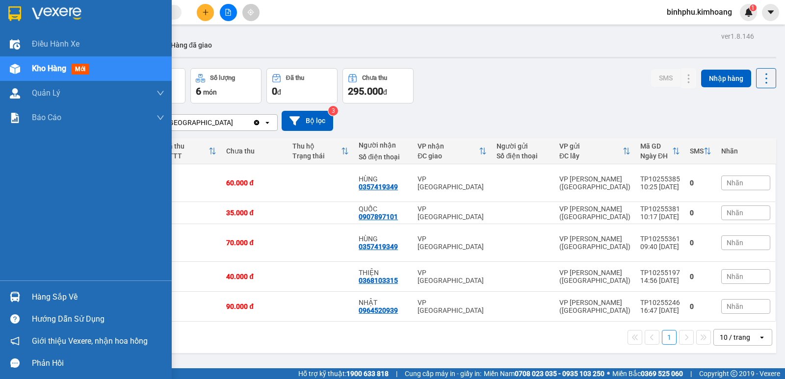
click at [6, 297] on div at bounding box center [14, 296] width 17 height 17
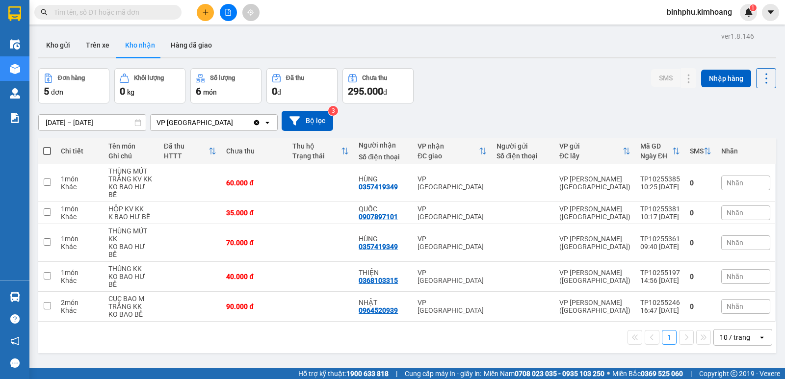
click at [503, 303] on section "Kết quả tìm kiếm ( 331 ) Bộ lọc Mã ĐH Trạng thái Món hàng Thu hộ Tổng cước Chưa…" at bounding box center [392, 189] width 785 height 379
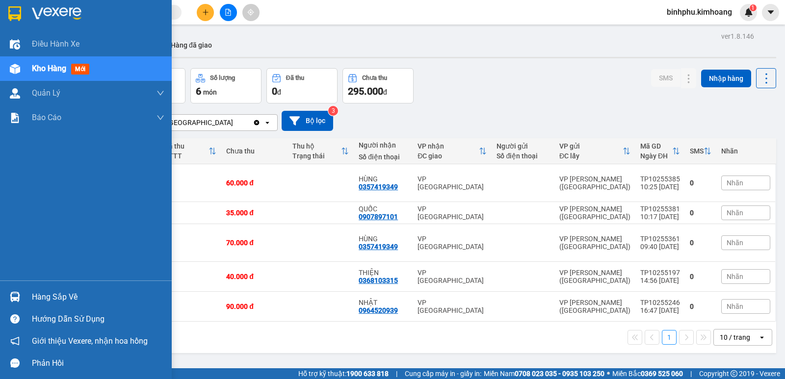
click at [26, 299] on div "Hàng sắp về" at bounding box center [86, 297] width 172 height 22
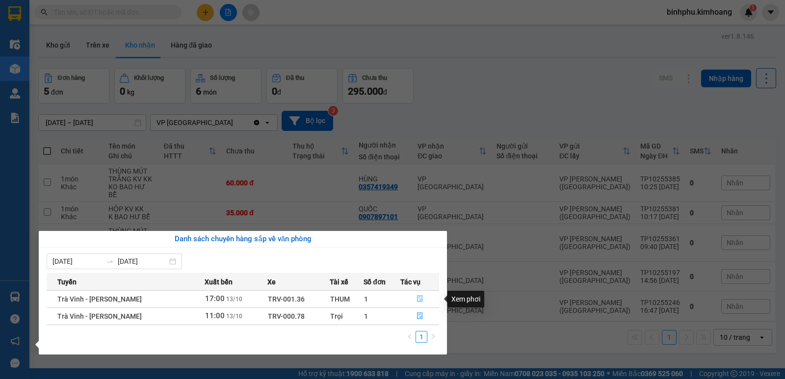
click at [422, 298] on icon "file-done" at bounding box center [419, 298] width 7 height 7
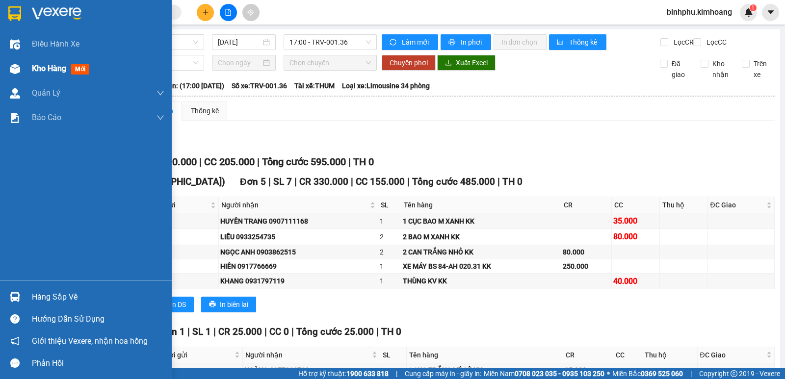
click at [37, 76] on div "Kho hàng mới" at bounding box center [98, 68] width 132 height 25
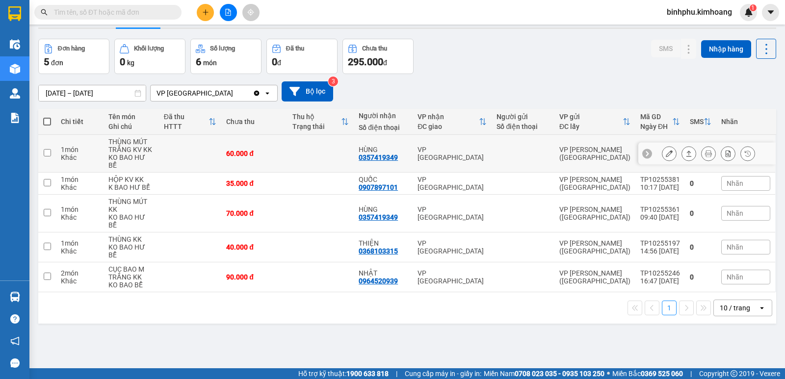
scroll to position [45, 0]
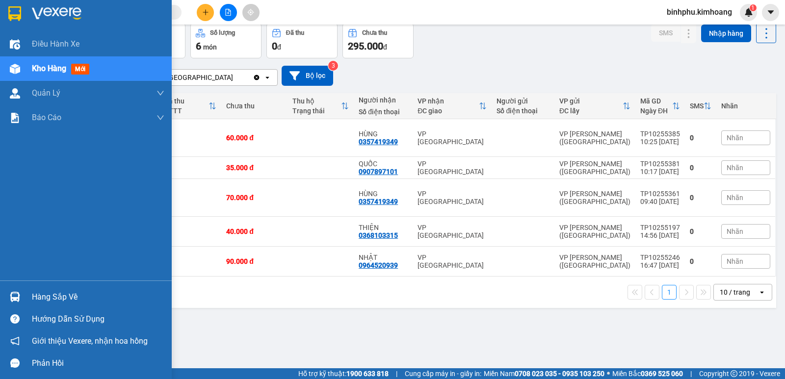
click at [34, 290] on div "Hàng sắp về" at bounding box center [98, 297] width 132 height 15
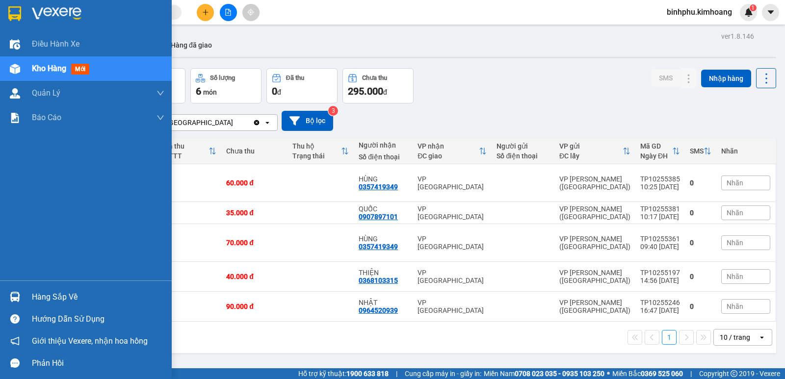
click at [15, 290] on div at bounding box center [14, 296] width 17 height 17
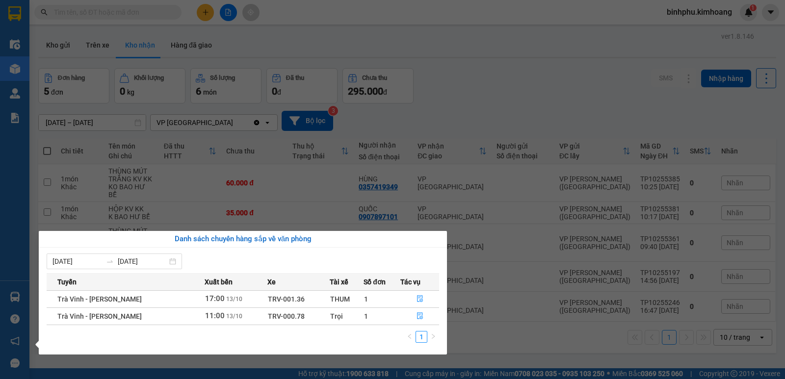
click at [6, 255] on div "Điều hành xe Kho hàng mới Quản [PERSON_NAME] lý chuyến Quản lý khách hàng mới B…" at bounding box center [14, 189] width 29 height 379
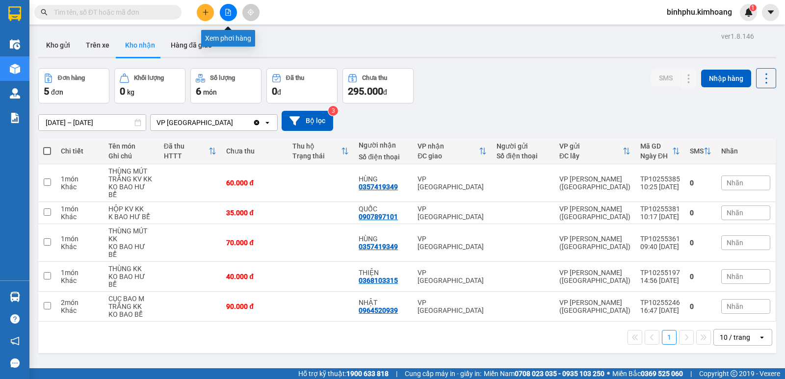
click at [227, 15] on icon "file-add" at bounding box center [228, 12] width 5 height 7
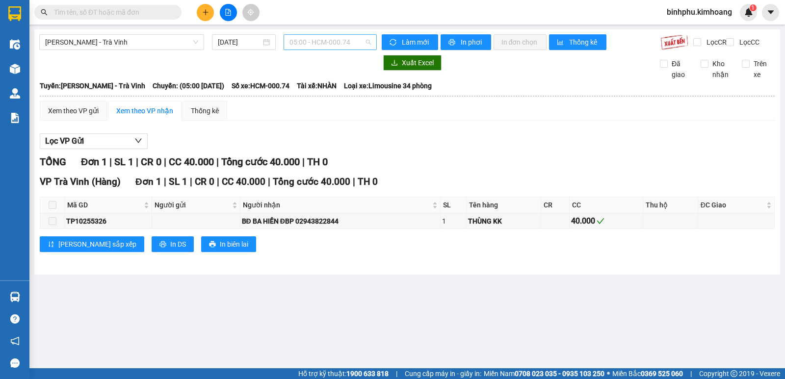
click at [345, 42] on span "05:00 - HCM-000.74" at bounding box center [329, 42] width 81 height 15
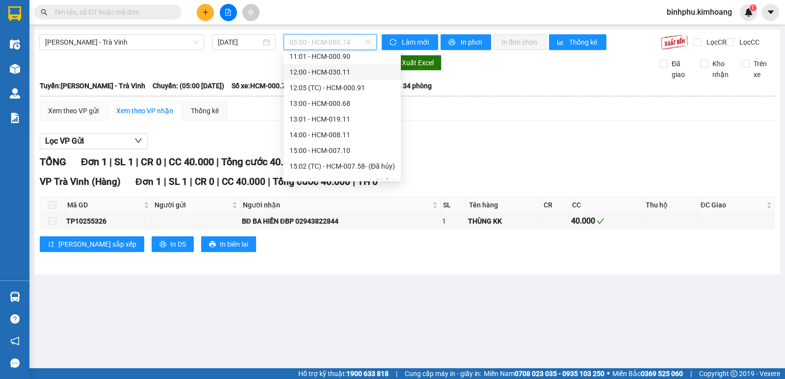
scroll to position [147, 0]
click at [334, 100] on div "13:00 - HCM-000.68" at bounding box center [341, 103] width 105 height 11
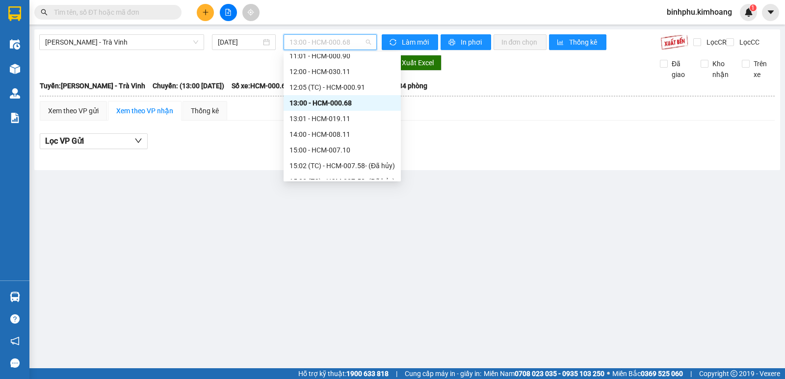
click at [352, 44] on span "13:00 - HCM-000.68" at bounding box center [329, 42] width 81 height 15
click at [341, 116] on div "13:01 - HCM-019.11" at bounding box center [341, 118] width 105 height 11
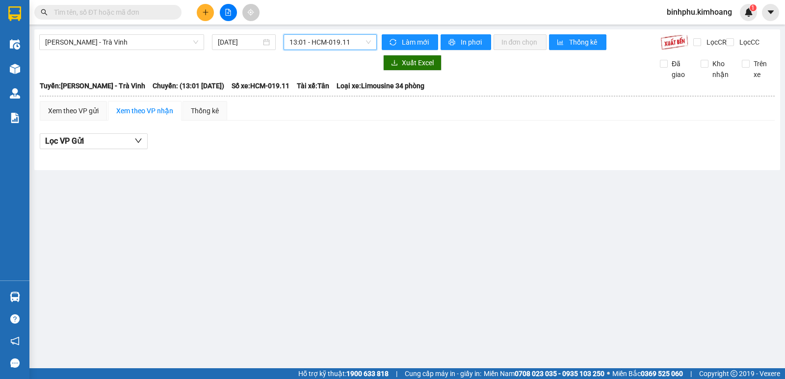
click at [361, 41] on span "13:01 - HCM-019.11" at bounding box center [329, 42] width 81 height 15
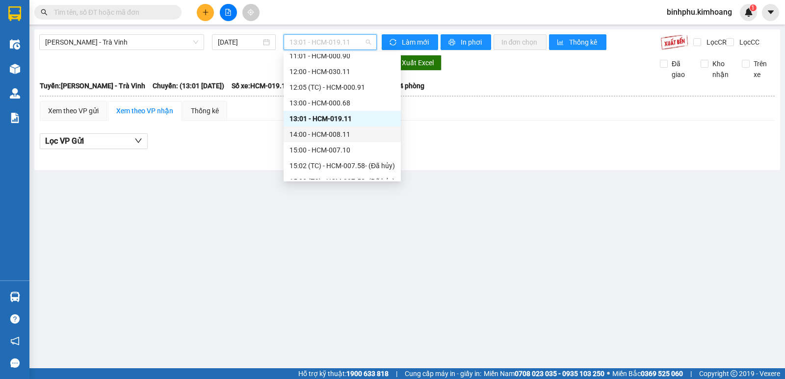
click at [324, 138] on div "14:00 - HCM-008.11" at bounding box center [341, 134] width 105 height 11
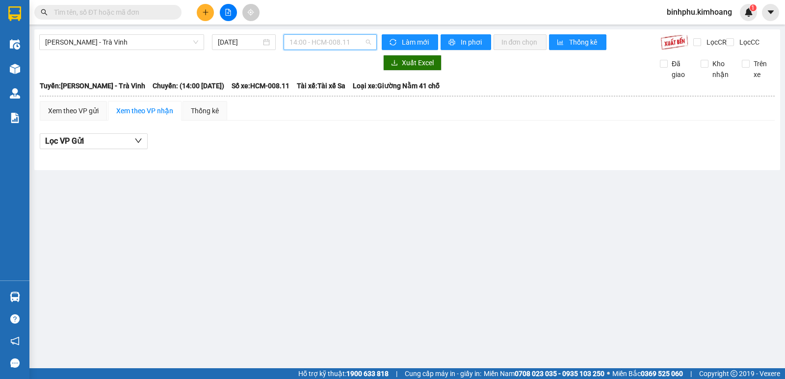
click at [352, 43] on span "14:00 - HCM-008.11" at bounding box center [329, 42] width 81 height 15
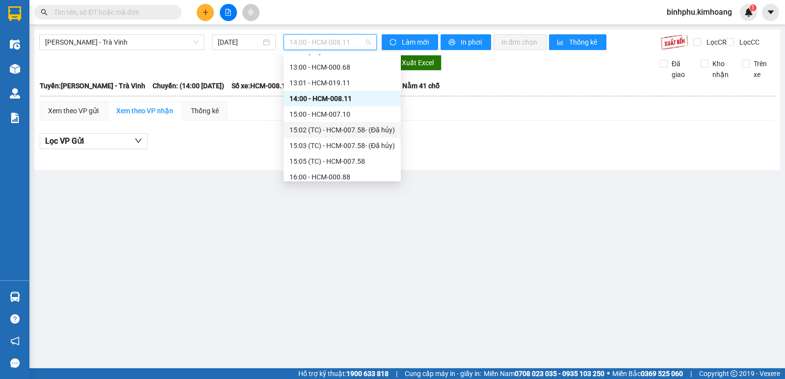
scroll to position [196, 0]
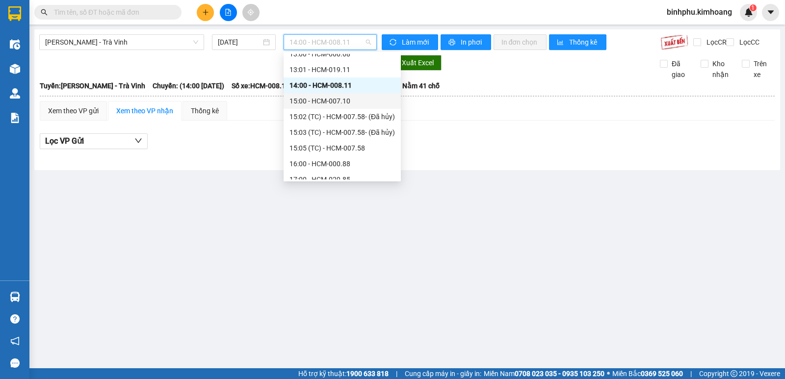
click at [304, 103] on div "15:00 - HCM-007.10" at bounding box center [341, 101] width 105 height 11
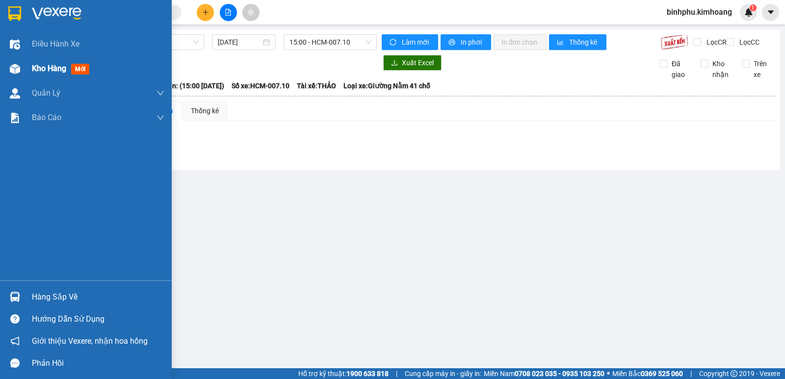
click at [27, 70] on div "Kho hàng mới" at bounding box center [86, 68] width 172 height 25
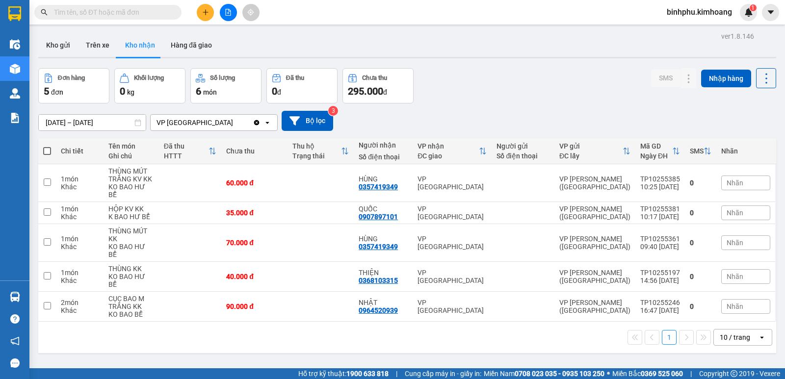
click at [96, 16] on input "text" at bounding box center [112, 12] width 116 height 11
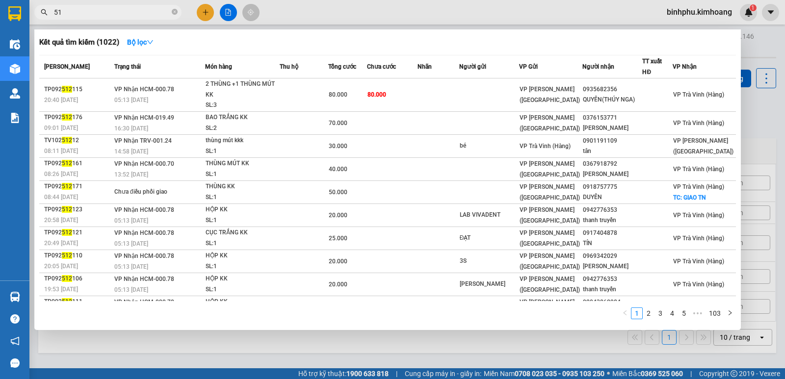
type input "5"
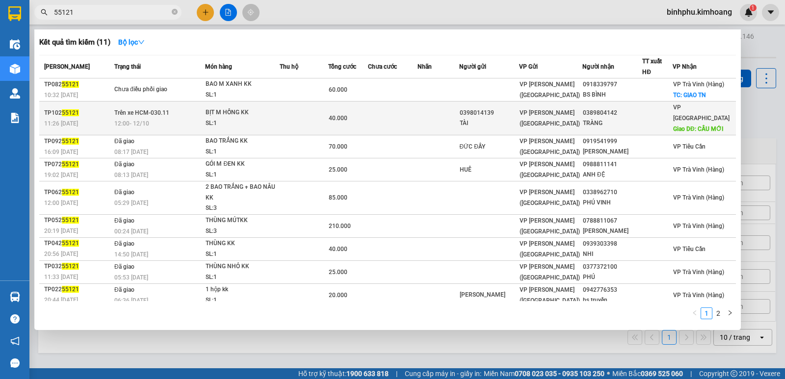
type input "55121"
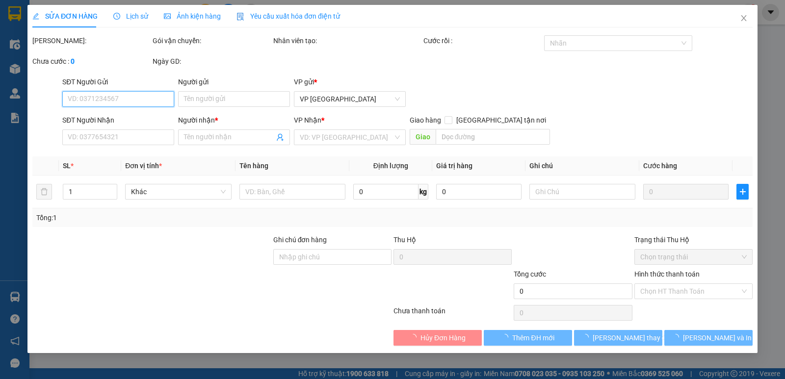
type input "0398014139"
type input "TÀI"
type input "0389804142"
type input "TRÀNG"
type input "CẦU MỚI"
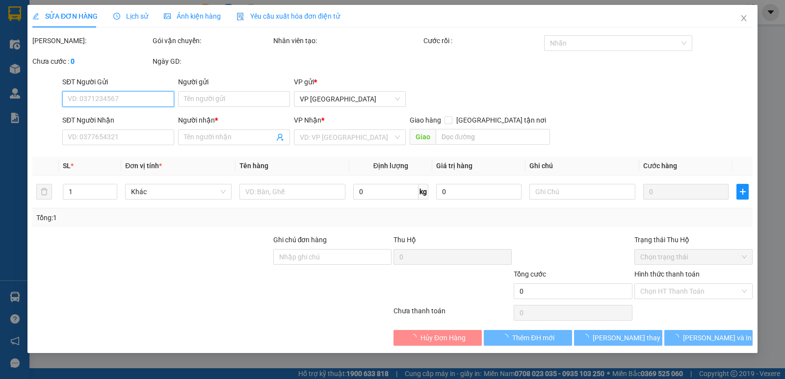
type input "40.000"
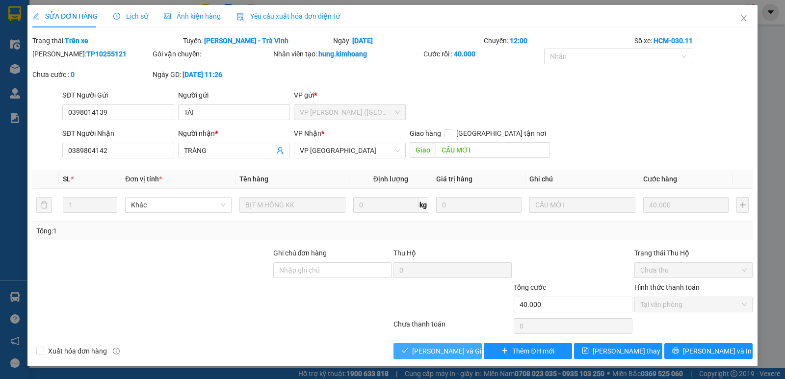
click at [418, 349] on span "[PERSON_NAME] và Giao hàng" at bounding box center [459, 351] width 94 height 11
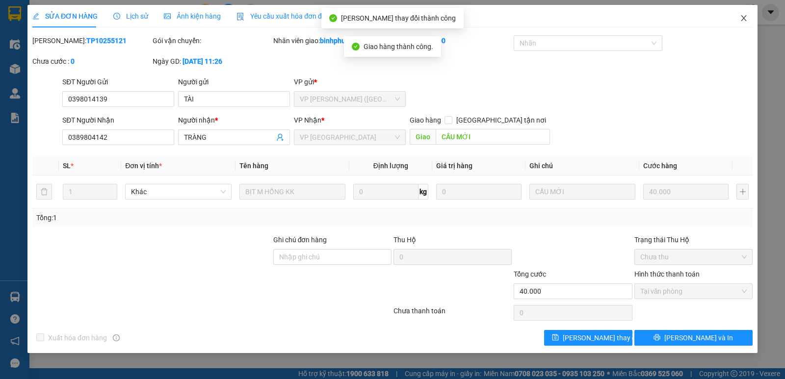
click at [738, 20] on span "Close" at bounding box center [743, 18] width 27 height 27
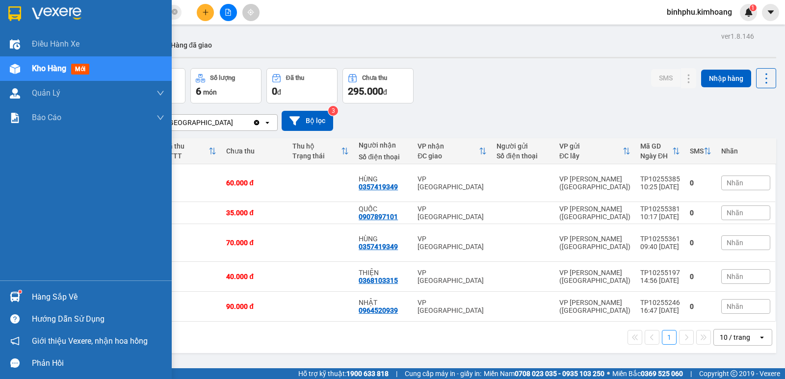
click at [42, 296] on div "Hàng sắp về" at bounding box center [98, 297] width 132 height 15
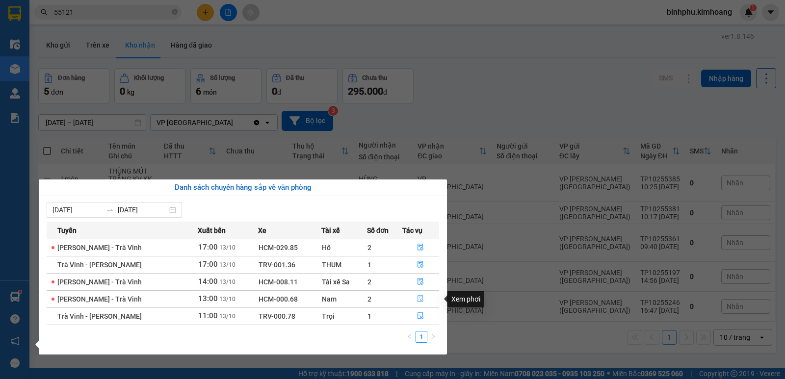
click at [418, 299] on icon "file-done" at bounding box center [421, 299] width 6 height 7
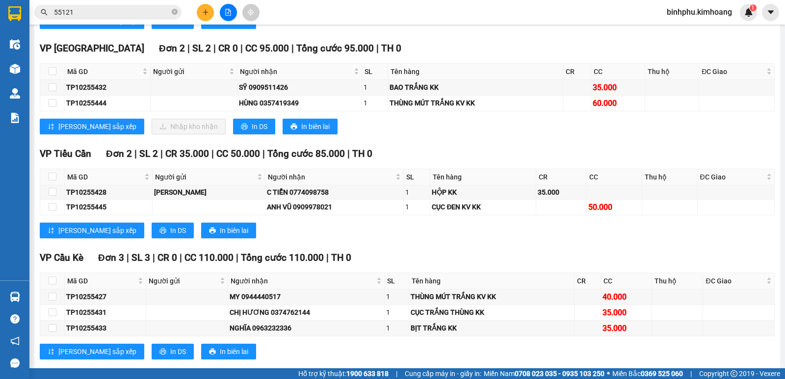
scroll to position [491, 0]
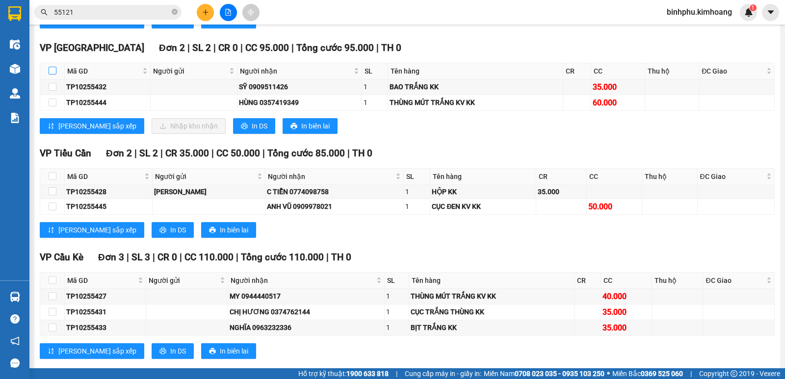
click at [55, 75] on input "checkbox" at bounding box center [53, 71] width 8 height 8
checkbox input "true"
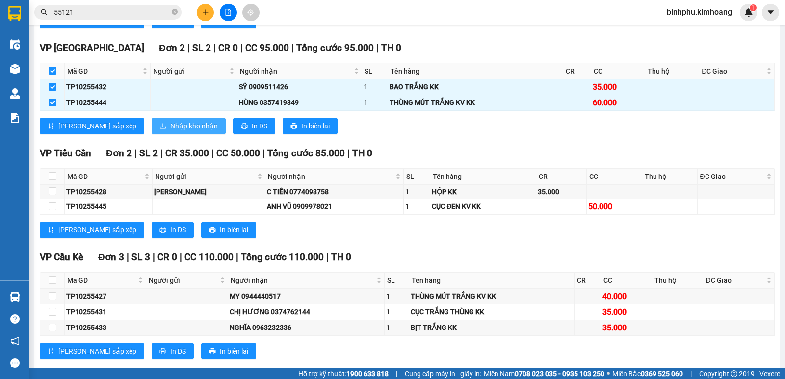
click at [159, 130] on icon "download" at bounding box center [162, 126] width 7 height 7
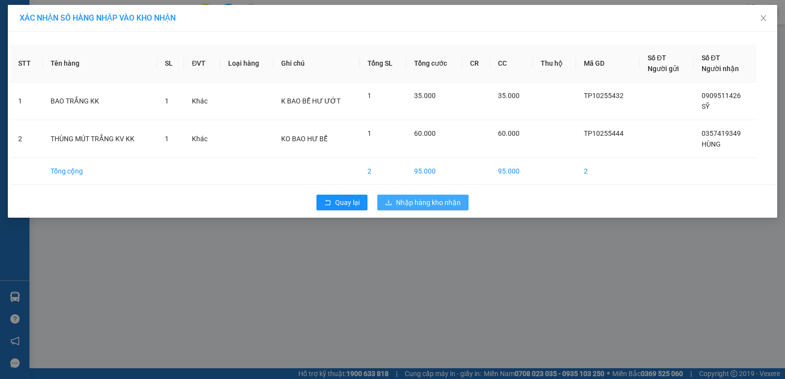
click at [417, 202] on span "Nhập hàng kho nhận" at bounding box center [428, 202] width 65 height 11
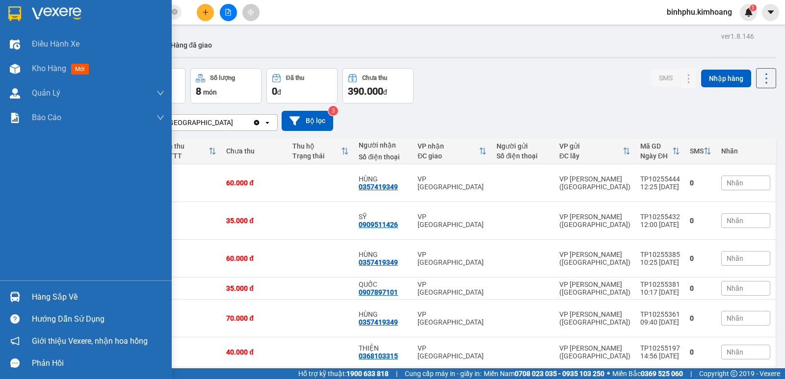
click at [18, 293] on img at bounding box center [15, 297] width 10 height 10
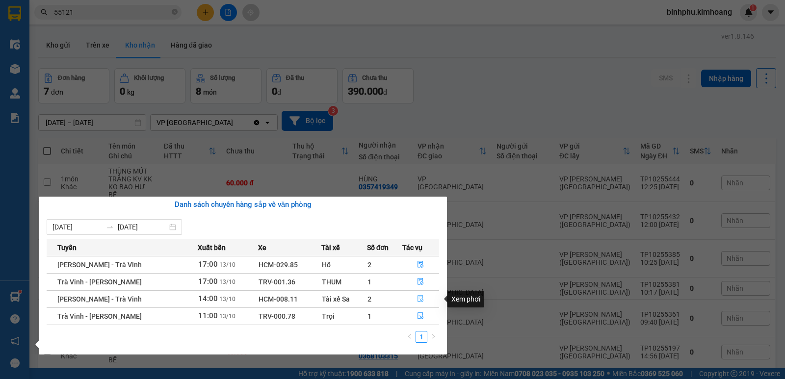
click at [420, 300] on icon "file-done" at bounding box center [420, 298] width 7 height 7
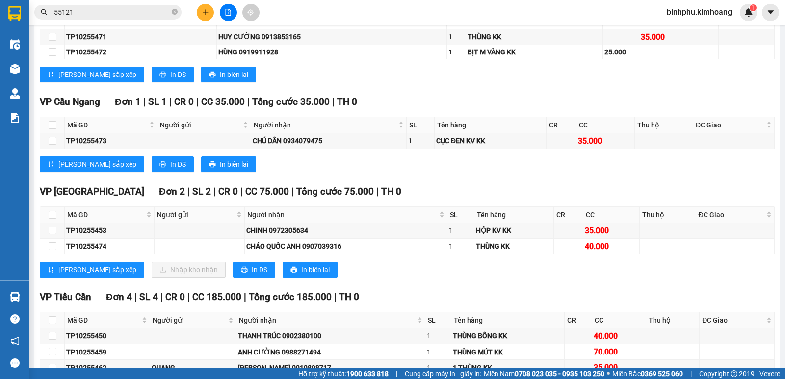
scroll to position [392, 0]
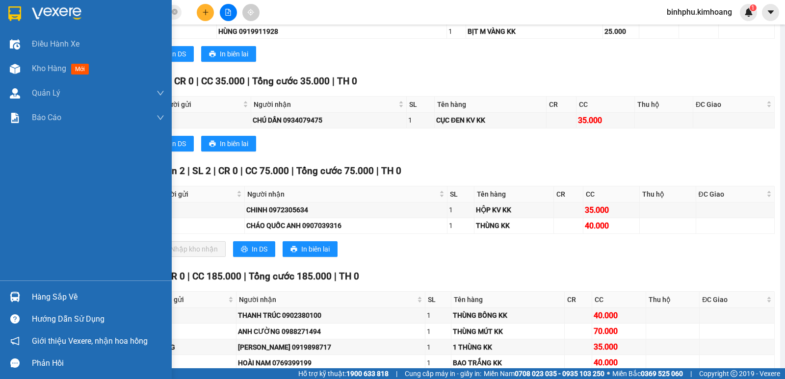
click at [27, 297] on div "Hàng sắp về" at bounding box center [86, 297] width 172 height 22
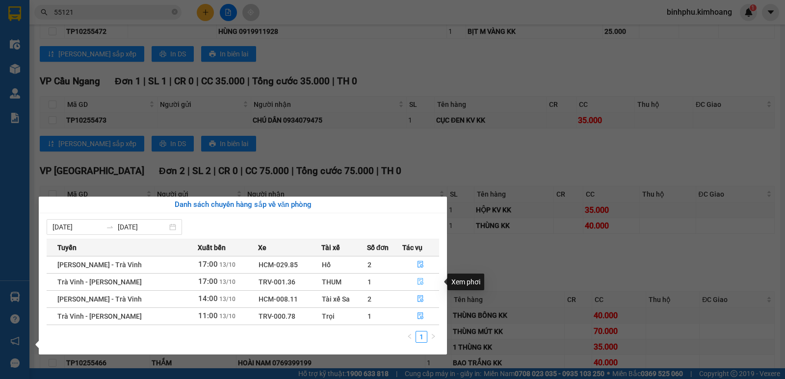
click at [418, 277] on button "button" at bounding box center [421, 282] width 36 height 16
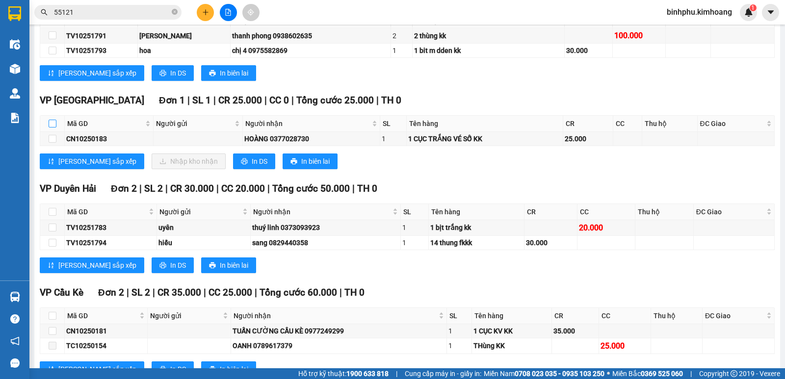
click at [53, 128] on input "checkbox" at bounding box center [53, 124] width 8 height 8
checkbox input "true"
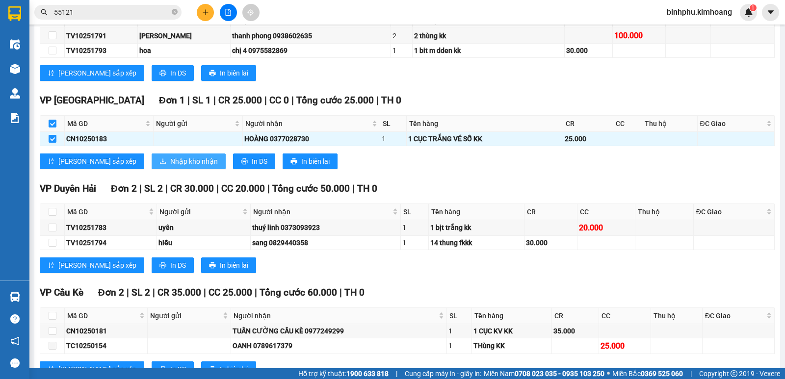
click at [170, 167] on span "Nhập kho nhận" at bounding box center [194, 161] width 48 height 11
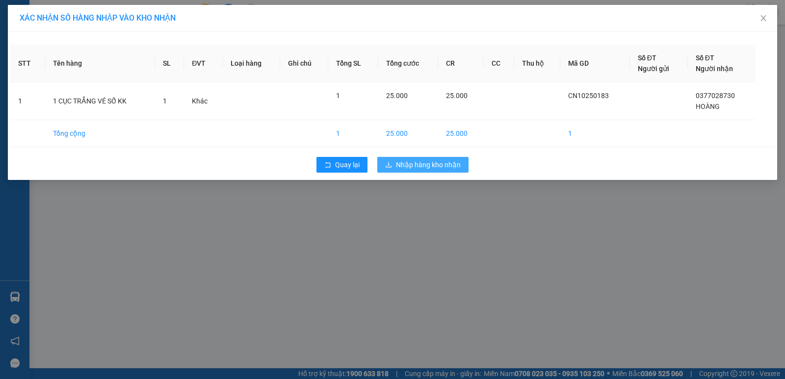
click at [424, 168] on span "Nhập hàng kho nhận" at bounding box center [428, 164] width 65 height 11
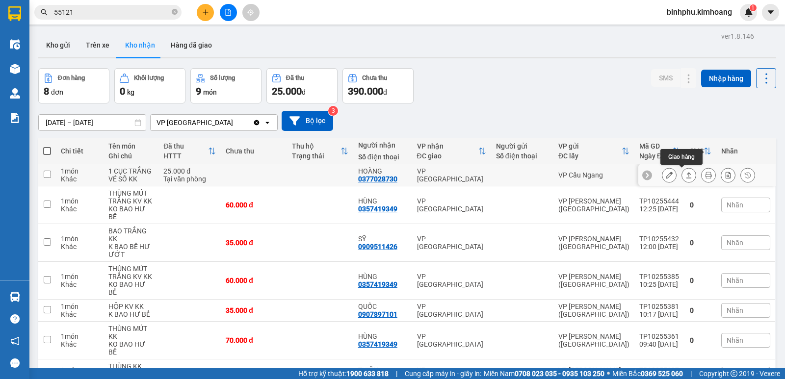
click at [685, 172] on icon at bounding box center [688, 175] width 7 height 7
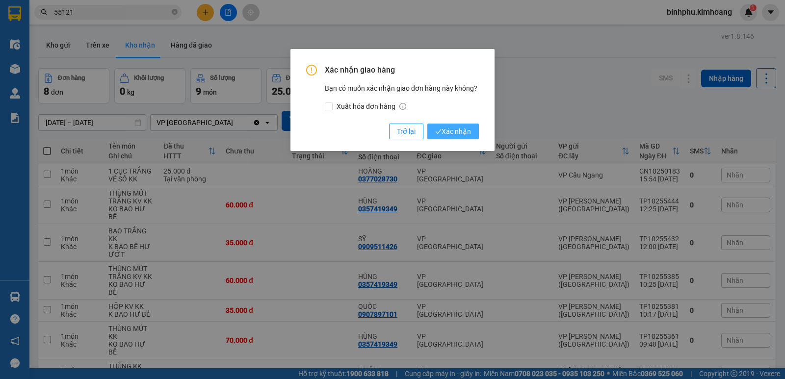
click at [465, 126] on span "Xác nhận" at bounding box center [453, 131] width 36 height 11
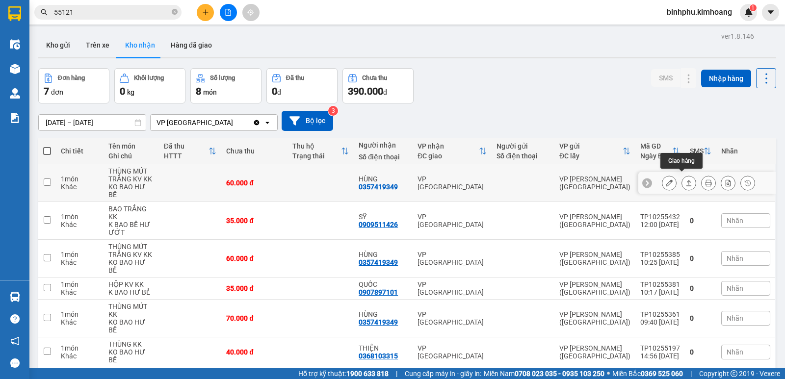
click at [685, 180] on icon at bounding box center [688, 183] width 7 height 7
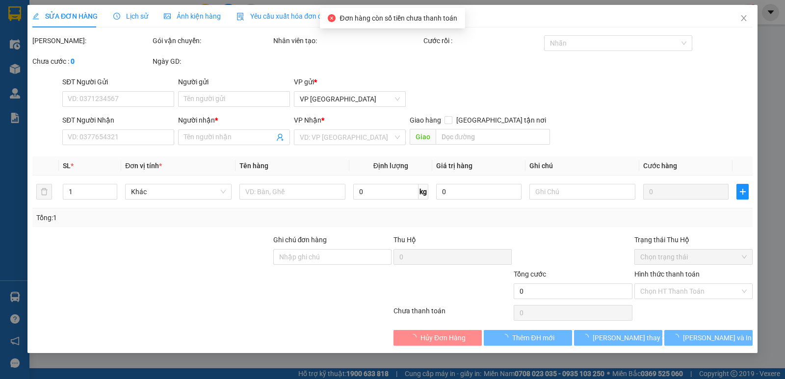
type input "0357419349"
type input "HÙNG"
type input "60.000"
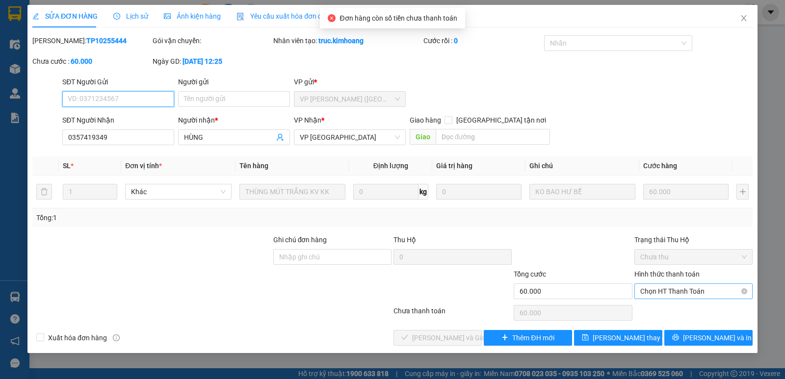
click at [689, 287] on span "Chọn HT Thanh Toán" at bounding box center [693, 291] width 106 height 15
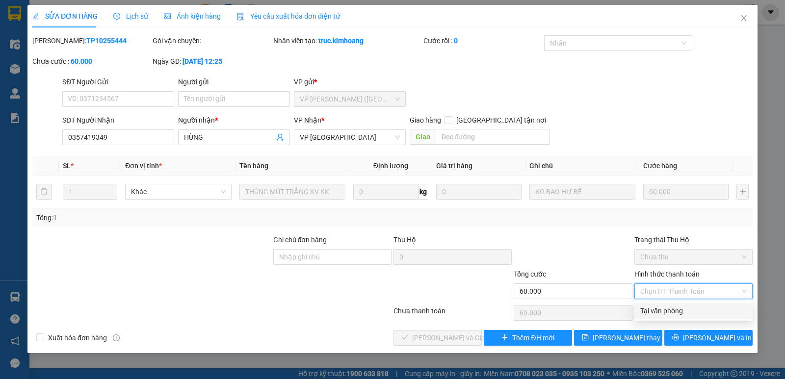
click at [686, 306] on div "Tại văn phòng" at bounding box center [693, 311] width 106 height 11
type input "0"
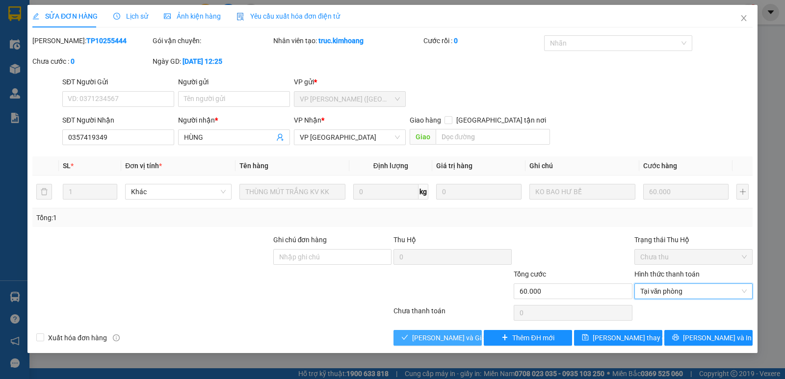
click at [442, 330] on button "[PERSON_NAME] và Giao hàng" at bounding box center [437, 338] width 88 height 16
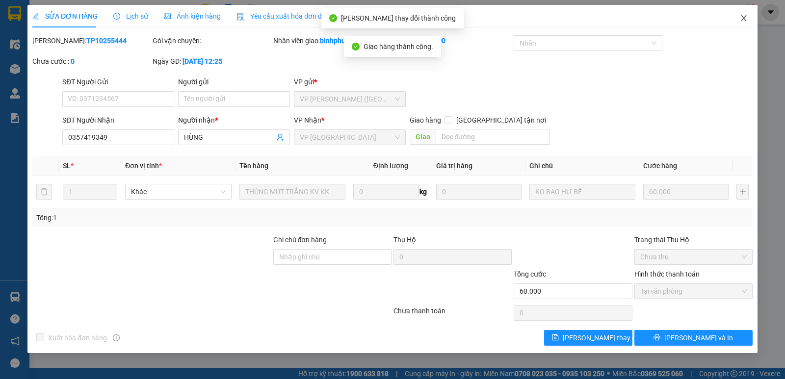
click at [741, 20] on icon "close" at bounding box center [744, 18] width 8 height 8
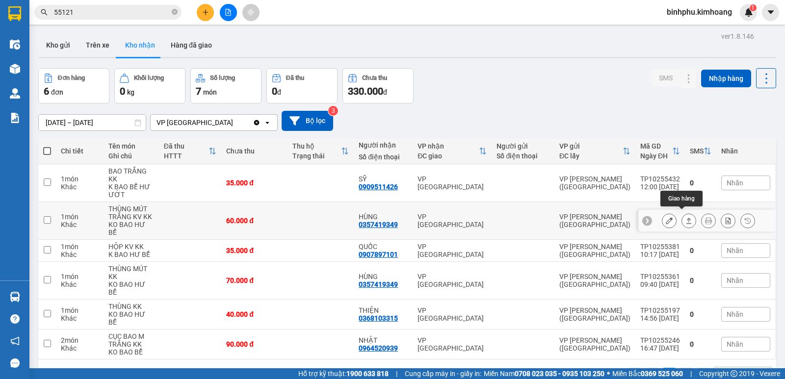
click at [685, 217] on icon at bounding box center [688, 220] width 7 height 7
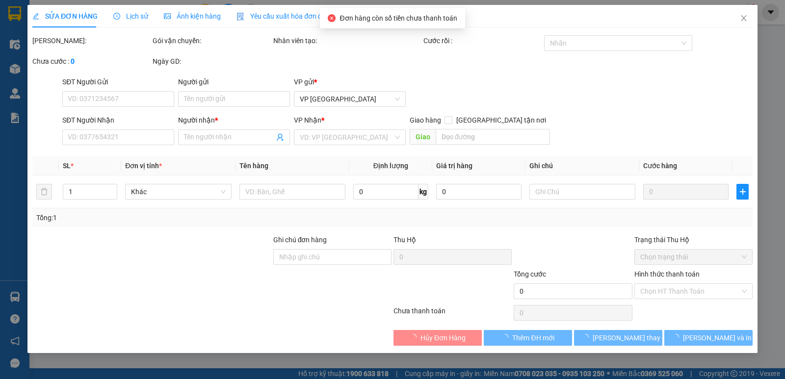
type input "0357419349"
type input "HÙNG"
type input "60.000"
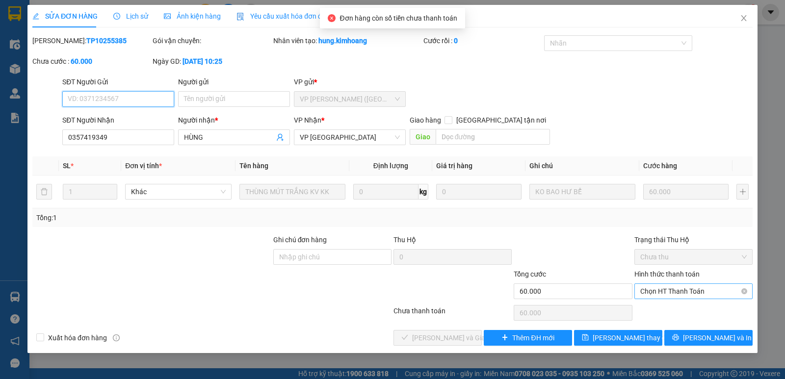
click at [650, 287] on span "Chọn HT Thanh Toán" at bounding box center [693, 291] width 106 height 15
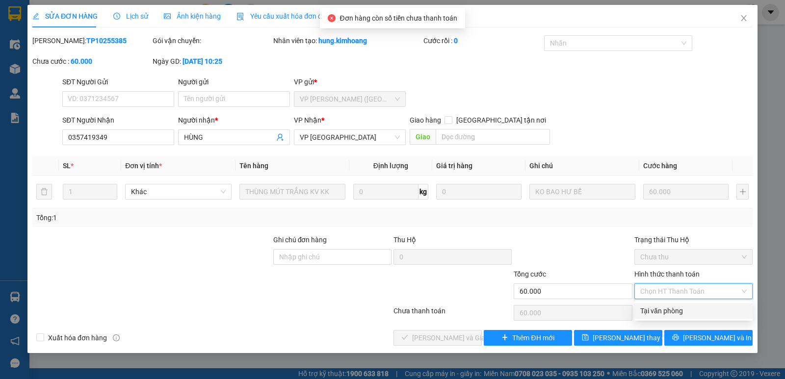
drag, startPoint x: 647, startPoint y: 307, endPoint x: 614, endPoint y: 312, distance: 33.2
click at [645, 308] on div "Tại văn phòng" at bounding box center [693, 311] width 106 height 11
type input "0"
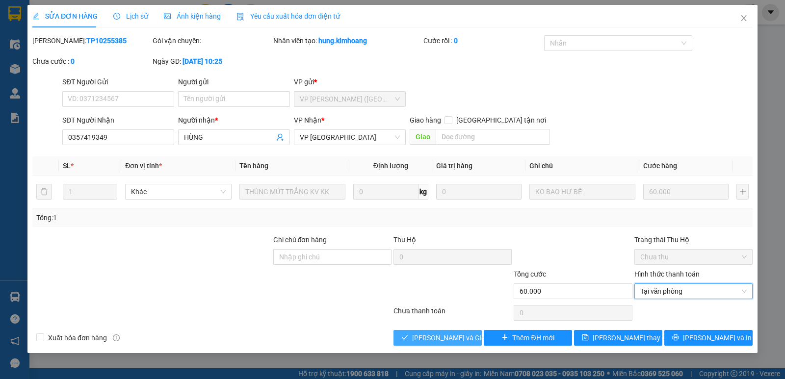
click at [452, 333] on span "[PERSON_NAME] và Giao hàng" at bounding box center [459, 338] width 94 height 11
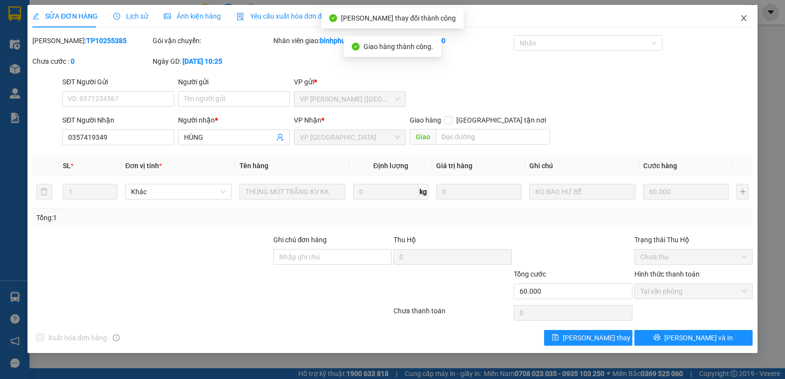
click at [747, 14] on span "Close" at bounding box center [743, 18] width 27 height 27
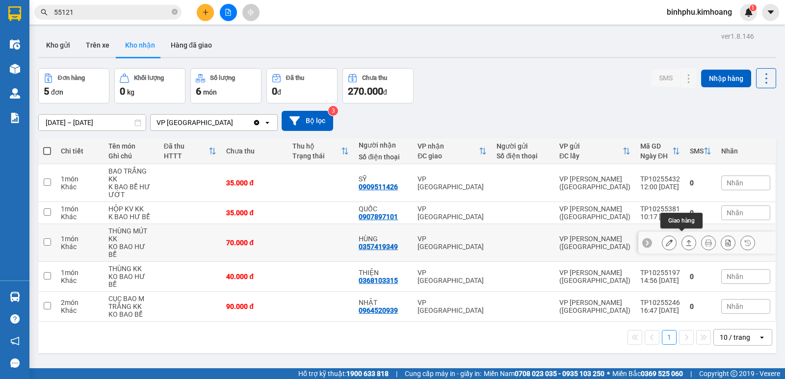
click at [685, 239] on icon at bounding box center [688, 242] width 7 height 7
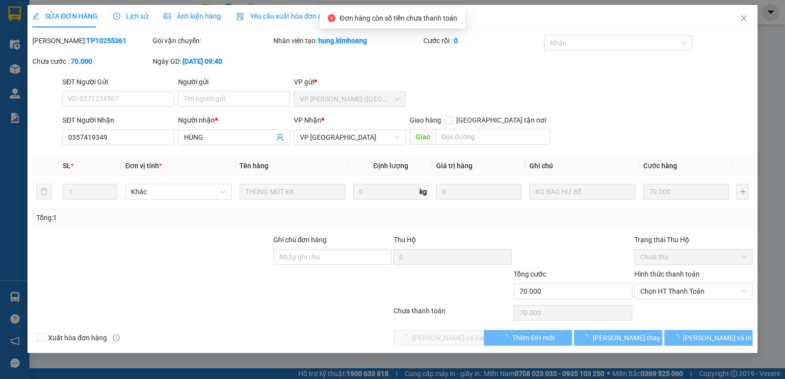
type input "0357419349"
type input "HÙNG"
type input "70.000"
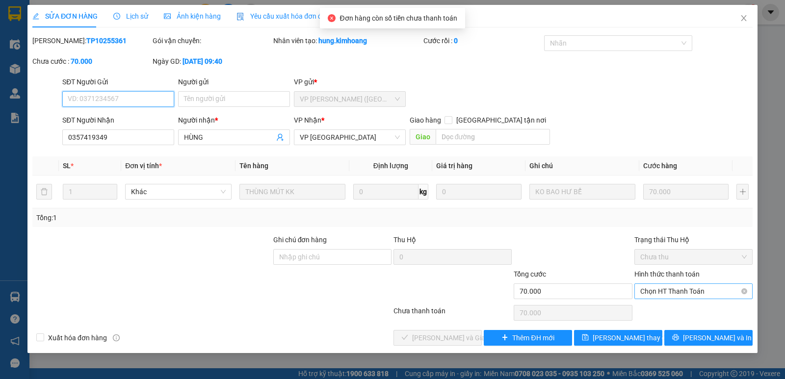
click at [654, 287] on span "Chọn HT Thanh Toán" at bounding box center [693, 291] width 106 height 15
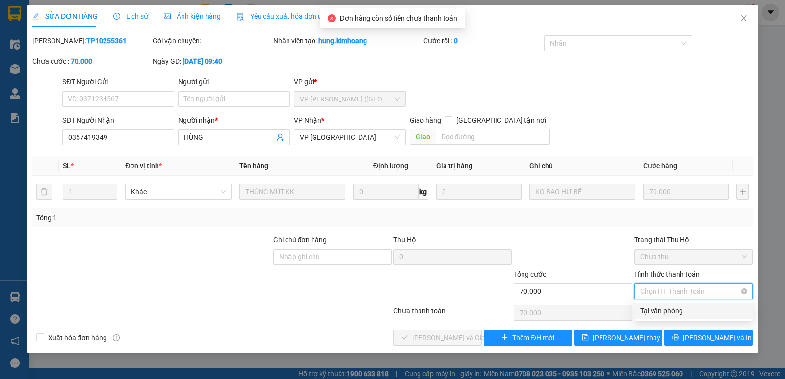
drag, startPoint x: 656, startPoint y: 308, endPoint x: 637, endPoint y: 297, distance: 22.0
click at [656, 308] on div "Tại văn phòng" at bounding box center [693, 311] width 106 height 11
type input "0"
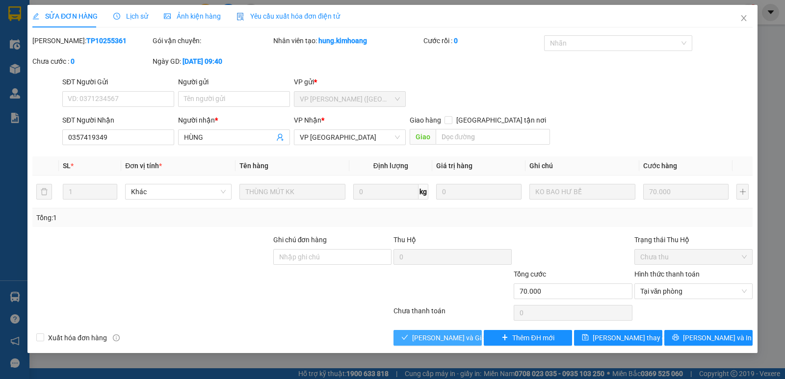
click at [455, 333] on span "[PERSON_NAME] và Giao hàng" at bounding box center [459, 338] width 94 height 11
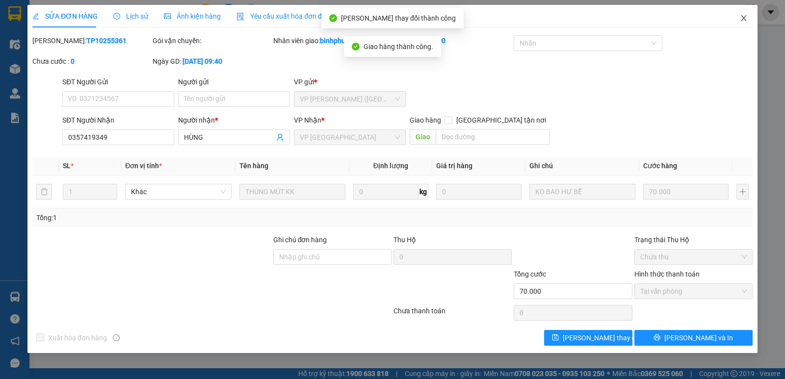
click at [743, 16] on icon "close" at bounding box center [744, 18] width 8 height 8
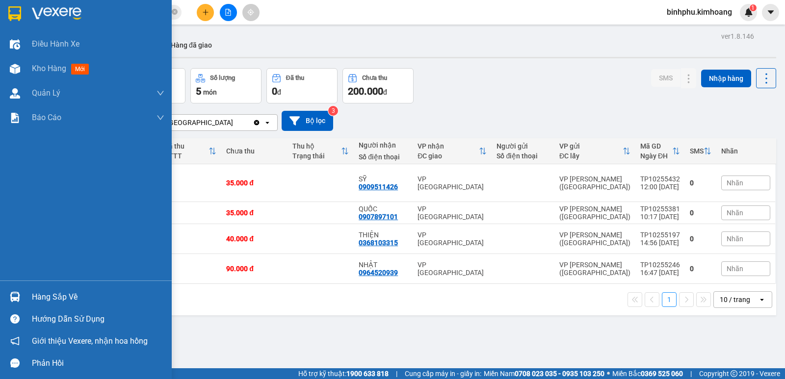
click at [25, 292] on div "Hàng sắp về" at bounding box center [86, 297] width 172 height 22
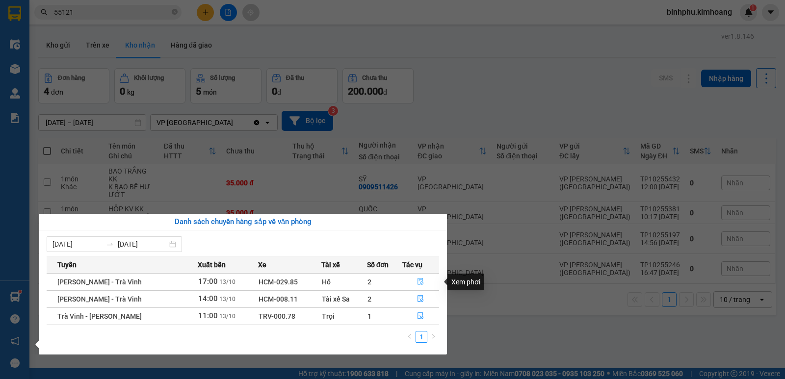
click at [419, 280] on icon "file-done" at bounding box center [421, 282] width 6 height 7
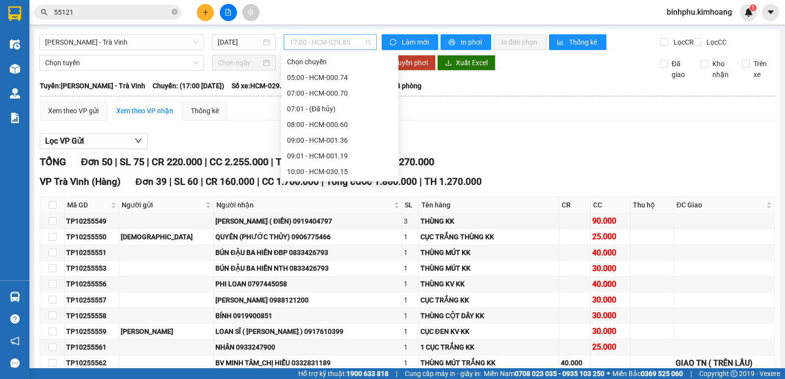
click at [353, 39] on span "17:00 - HCM-029.85" at bounding box center [329, 42] width 81 height 15
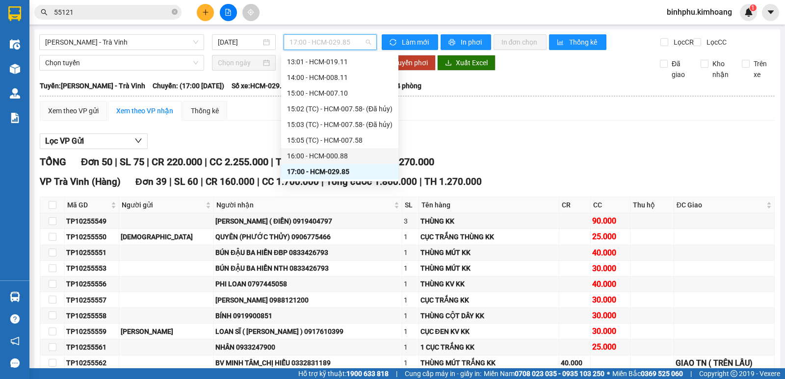
click at [320, 158] on div "16:00 - HCM-000.88" at bounding box center [339, 156] width 105 height 11
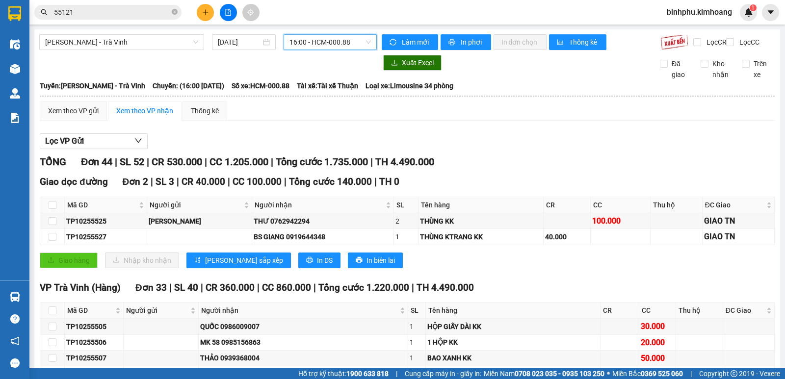
click at [355, 39] on span "16:00 - HCM-000.88" at bounding box center [329, 42] width 81 height 15
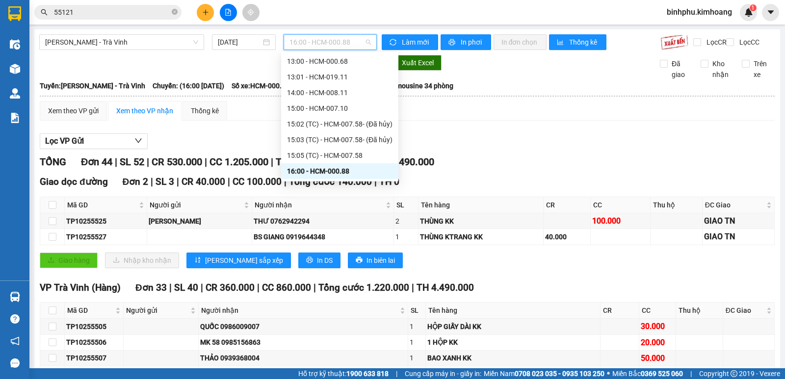
scroll to position [169, 0]
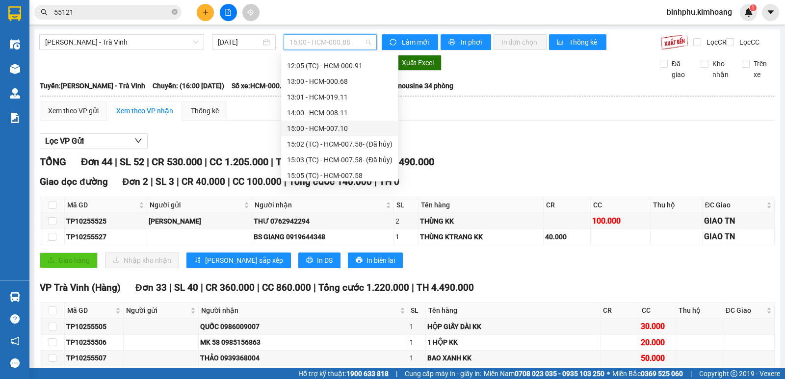
click at [329, 124] on div "15:00 - HCM-007.10" at bounding box center [339, 128] width 105 height 11
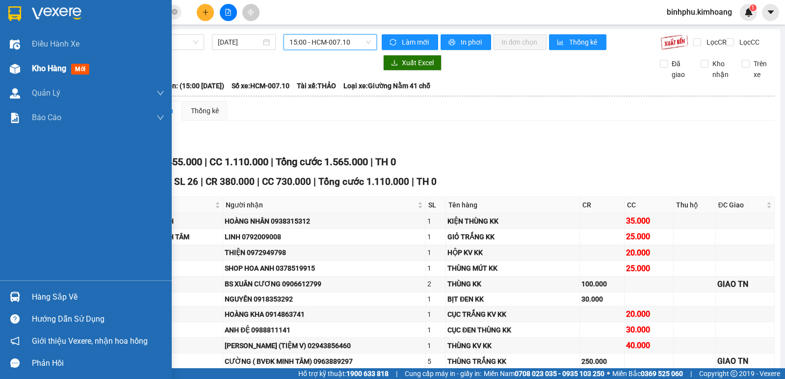
click at [23, 67] on div at bounding box center [14, 68] width 17 height 17
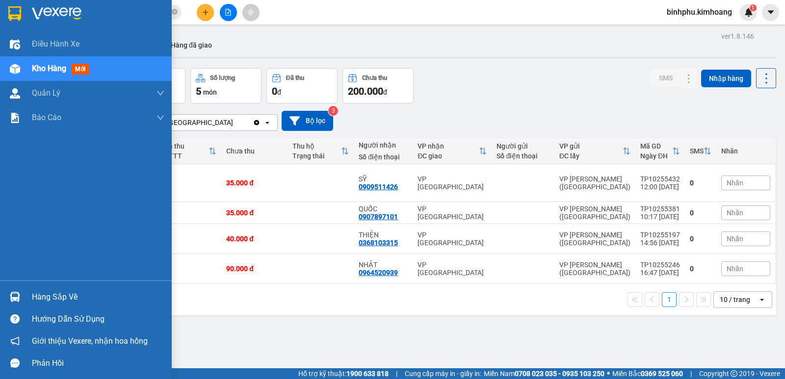
click at [33, 298] on div "Hàng sắp về" at bounding box center [98, 297] width 132 height 15
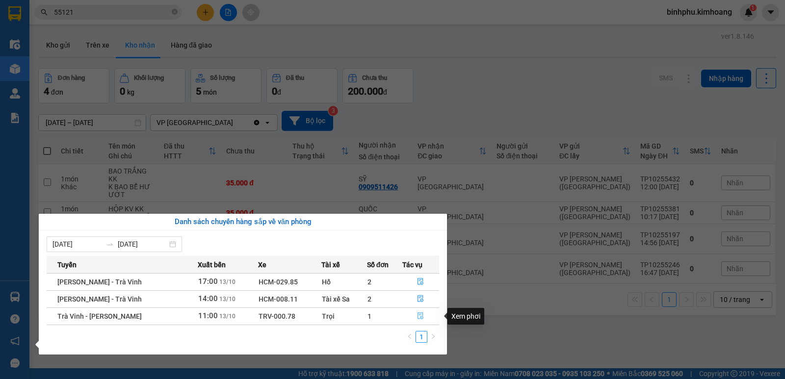
click at [419, 316] on icon "file-done" at bounding box center [420, 315] width 7 height 7
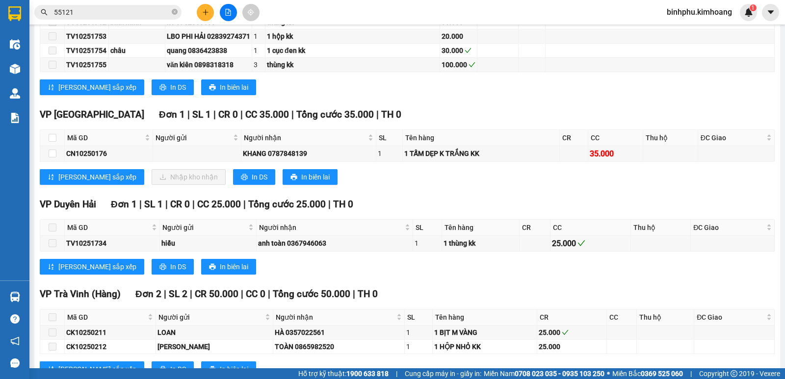
scroll to position [763, 0]
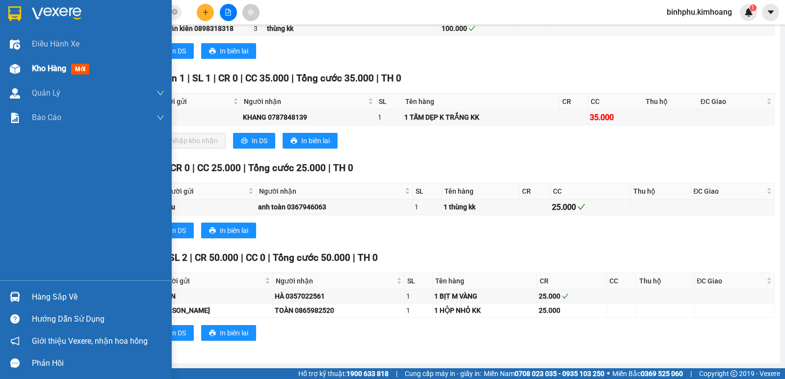
click at [10, 72] on img at bounding box center [15, 69] width 10 height 10
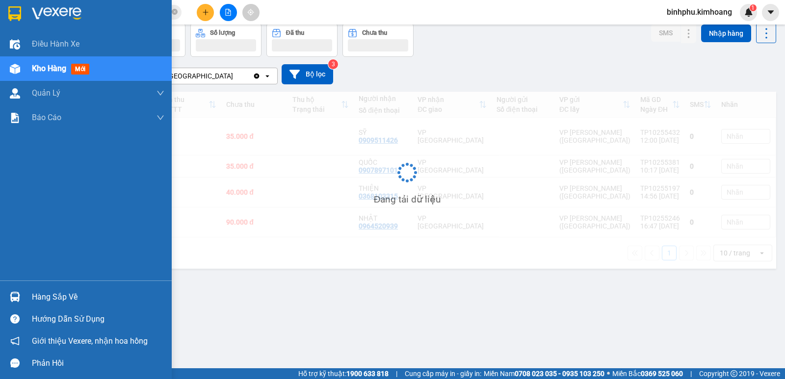
scroll to position [45, 0]
